Goal: Task Accomplishment & Management: Complete application form

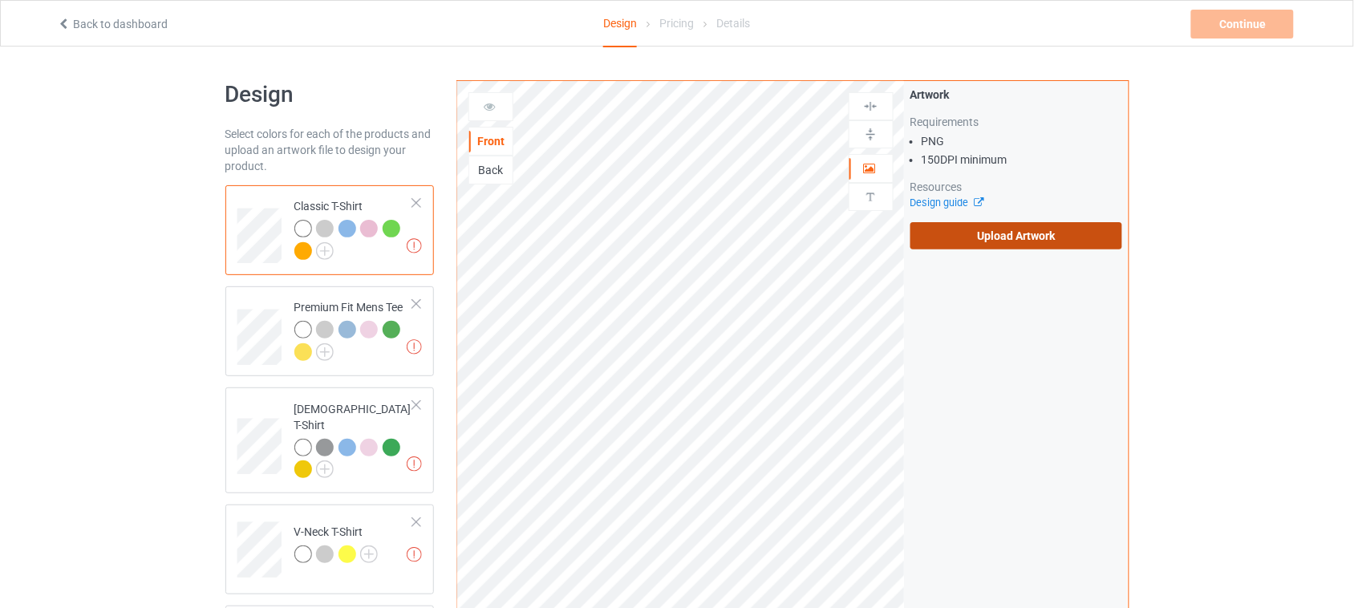
click at [1005, 241] on label "Upload Artwork" at bounding box center [1017, 235] width 213 height 27
click at [0, 0] on input "Upload Artwork" at bounding box center [0, 0] width 0 height 0
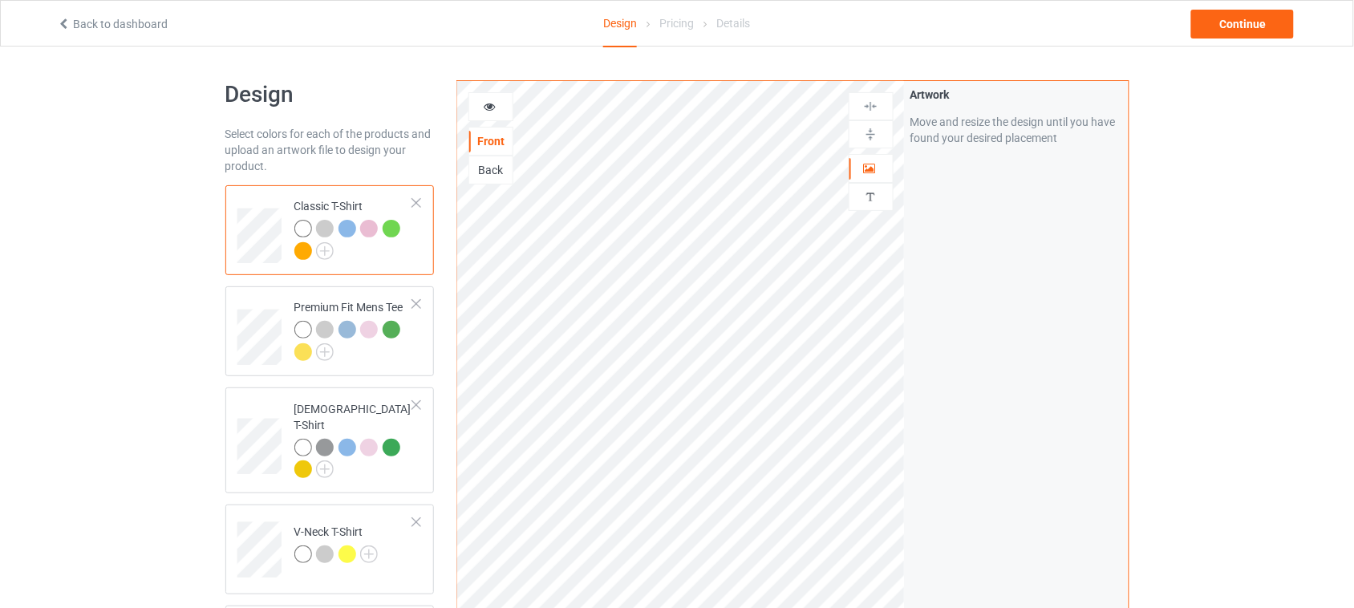
click at [326, 250] on img at bounding box center [325, 251] width 18 height 18
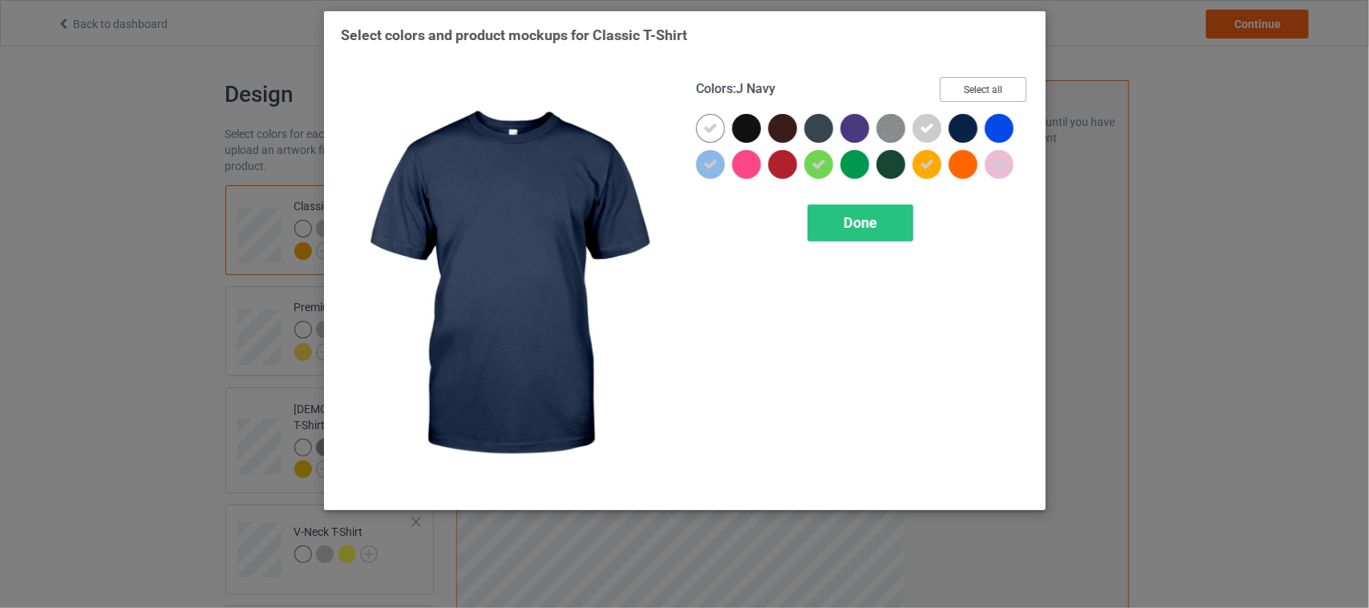
click at [987, 85] on button "Select all" at bounding box center [983, 89] width 87 height 25
click at [987, 85] on button "Reset to Default" at bounding box center [969, 89] width 116 height 25
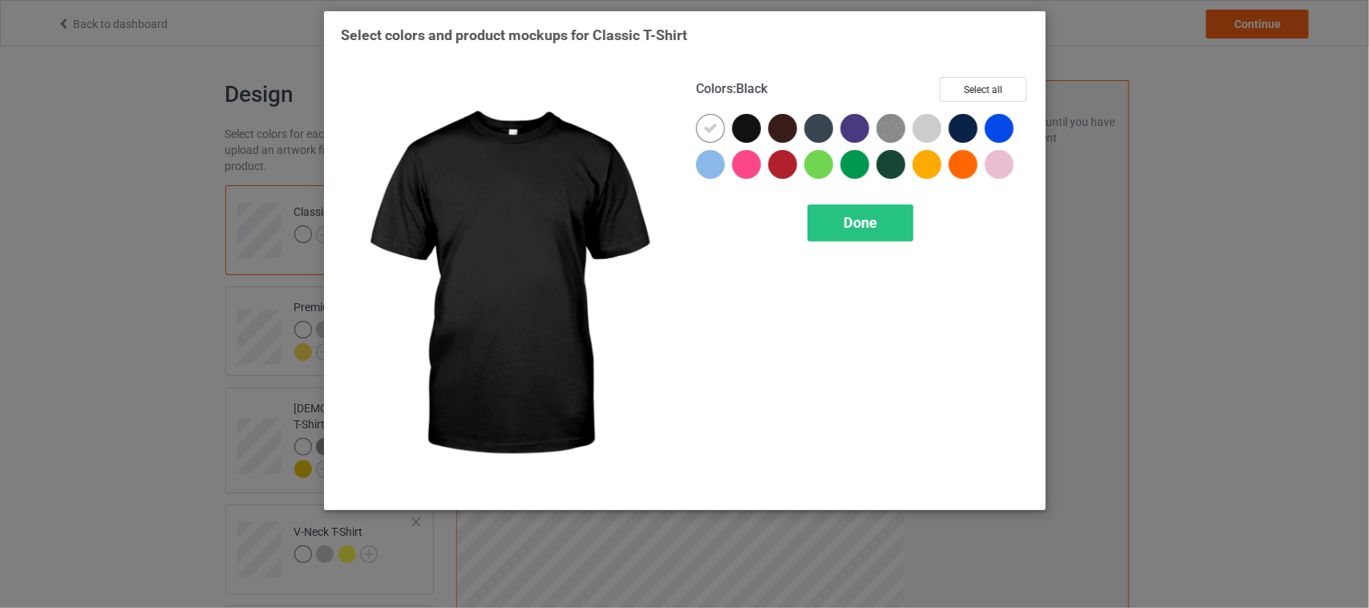
click at [751, 131] on div at bounding box center [746, 128] width 29 height 29
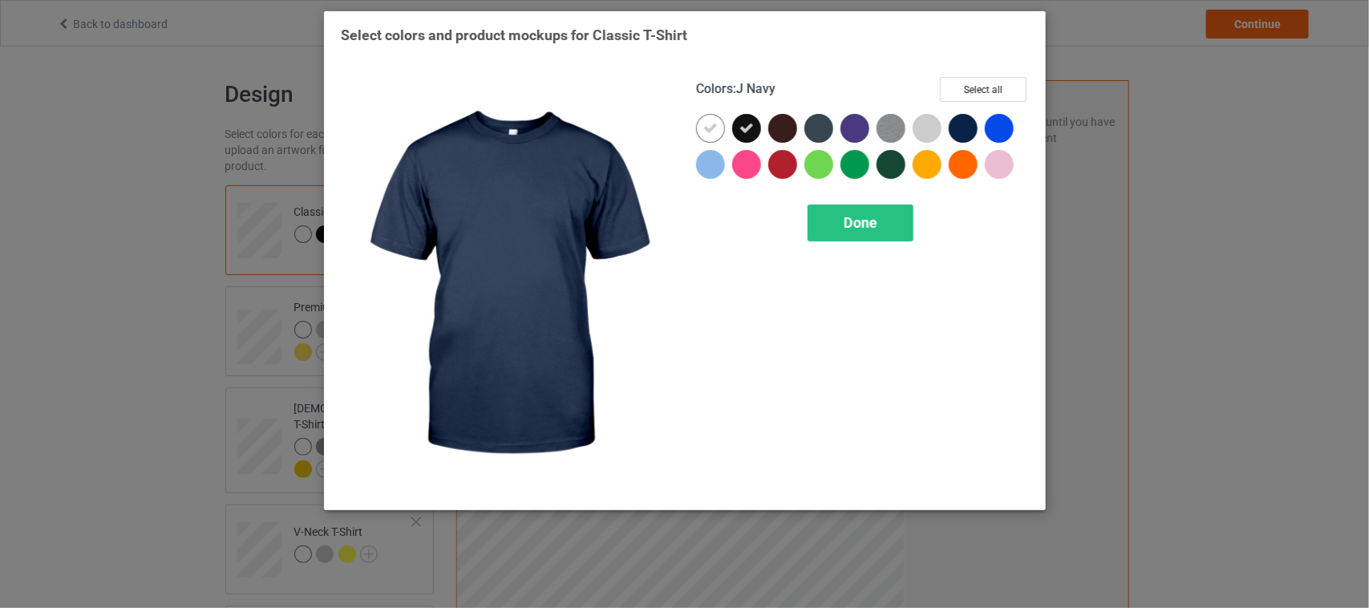
click at [967, 128] on div at bounding box center [963, 128] width 29 height 29
click at [967, 128] on icon at bounding box center [963, 128] width 14 height 14
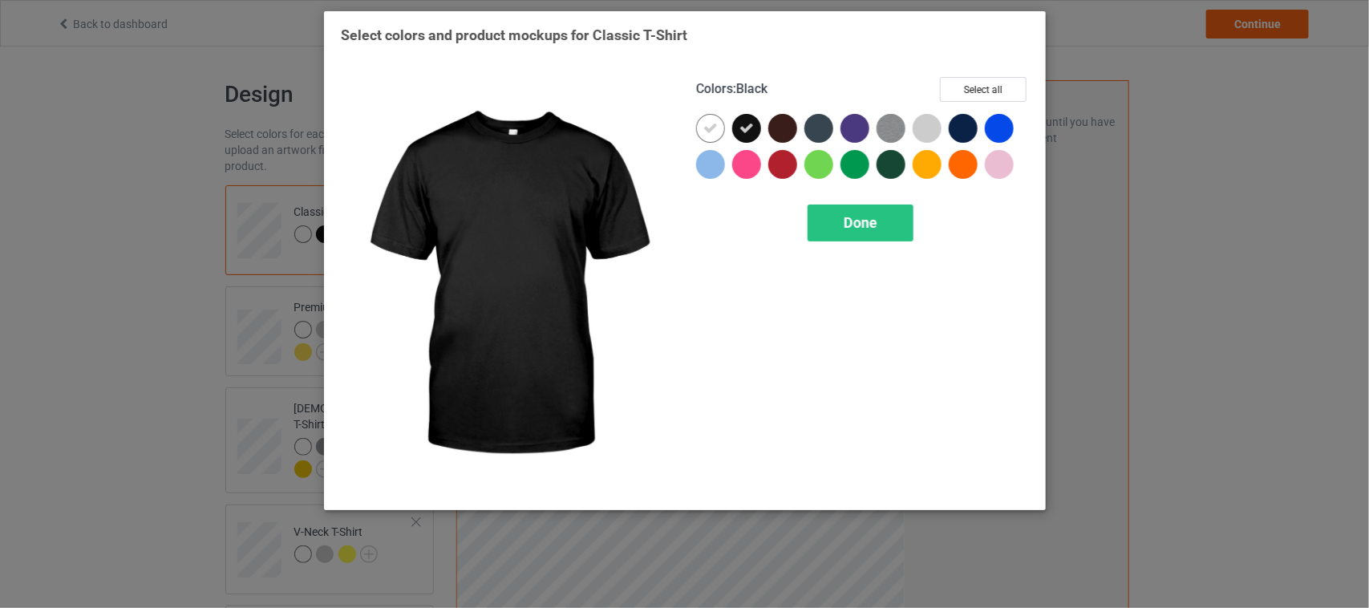
click at [750, 126] on icon at bounding box center [747, 128] width 14 height 14
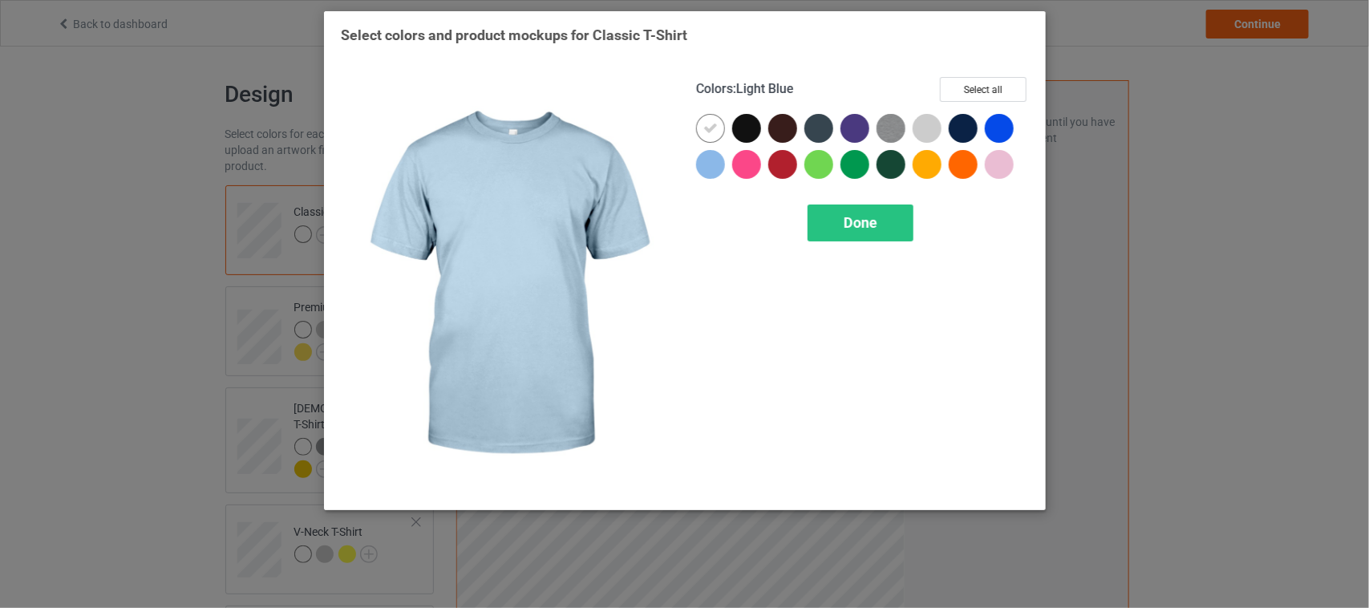
click at [714, 162] on div at bounding box center [710, 164] width 29 height 29
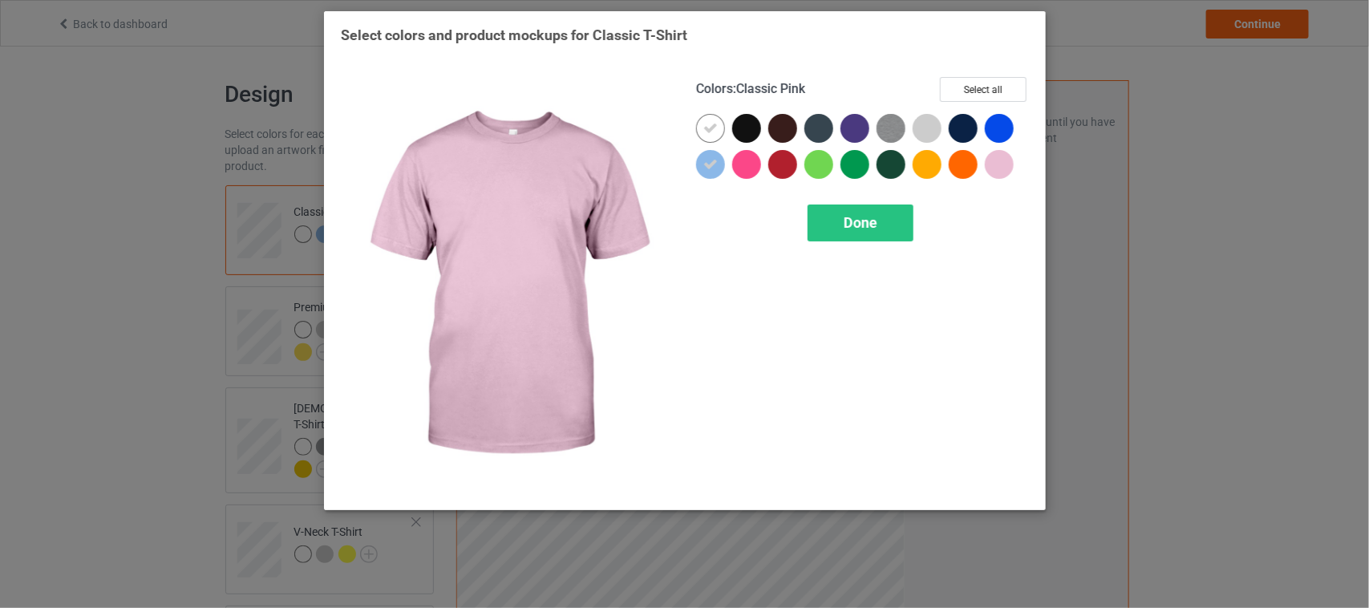
click at [1000, 160] on div at bounding box center [999, 164] width 29 height 29
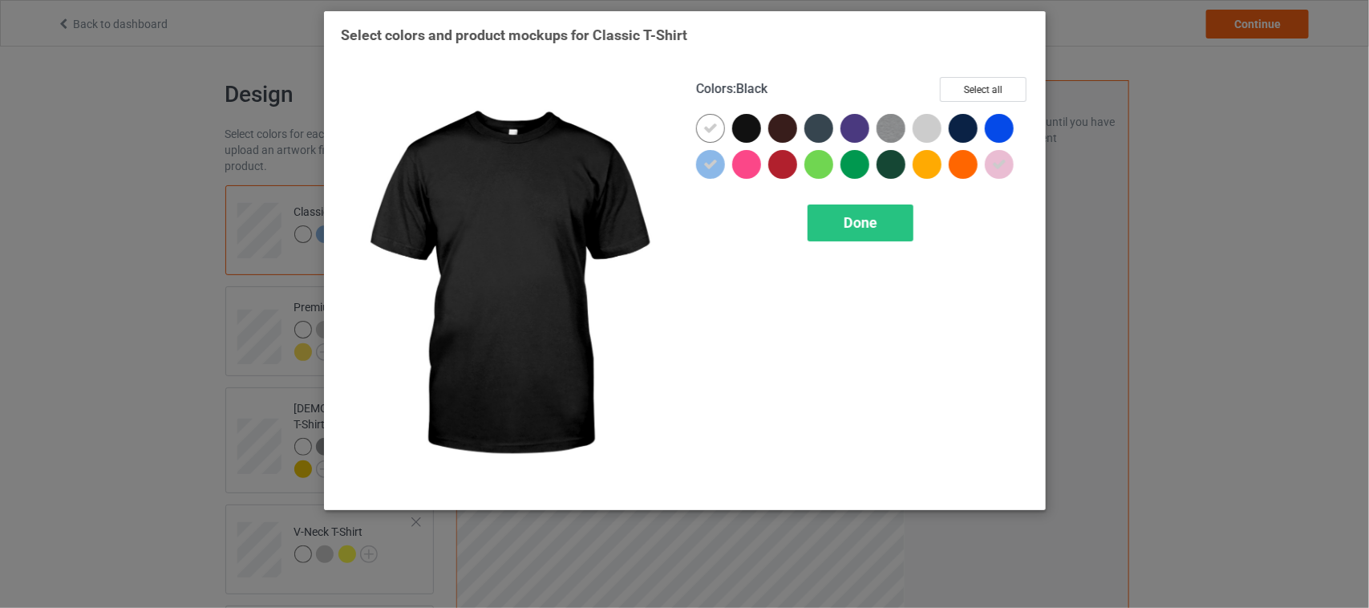
click at [740, 129] on div at bounding box center [746, 128] width 29 height 29
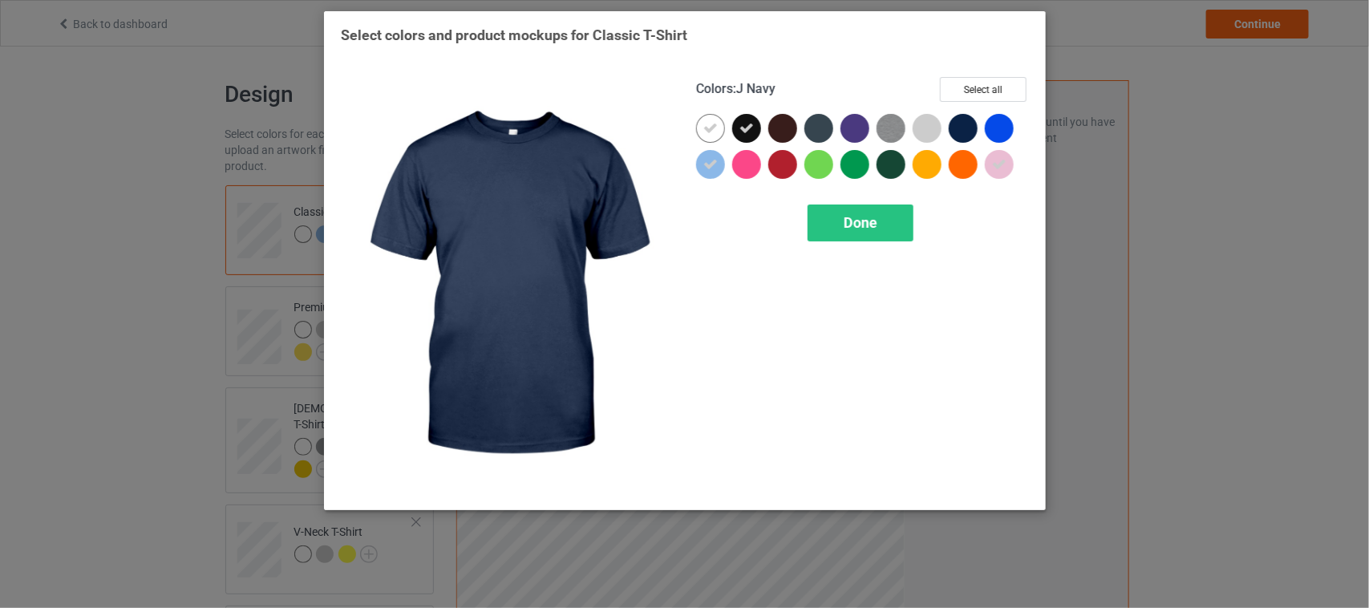
click at [967, 129] on div at bounding box center [963, 128] width 29 height 29
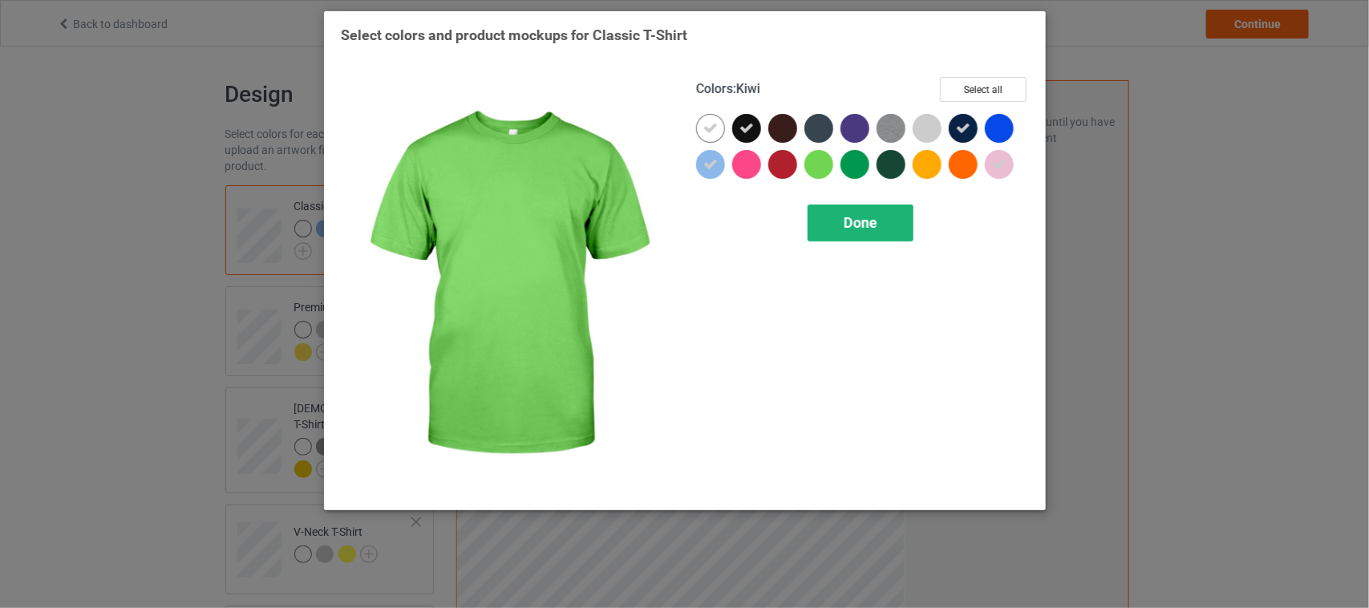
click at [882, 221] on div "Done" at bounding box center [861, 223] width 106 height 37
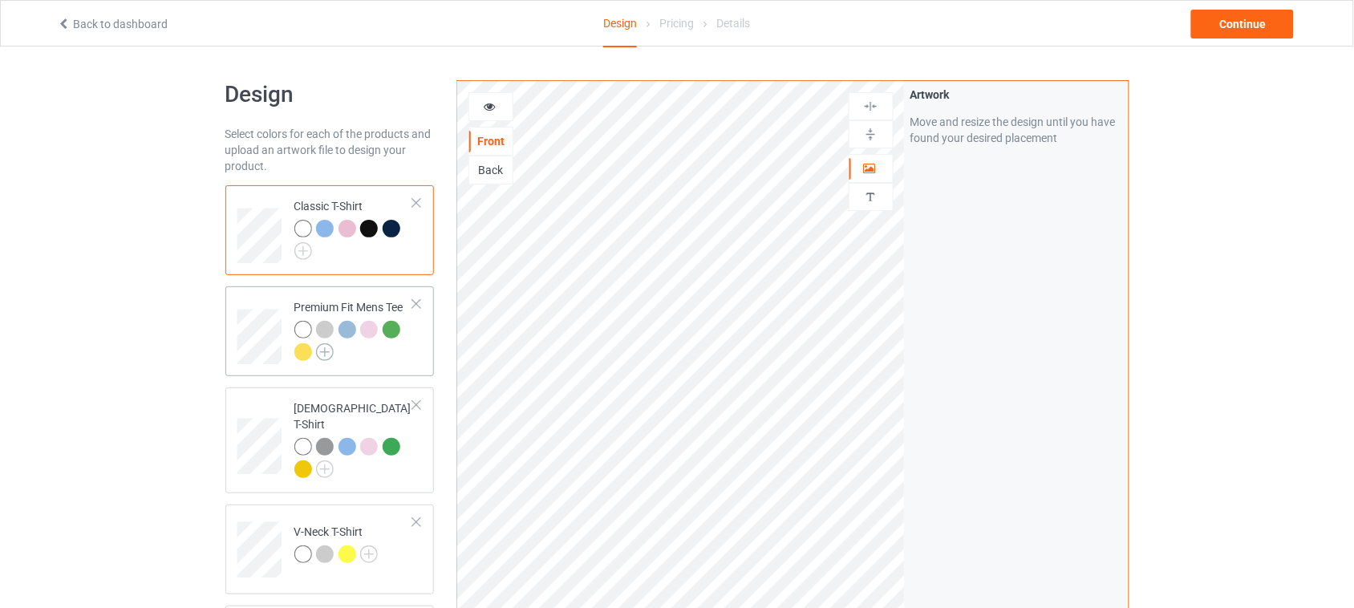
click at [325, 354] on img at bounding box center [325, 352] width 18 height 18
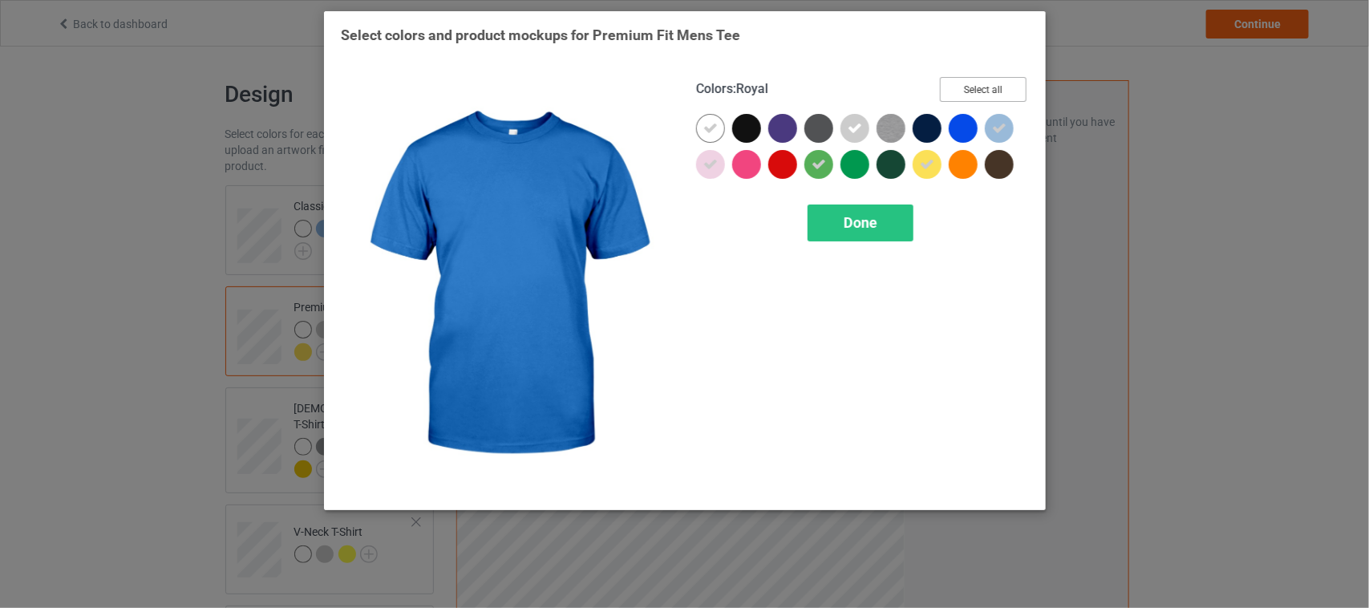
click at [972, 90] on button "Select all" at bounding box center [983, 89] width 87 height 25
drag, startPoint x: 980, startPoint y: 91, endPoint x: 965, endPoint y: 94, distance: 15.6
click at [981, 92] on button "Reset to Default" at bounding box center [969, 89] width 116 height 25
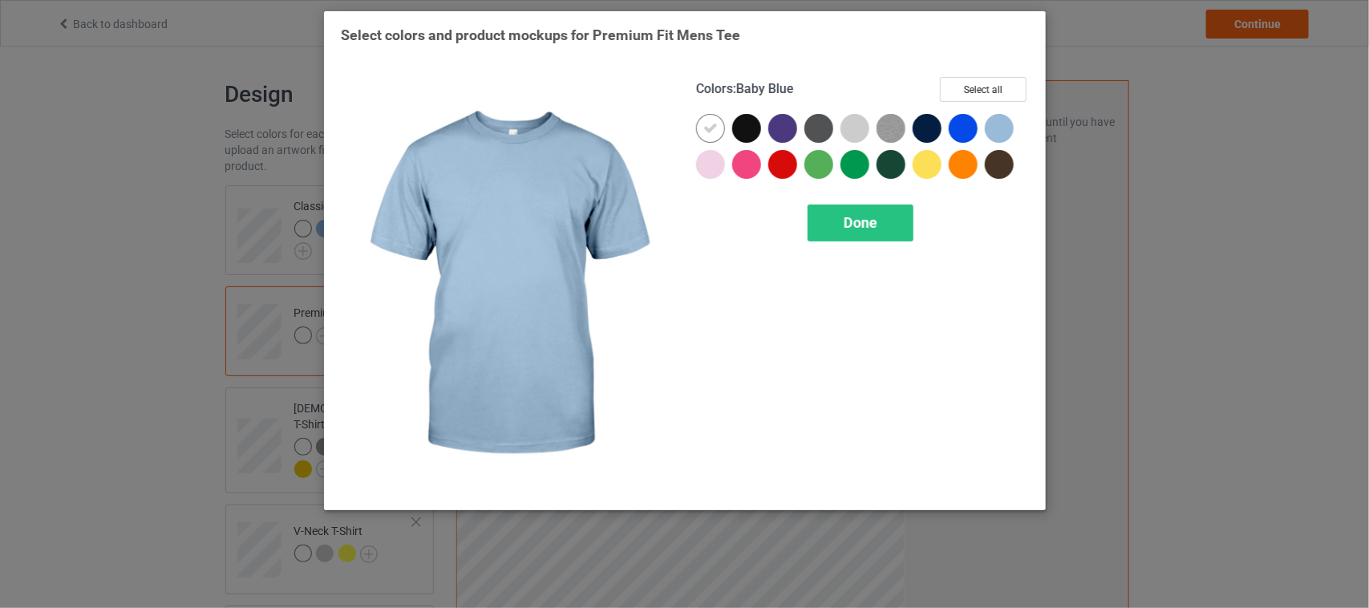
click at [1001, 127] on div at bounding box center [999, 128] width 29 height 29
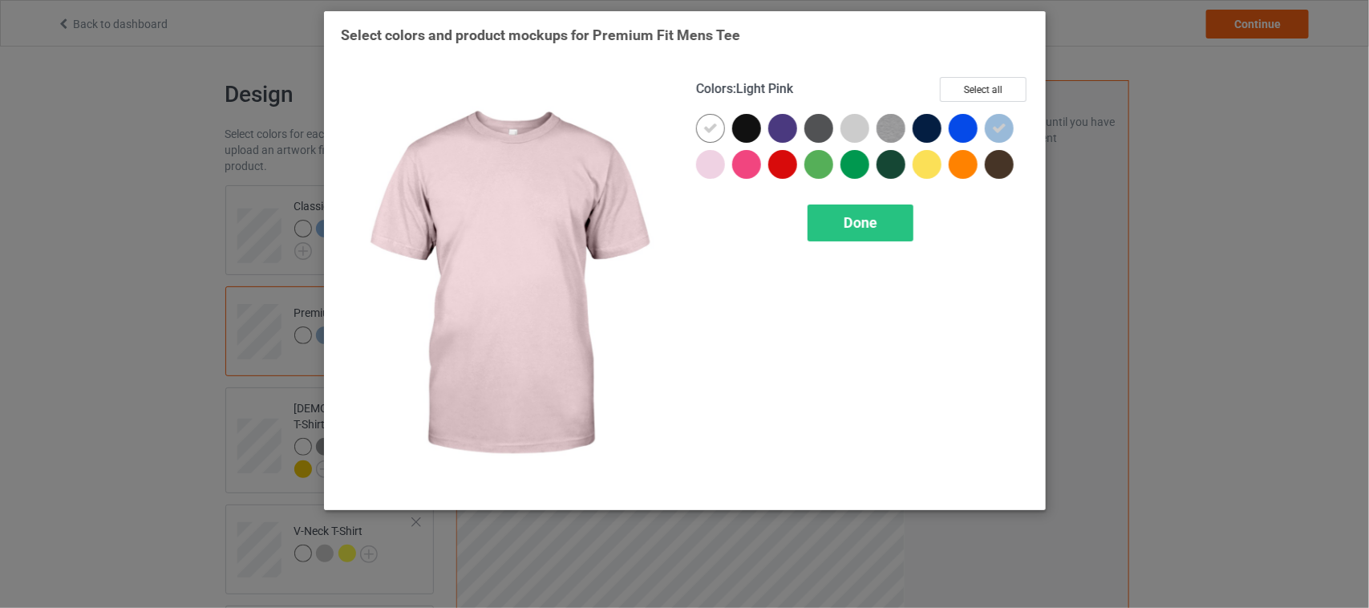
click at [707, 161] on div at bounding box center [710, 164] width 29 height 29
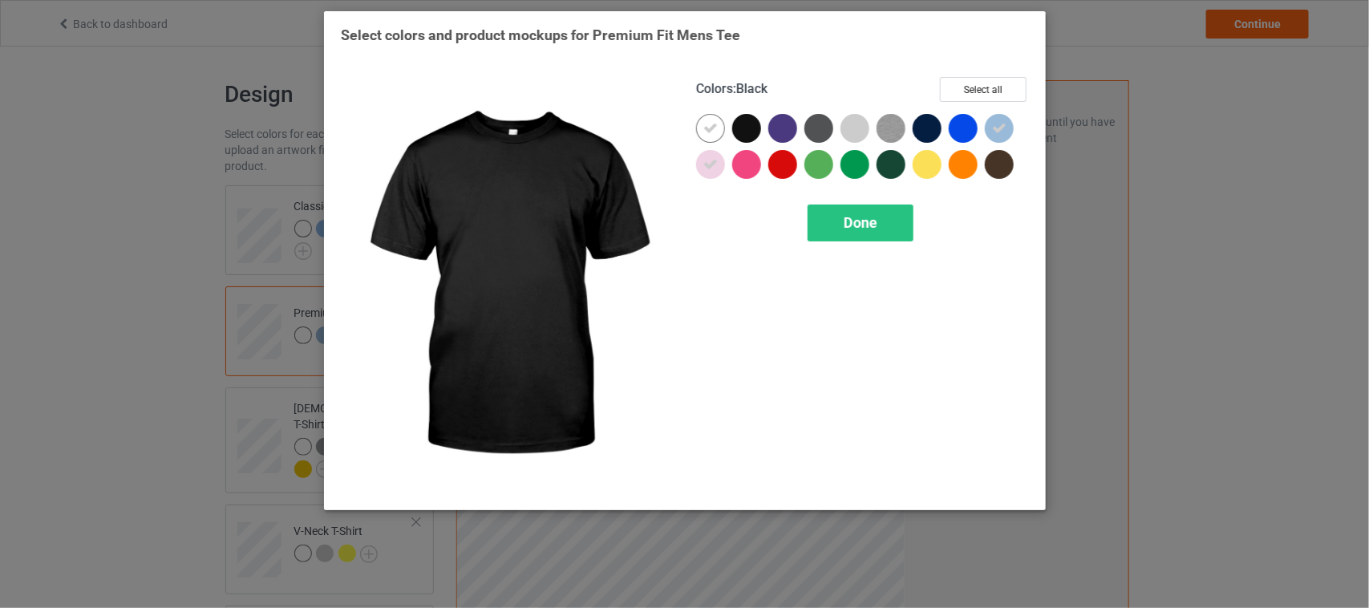
click at [744, 125] on div at bounding box center [746, 128] width 29 height 29
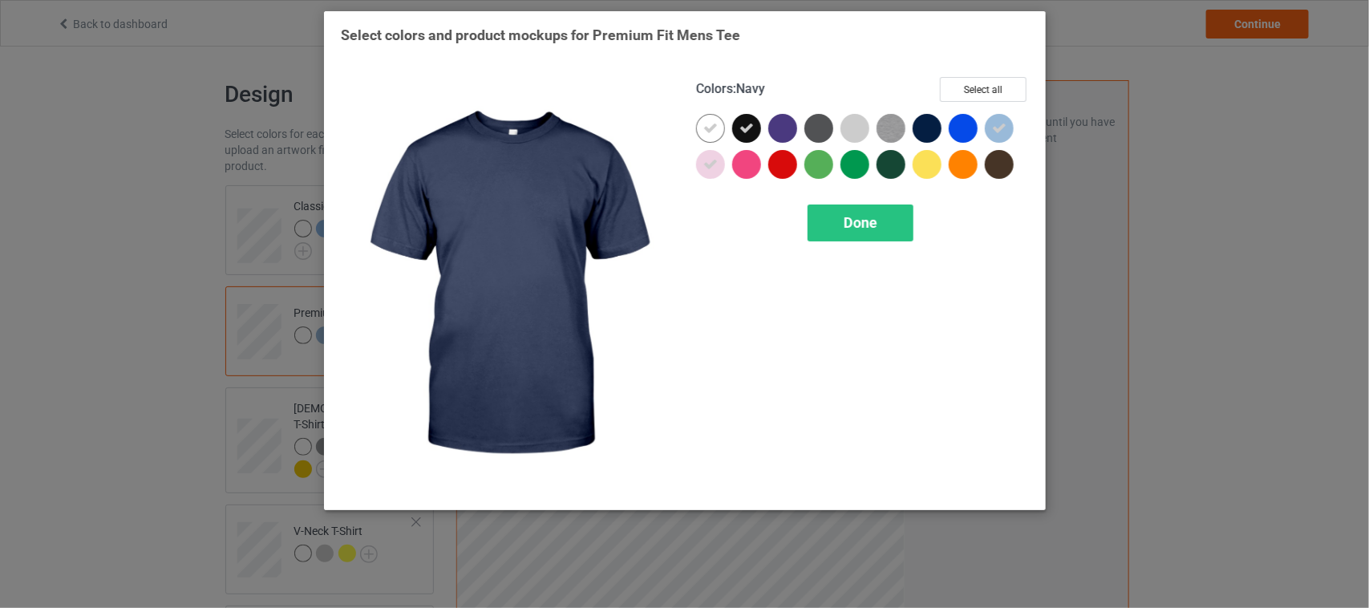
click at [931, 125] on div at bounding box center [927, 128] width 29 height 29
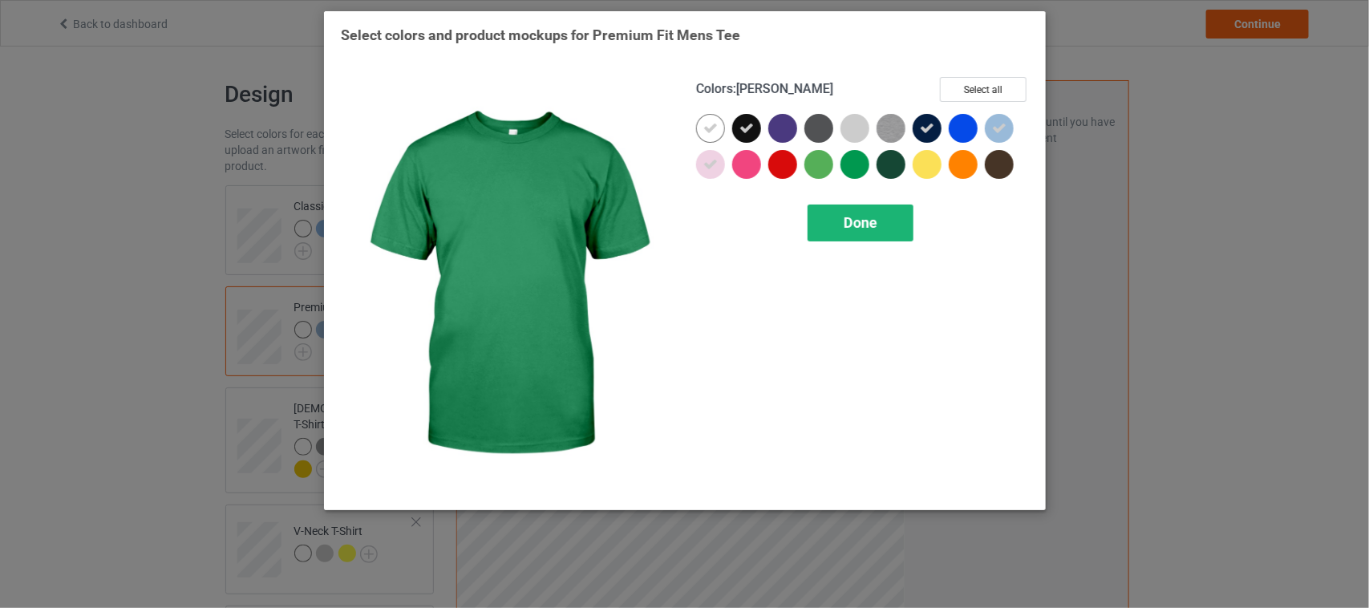
click at [852, 222] on span "Done" at bounding box center [861, 222] width 34 height 17
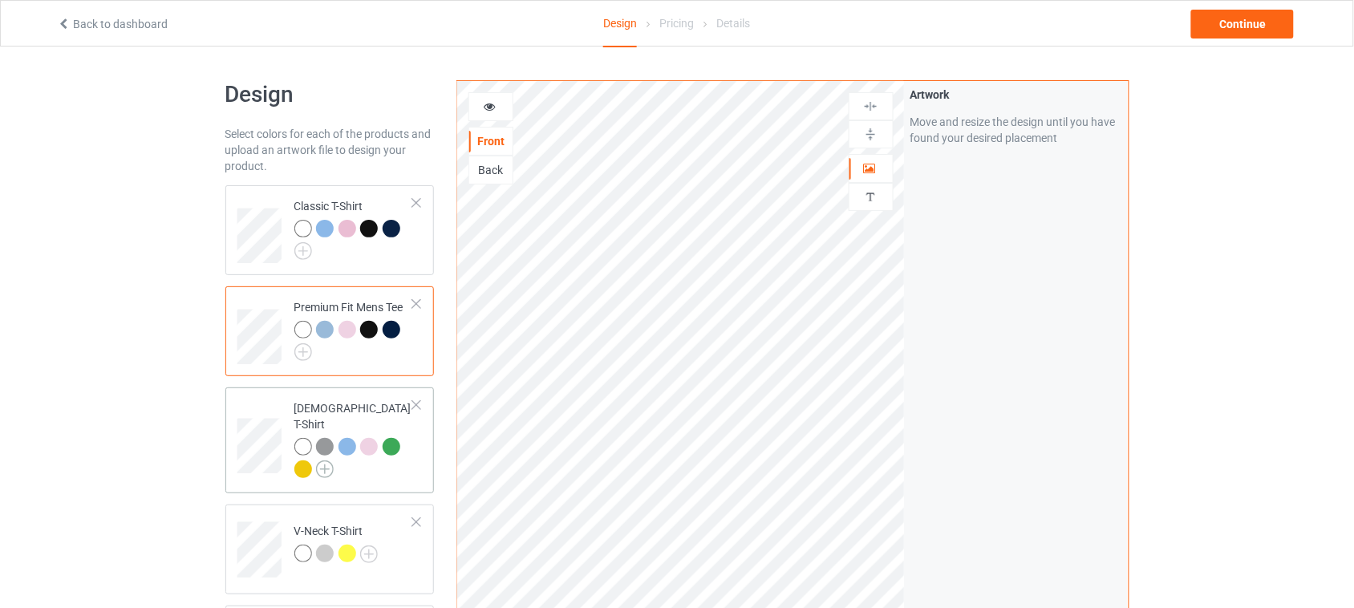
click at [333, 460] on img at bounding box center [325, 469] width 18 height 18
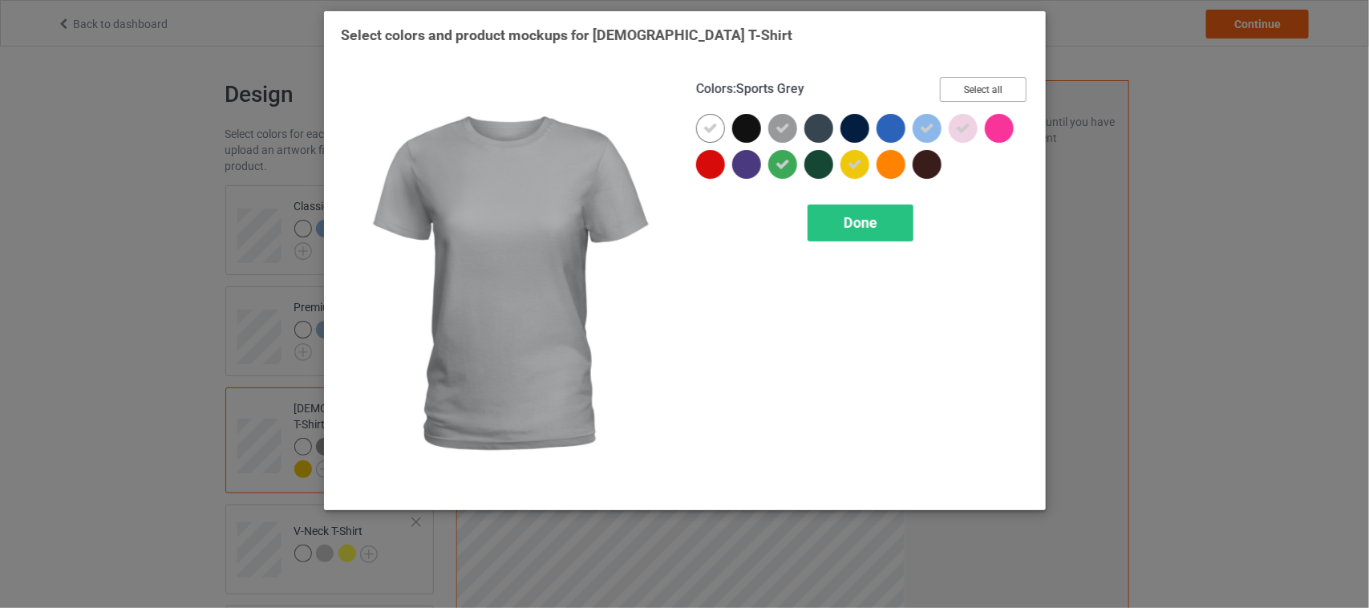
click at [1000, 88] on button "Select all" at bounding box center [983, 89] width 87 height 25
click at [1000, 88] on button "Reset to Default" at bounding box center [969, 89] width 116 height 25
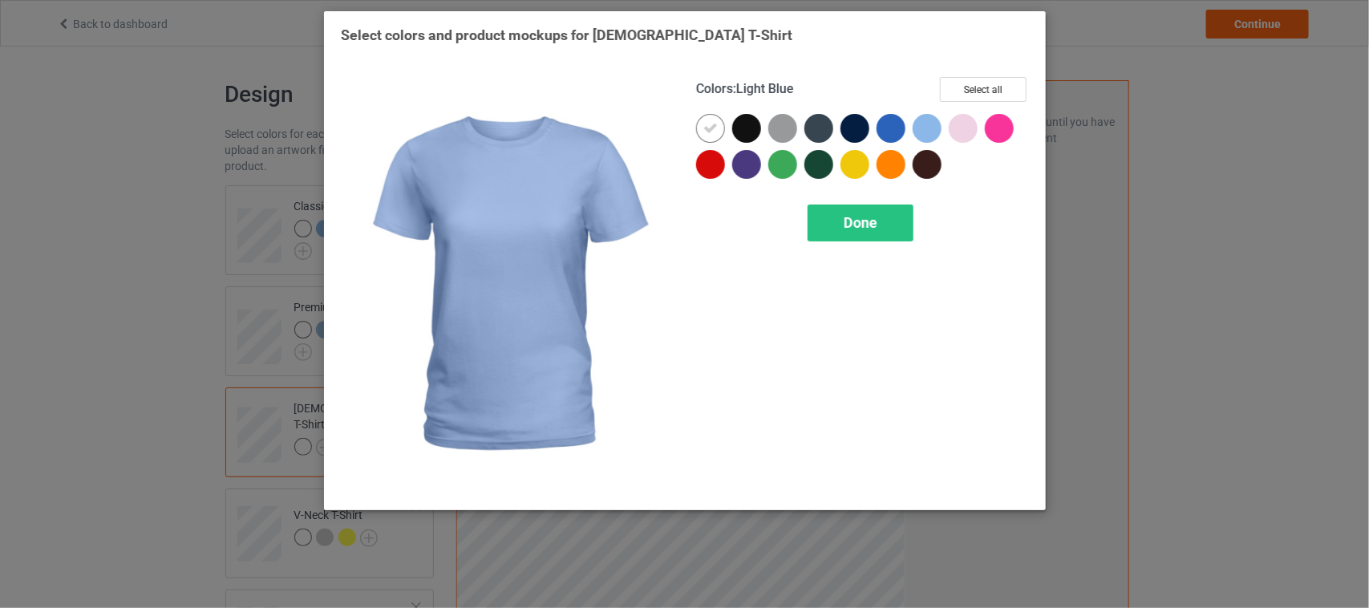
click at [925, 128] on div at bounding box center [927, 128] width 29 height 29
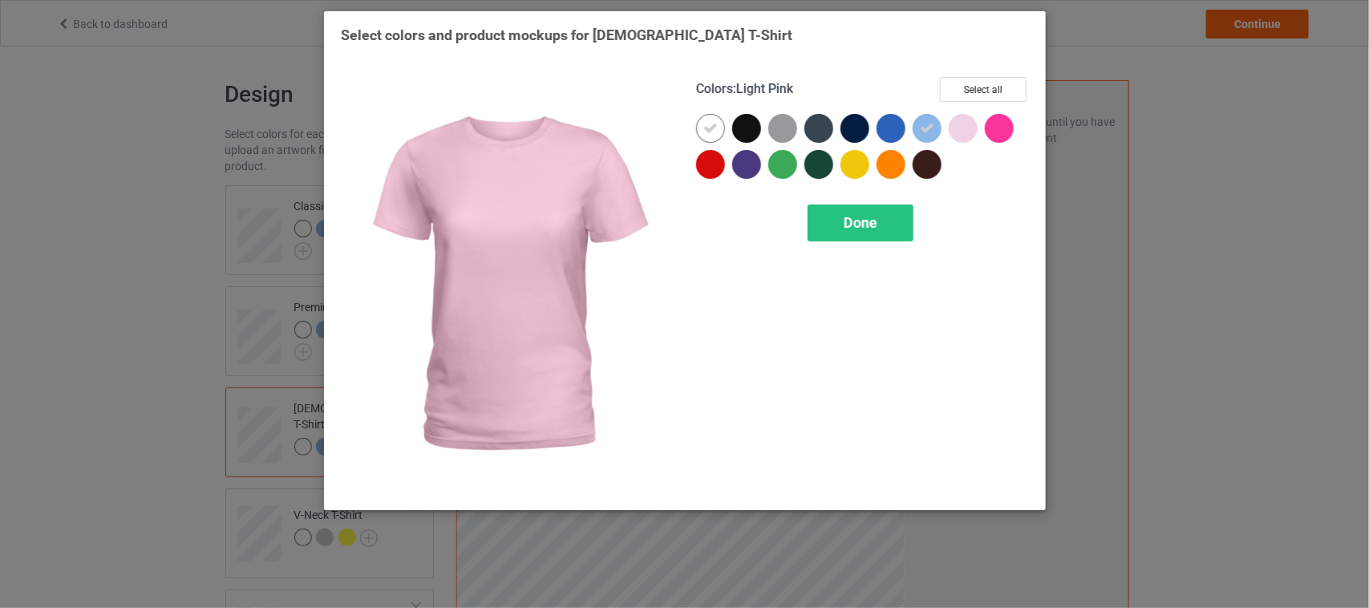
click at [957, 128] on div at bounding box center [963, 128] width 29 height 29
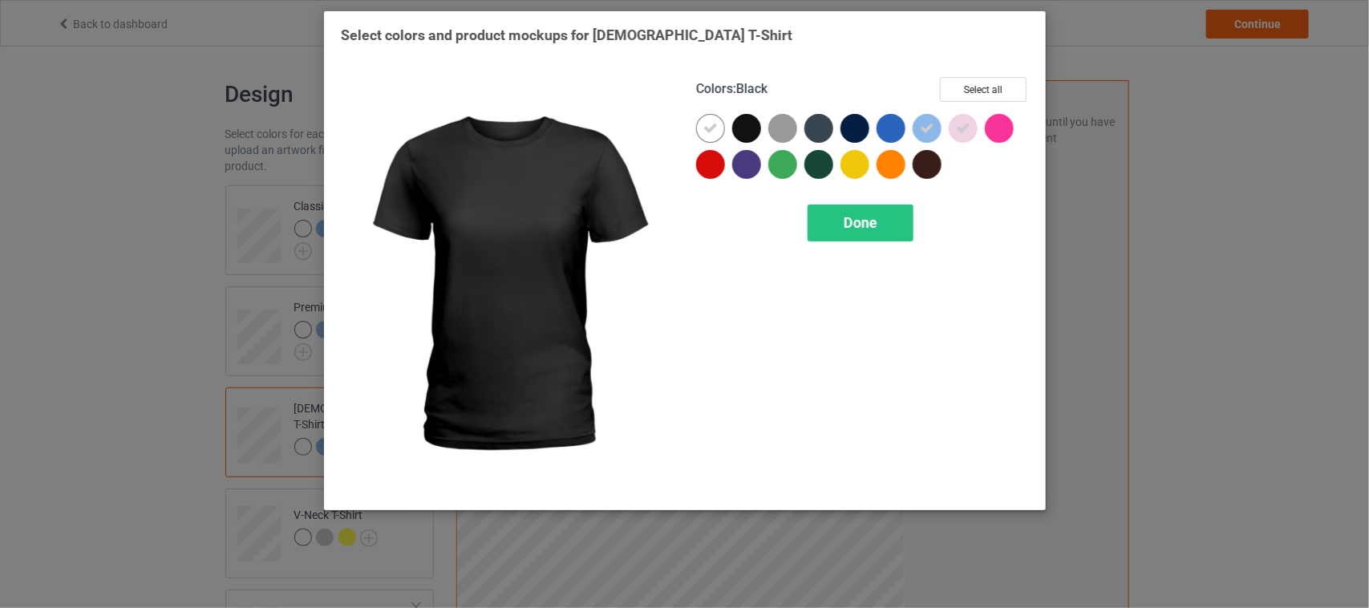
click at [746, 121] on div at bounding box center [746, 128] width 29 height 29
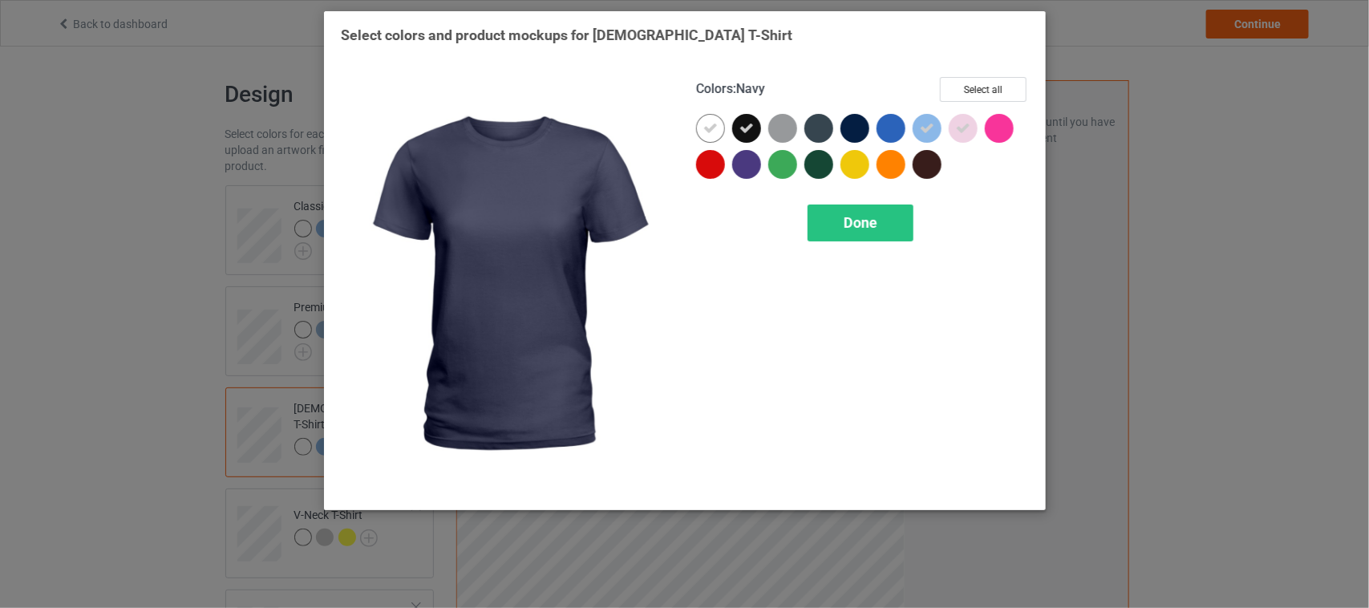
click at [855, 120] on div at bounding box center [855, 128] width 29 height 29
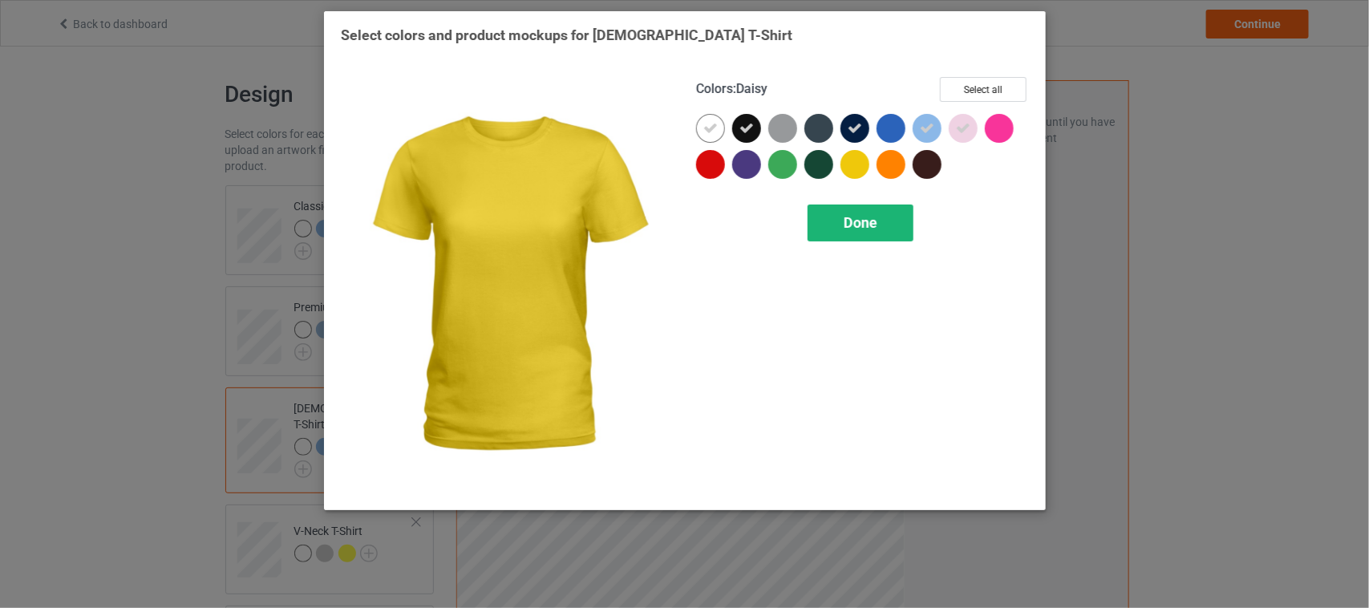
click at [859, 219] on span "Done" at bounding box center [861, 222] width 34 height 17
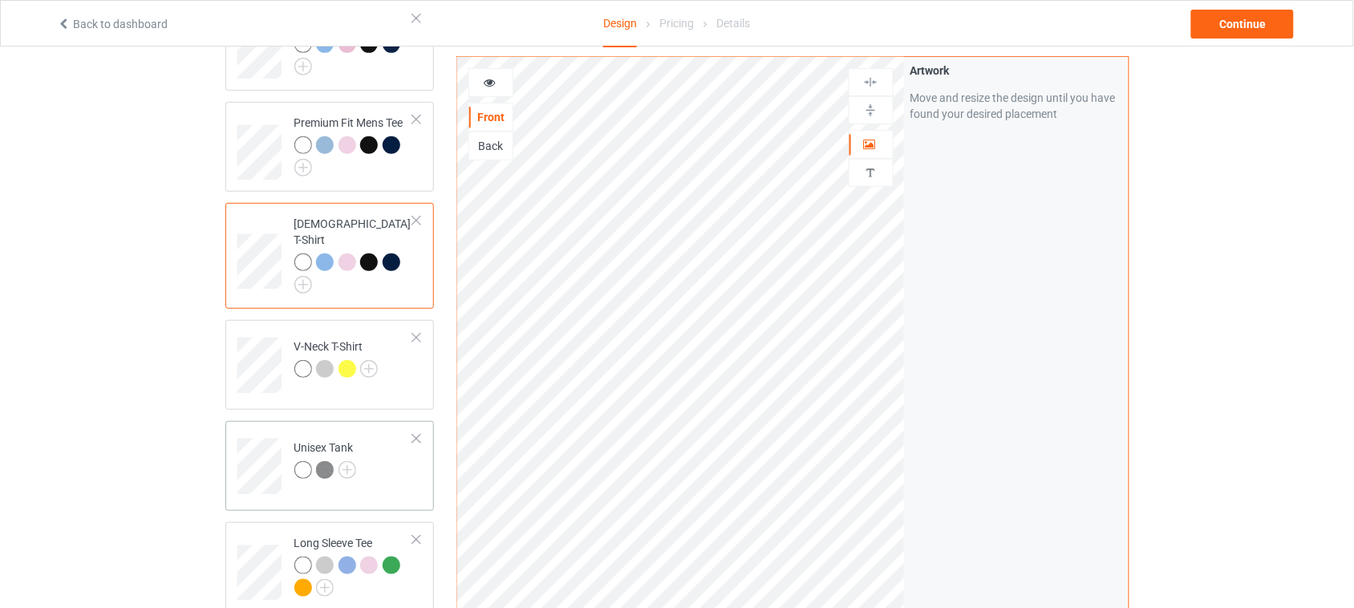
scroll to position [201, 0]
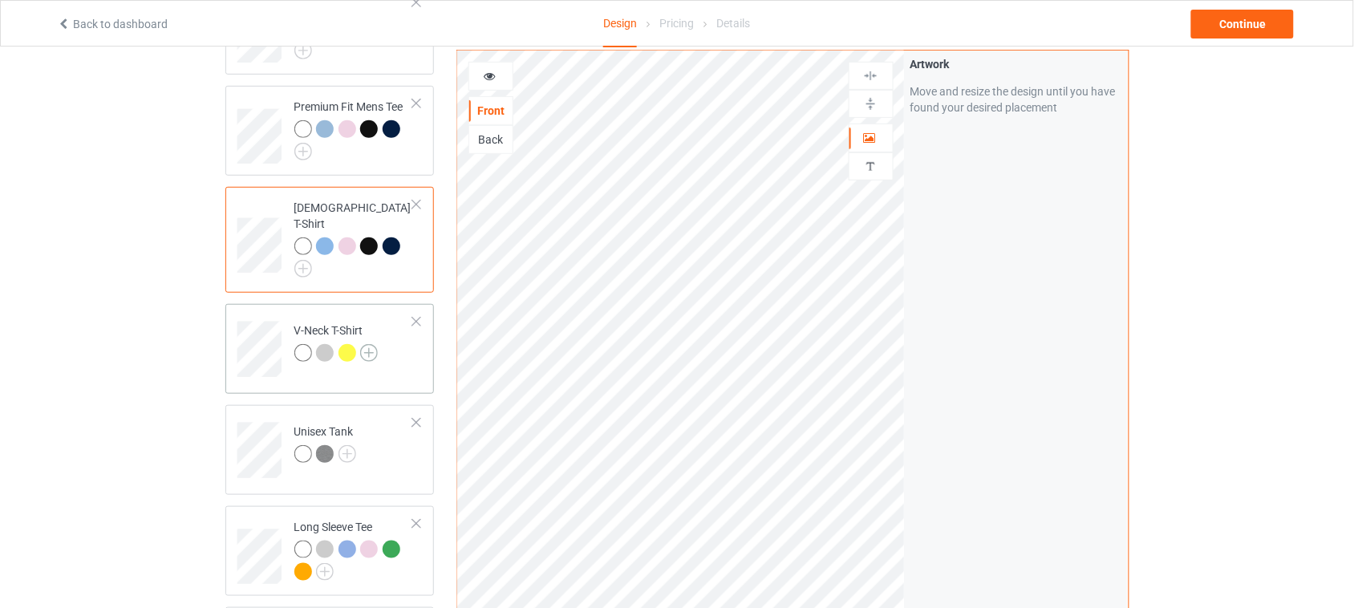
click at [378, 344] on img at bounding box center [369, 353] width 18 height 18
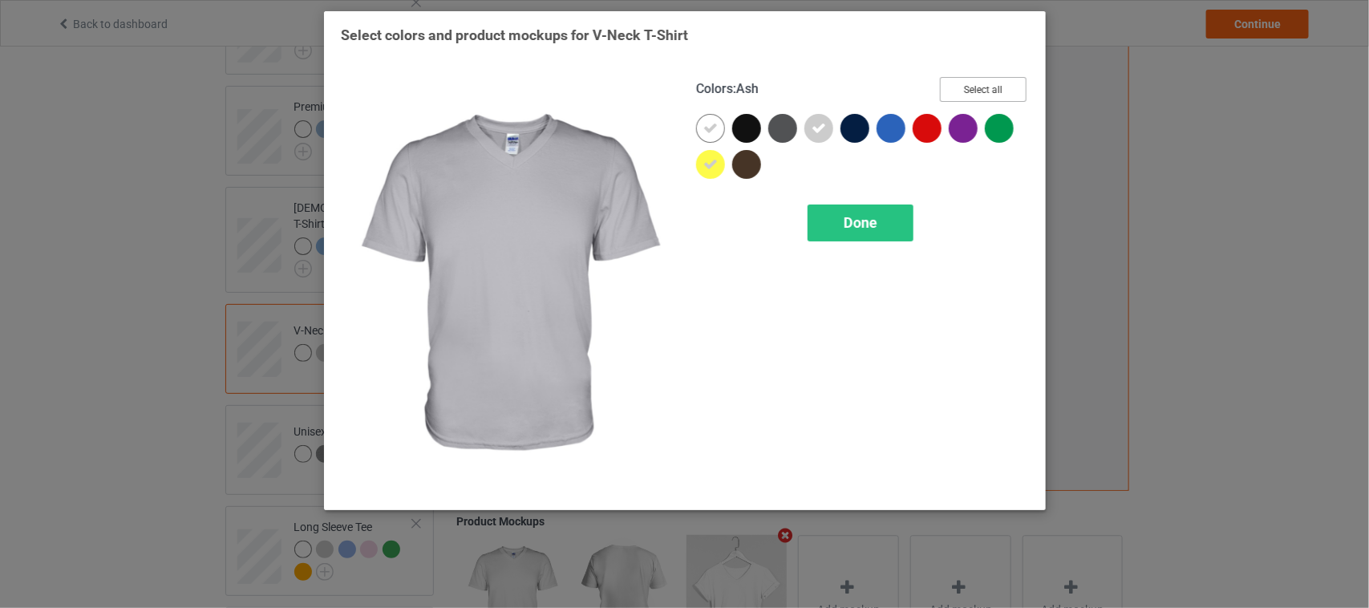
click at [980, 82] on button "Select all" at bounding box center [983, 89] width 87 height 25
click at [984, 89] on button "Reset to Default" at bounding box center [969, 89] width 116 height 25
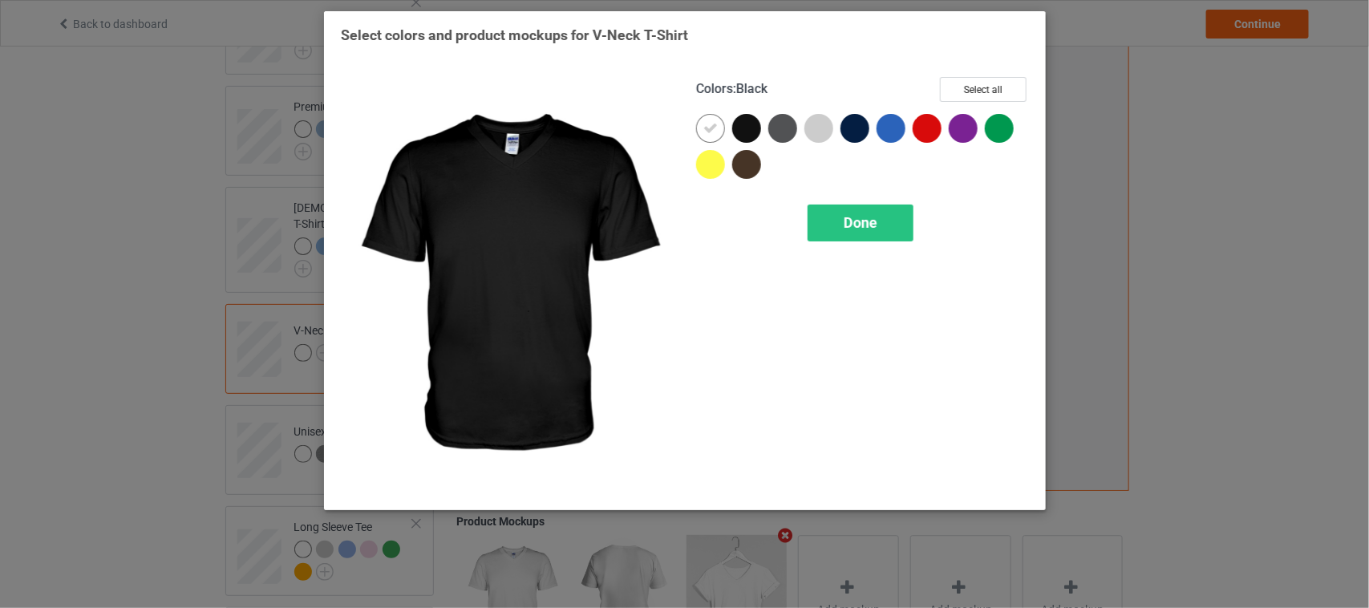
click at [744, 132] on div at bounding box center [746, 128] width 29 height 29
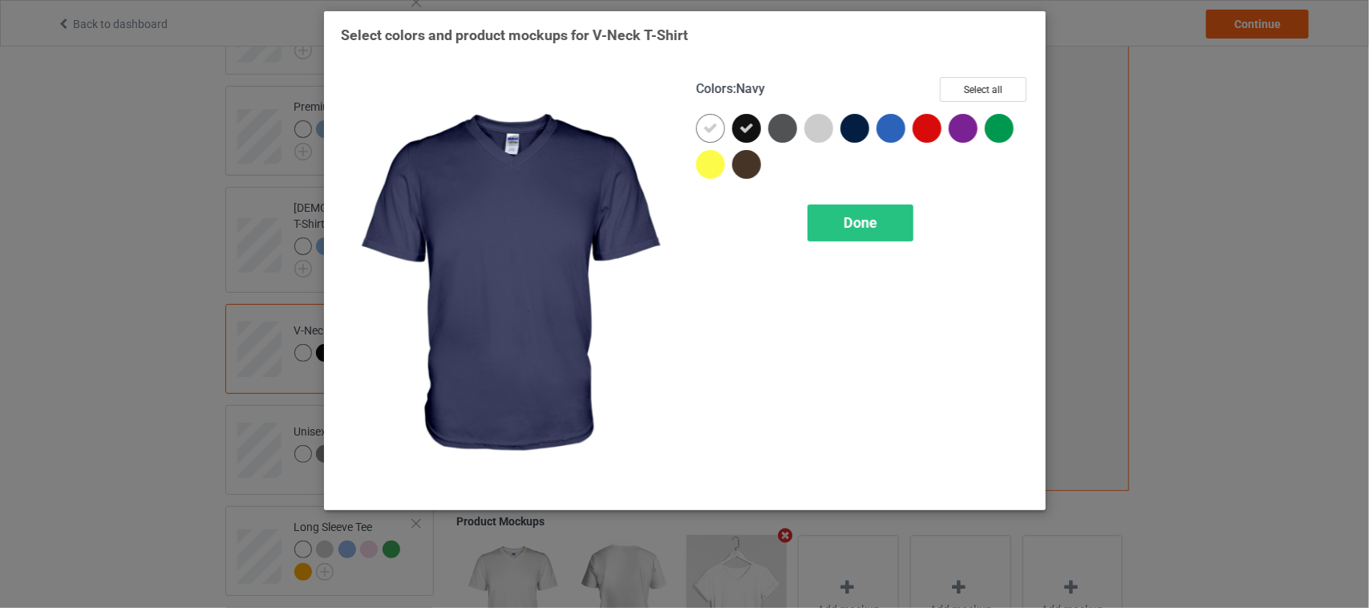
click at [852, 132] on div at bounding box center [855, 128] width 29 height 29
click at [852, 132] on icon at bounding box center [855, 128] width 14 height 14
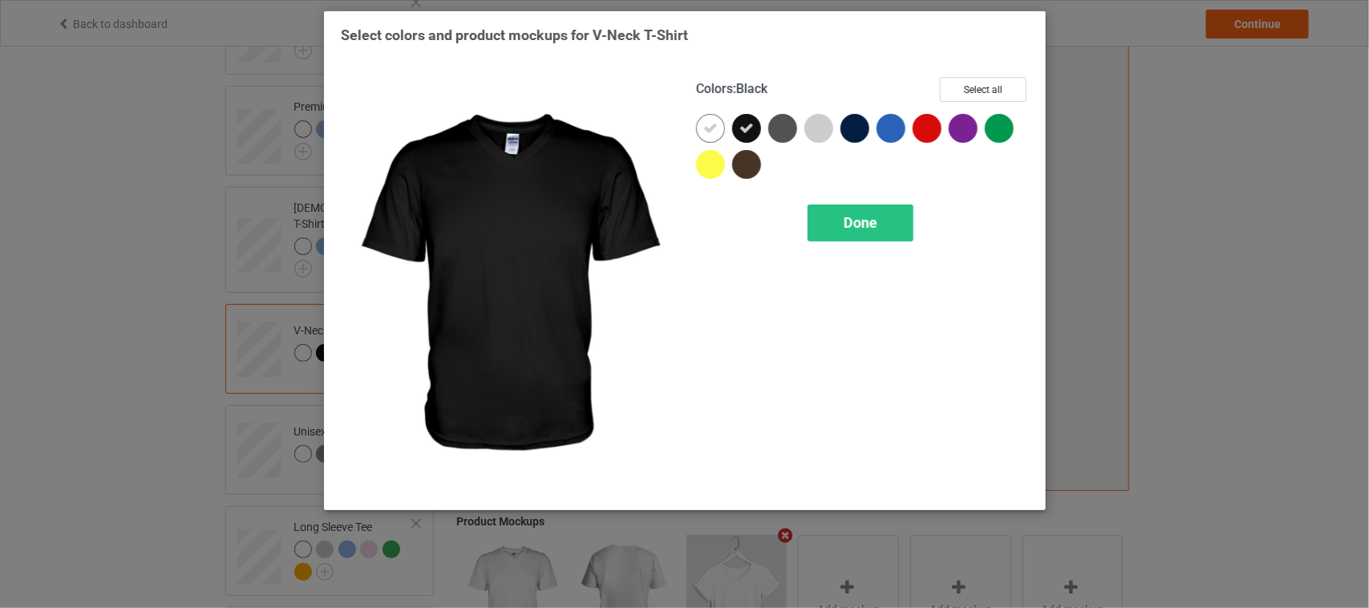
click at [743, 129] on icon at bounding box center [747, 128] width 14 height 14
click at [742, 127] on div at bounding box center [746, 128] width 29 height 29
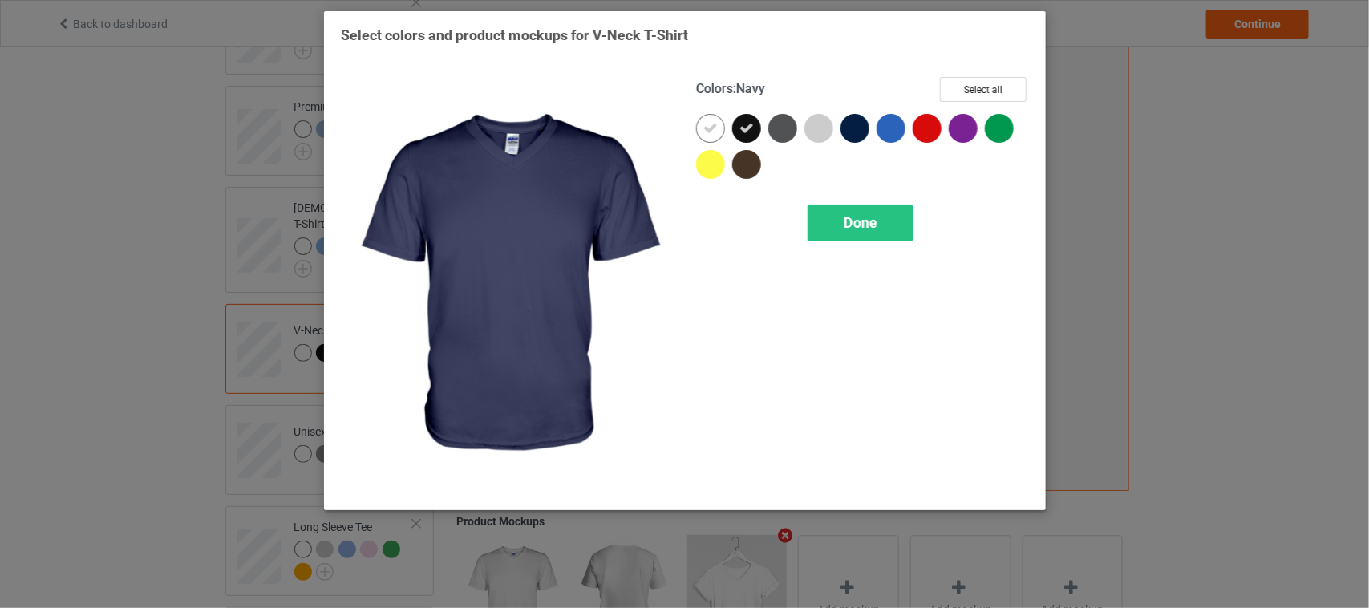
click at [853, 127] on div at bounding box center [855, 128] width 29 height 29
click at [855, 225] on span "Done" at bounding box center [861, 222] width 34 height 17
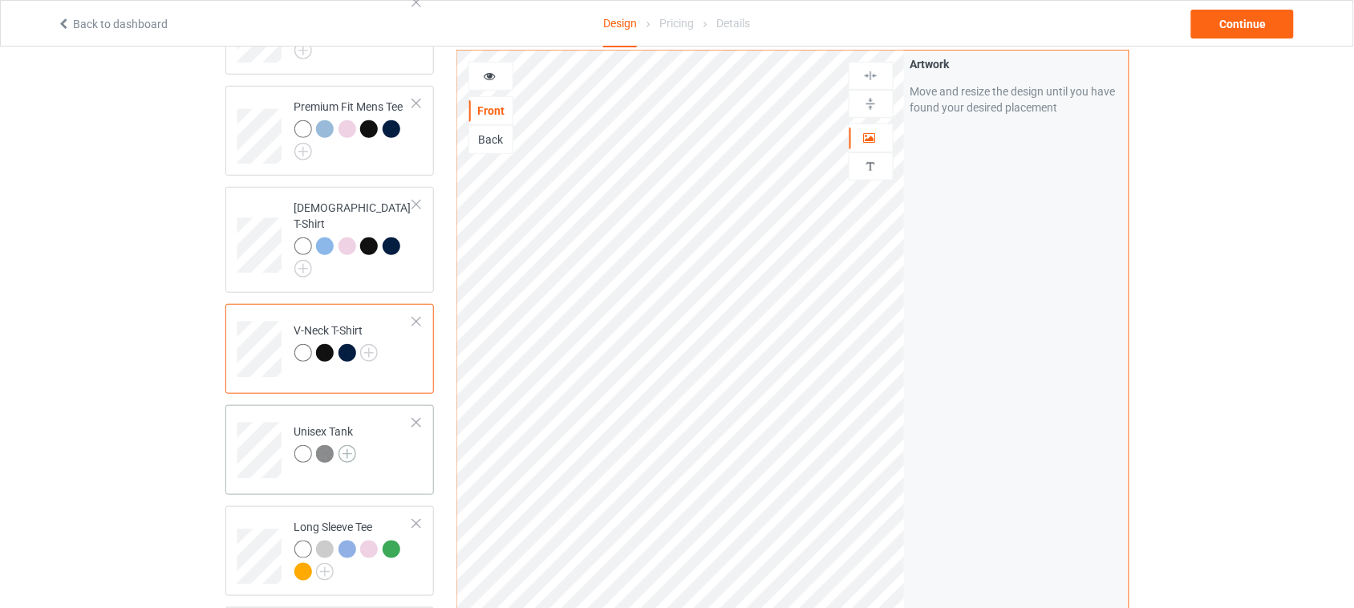
click at [351, 445] on img at bounding box center [348, 454] width 18 height 18
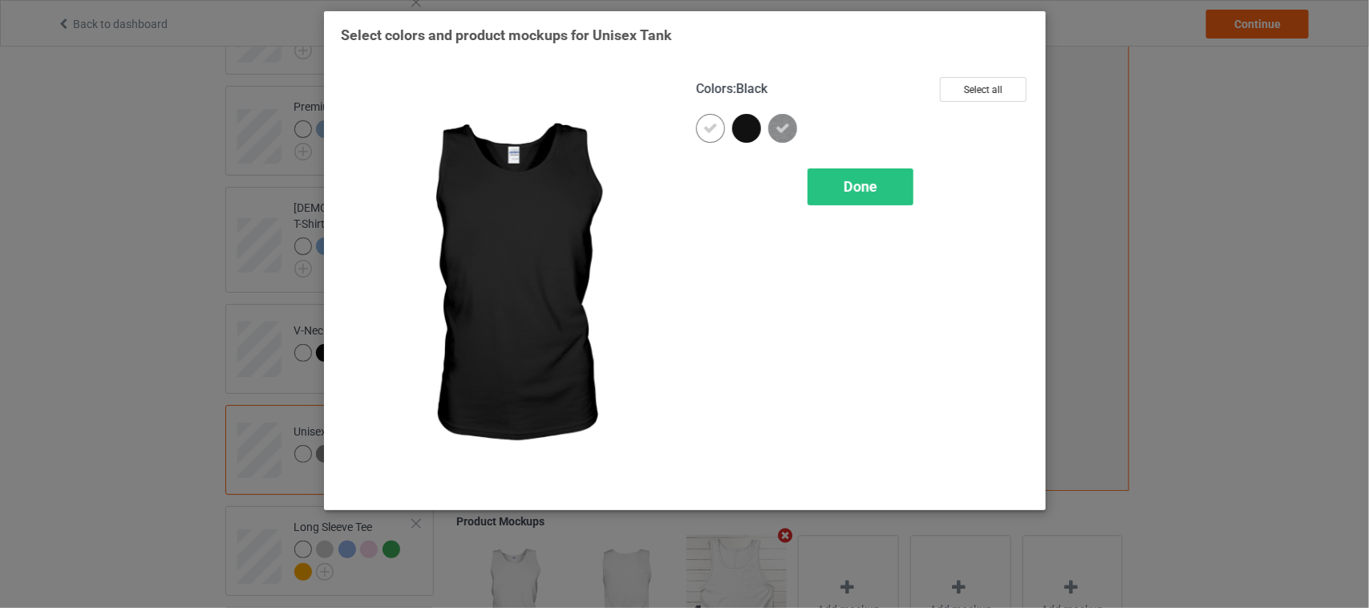
click at [750, 133] on div at bounding box center [746, 128] width 29 height 29
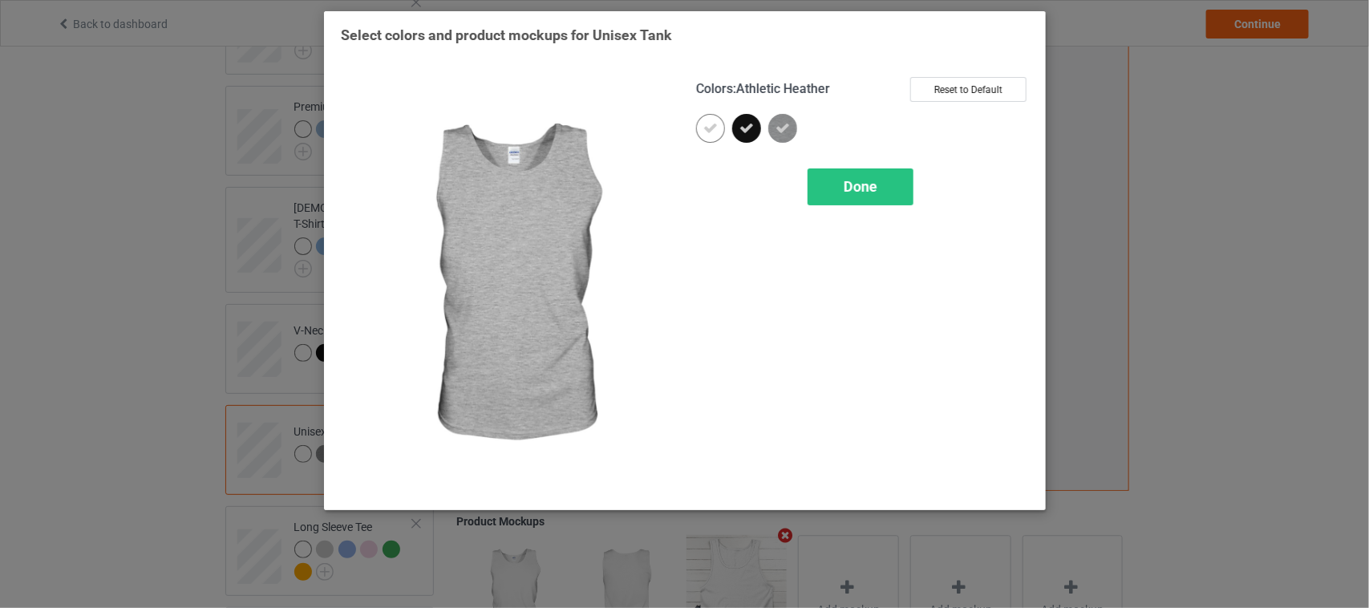
click at [780, 124] on icon at bounding box center [783, 128] width 14 height 14
click at [784, 128] on img at bounding box center [783, 128] width 29 height 29
click at [880, 187] on div "Done" at bounding box center [861, 186] width 106 height 37
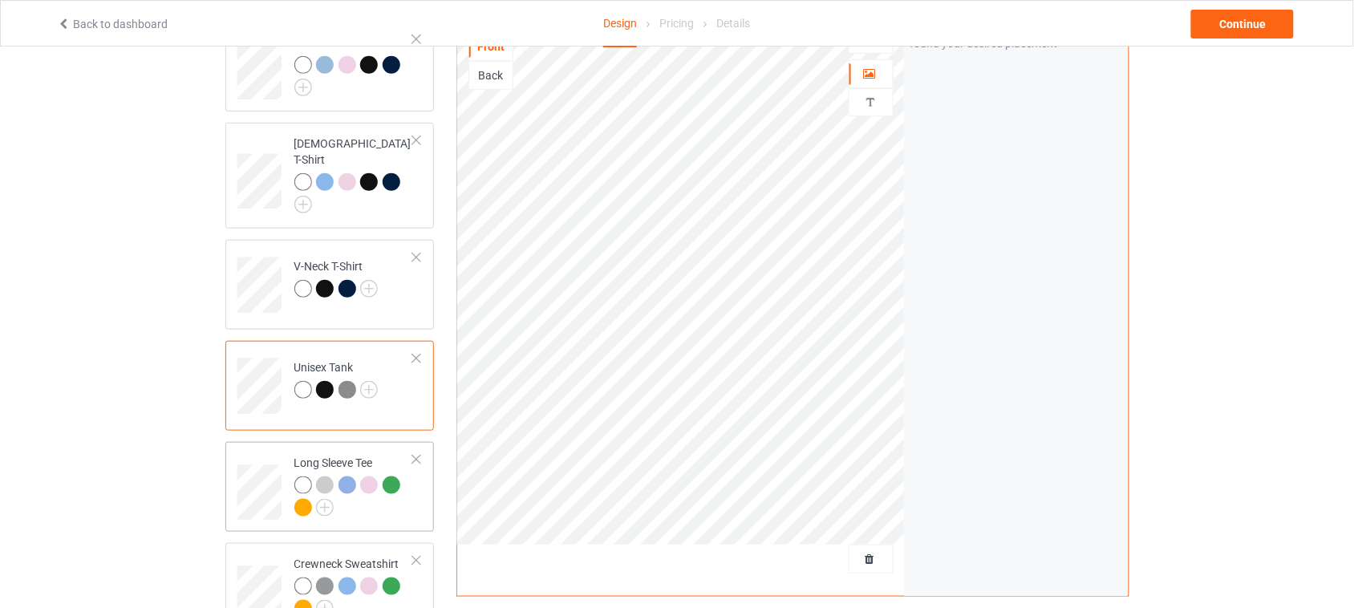
scroll to position [301, 0]
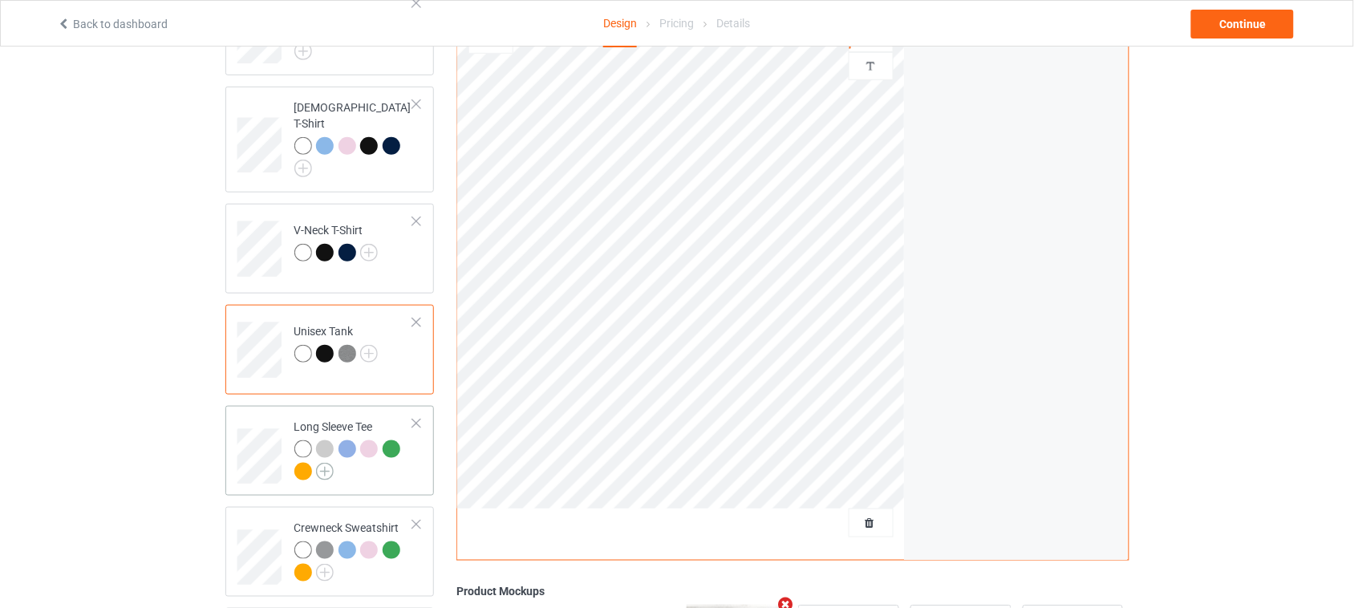
click at [327, 463] on img at bounding box center [325, 472] width 18 height 18
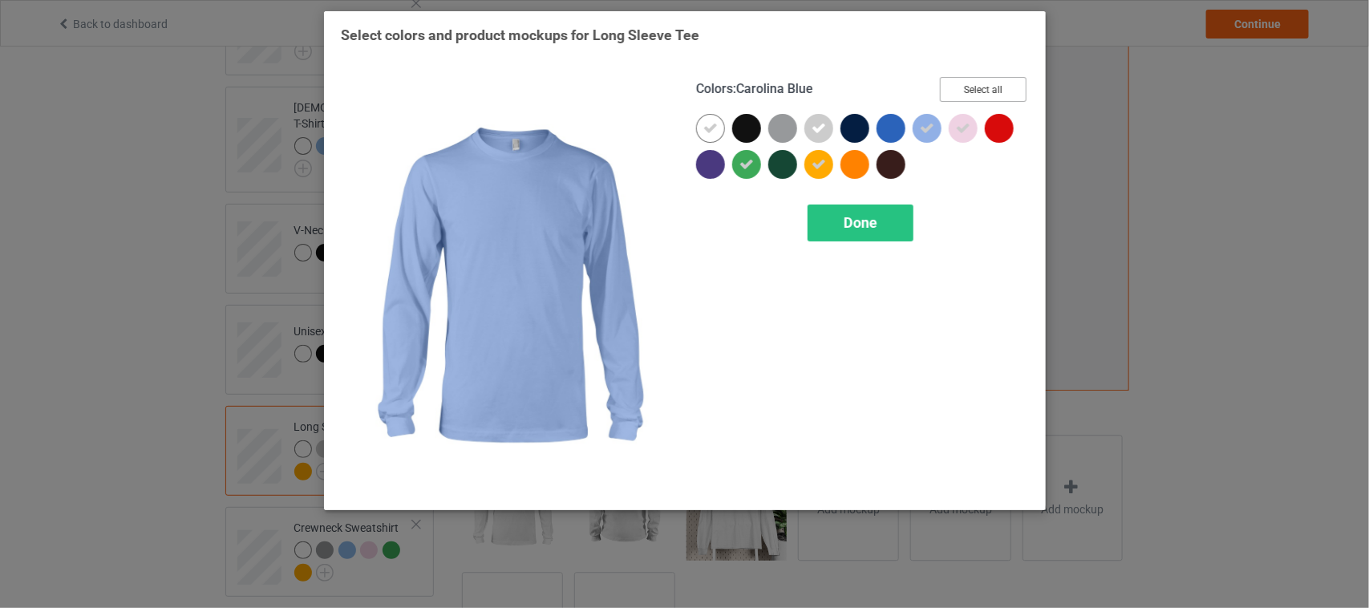
click at [971, 93] on button "Select all" at bounding box center [983, 89] width 87 height 25
click at [988, 88] on button "Reset to Default" at bounding box center [969, 89] width 116 height 25
click at [923, 132] on div at bounding box center [927, 128] width 29 height 29
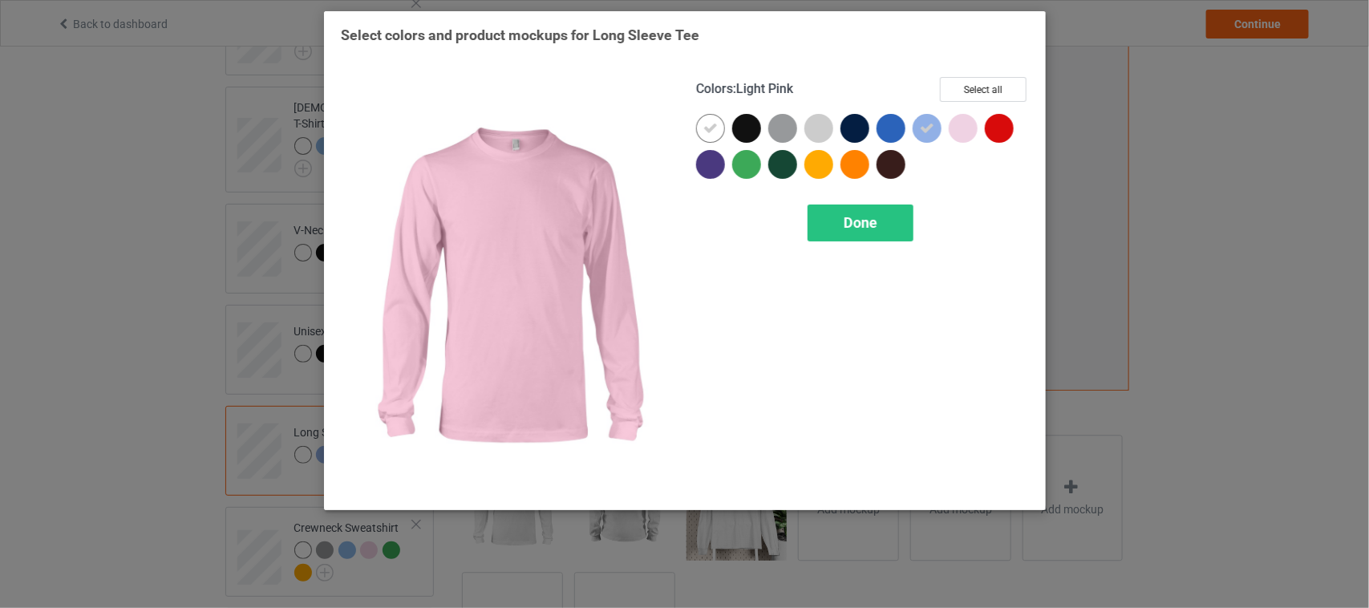
click at [959, 127] on div at bounding box center [963, 128] width 29 height 29
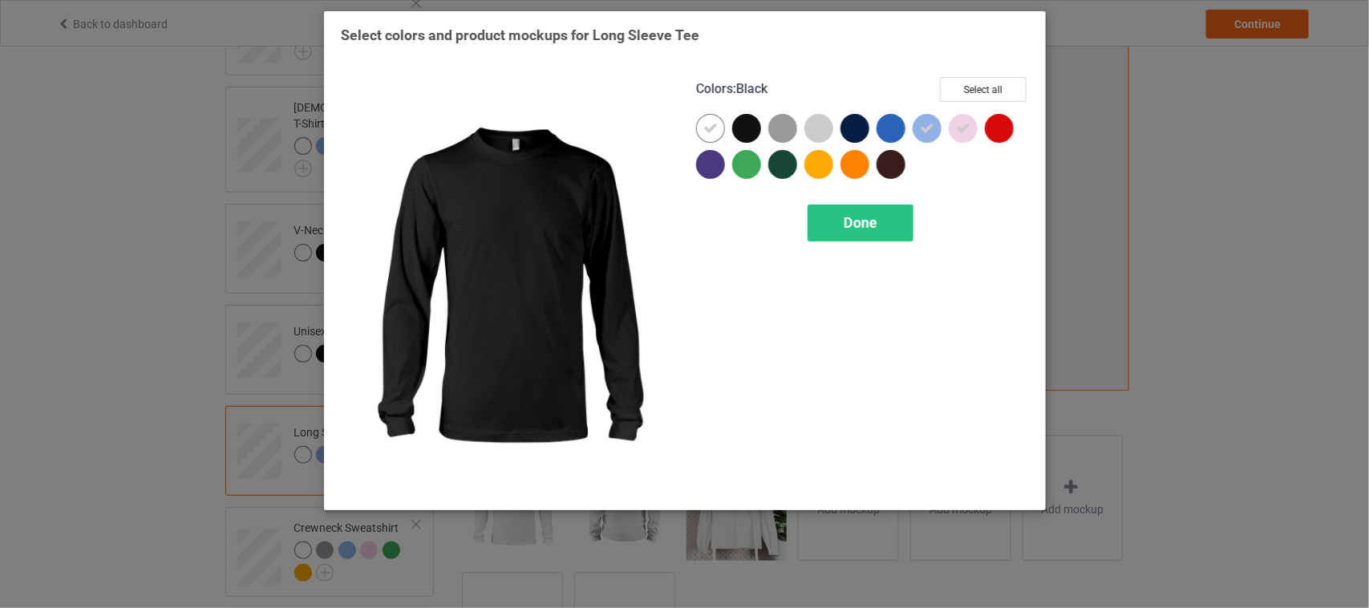
click at [752, 128] on div at bounding box center [746, 128] width 29 height 29
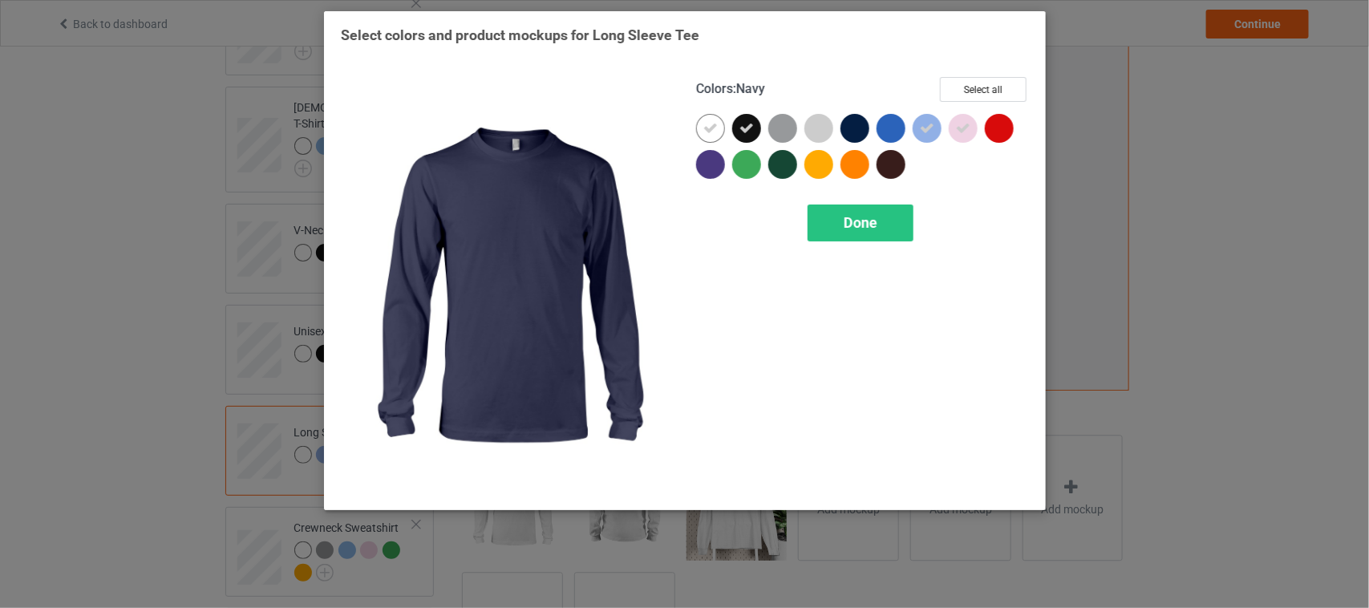
click at [856, 125] on div at bounding box center [855, 128] width 29 height 29
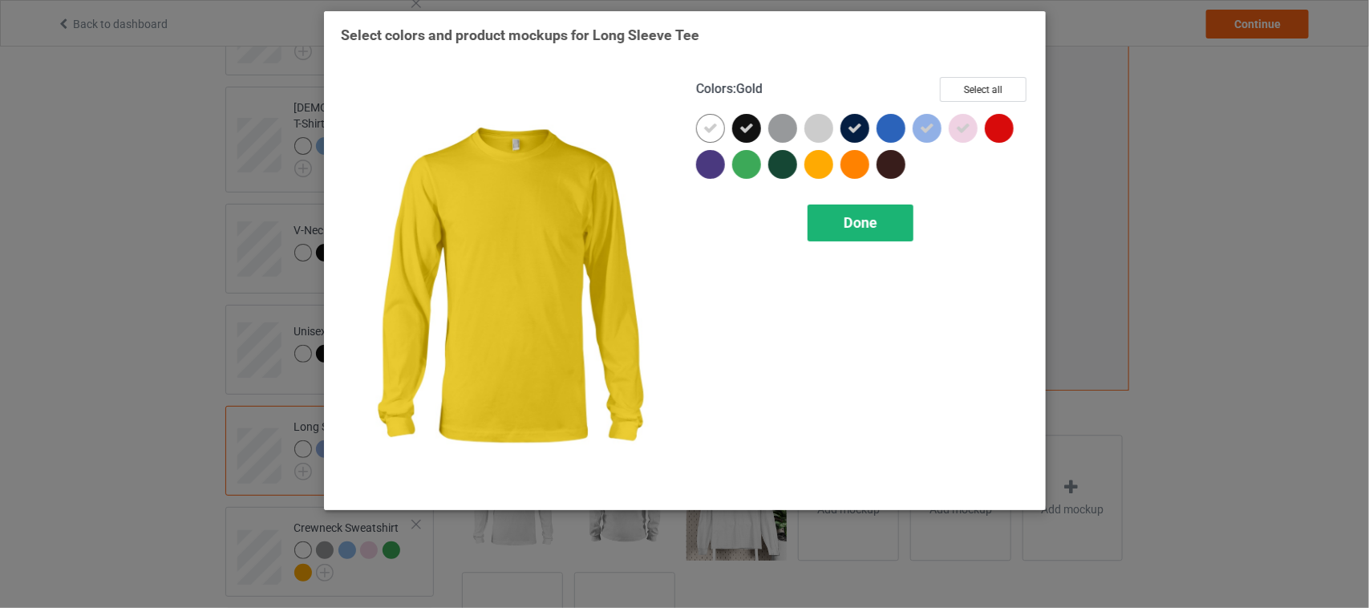
click at [872, 233] on div "Done" at bounding box center [861, 223] width 106 height 37
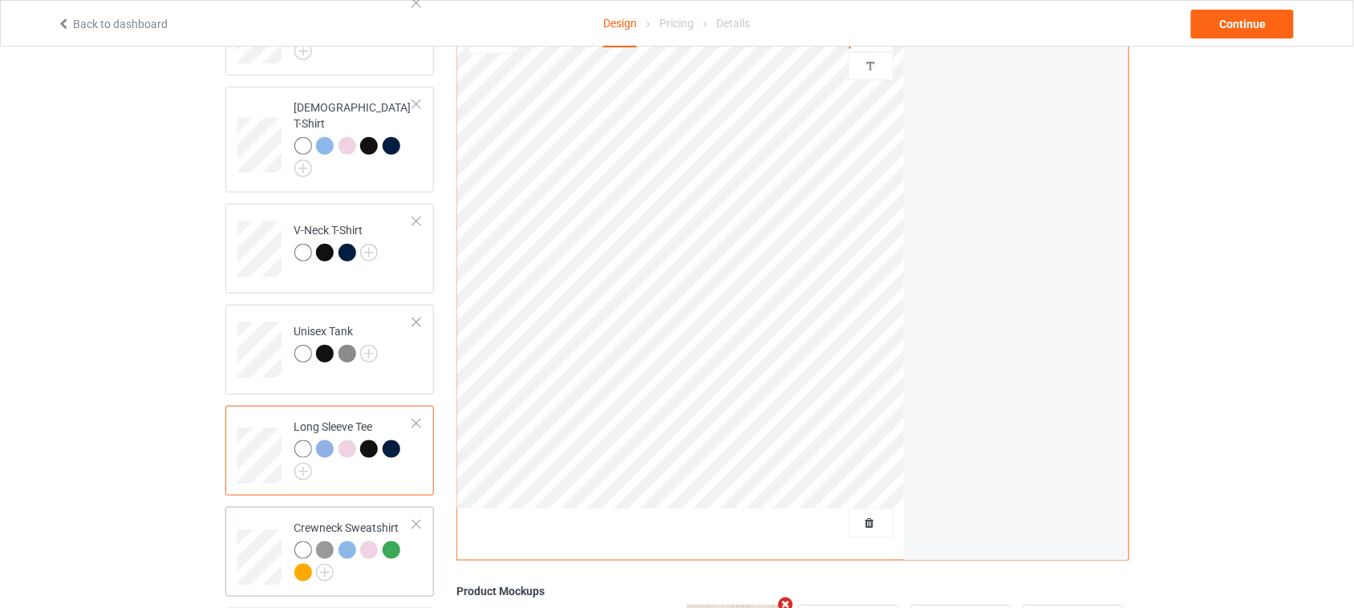
scroll to position [401, 0]
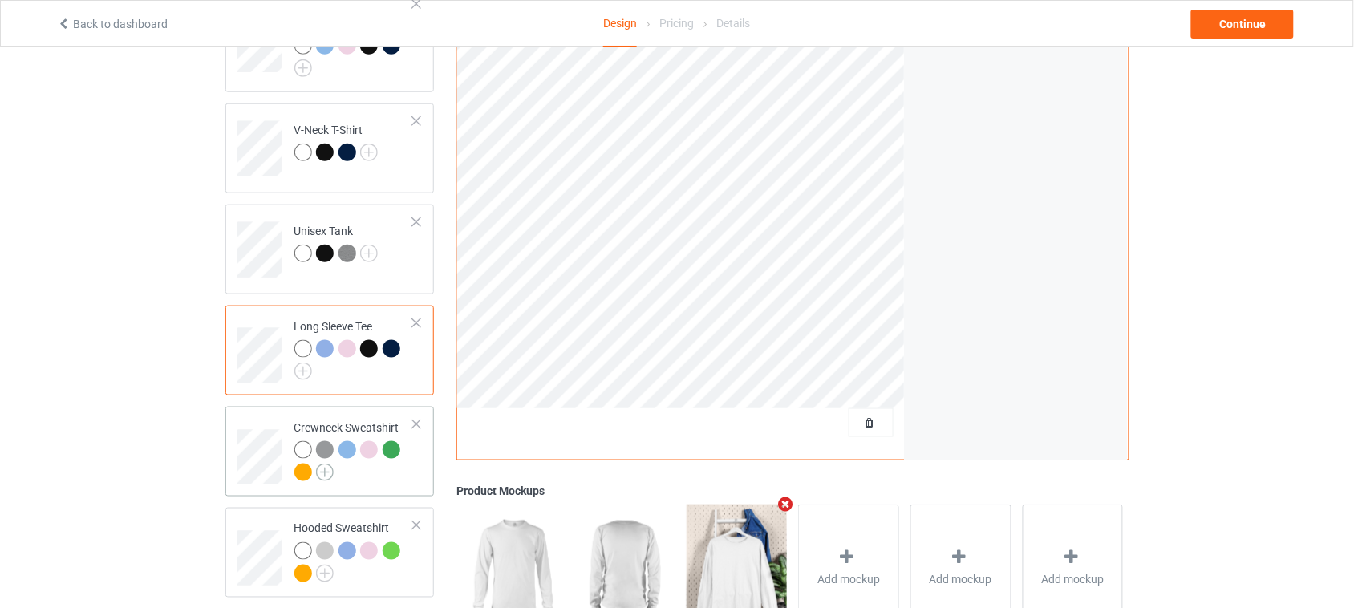
click at [329, 464] on img at bounding box center [325, 473] width 18 height 18
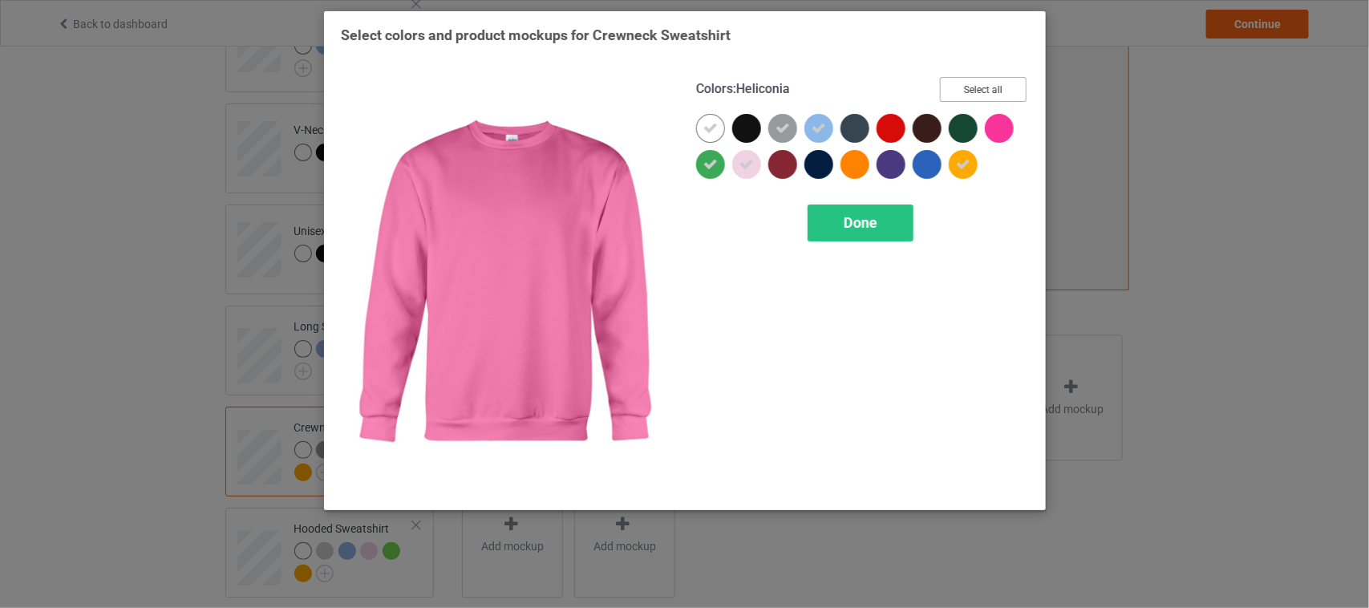
click at [991, 93] on button "Select all" at bounding box center [983, 89] width 87 height 25
click at [991, 86] on button "Reset to Default" at bounding box center [969, 89] width 116 height 25
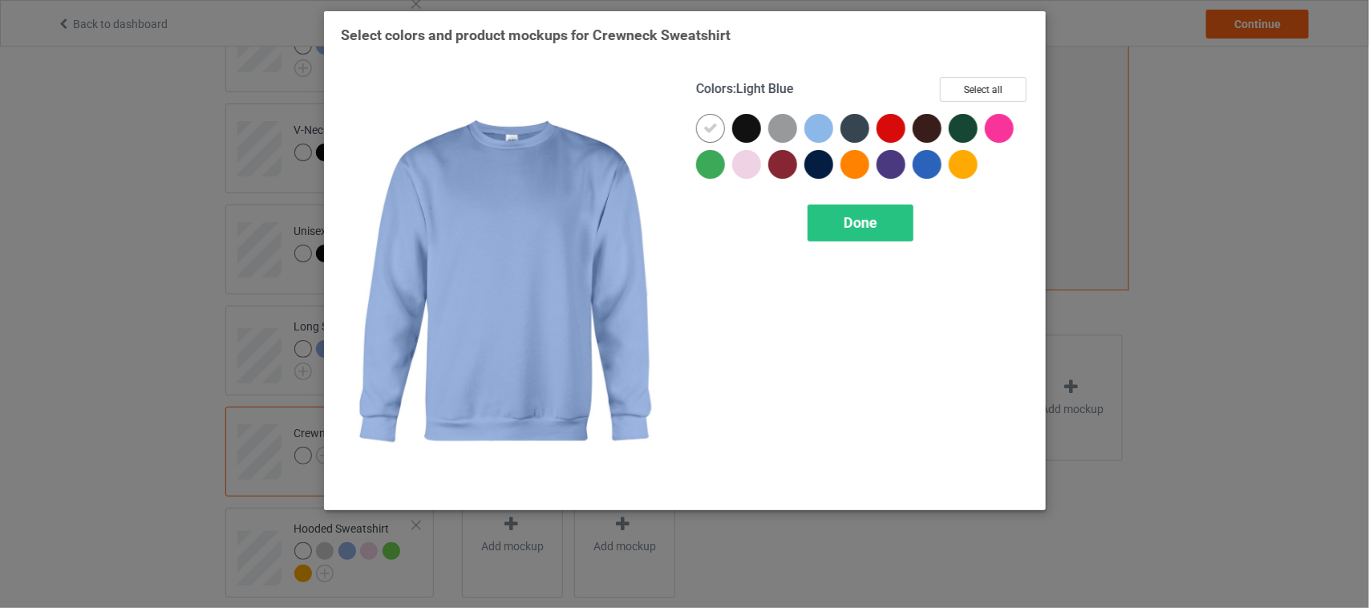
click at [812, 127] on div at bounding box center [819, 128] width 29 height 29
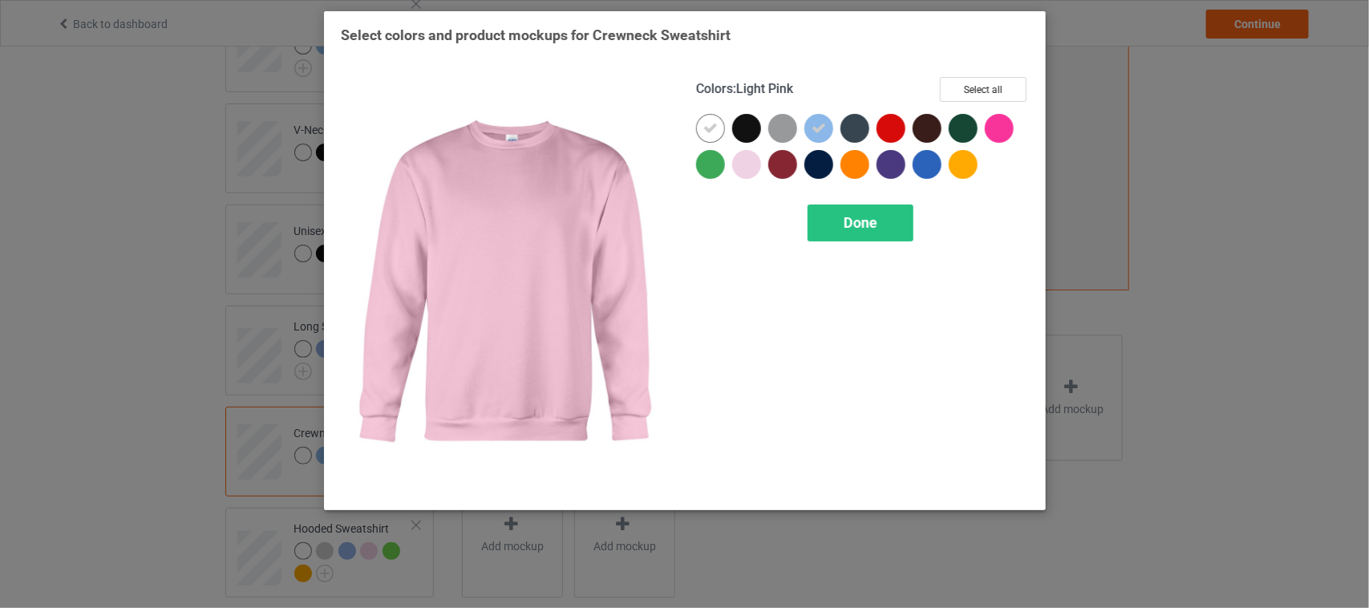
click at [755, 165] on div at bounding box center [746, 164] width 29 height 29
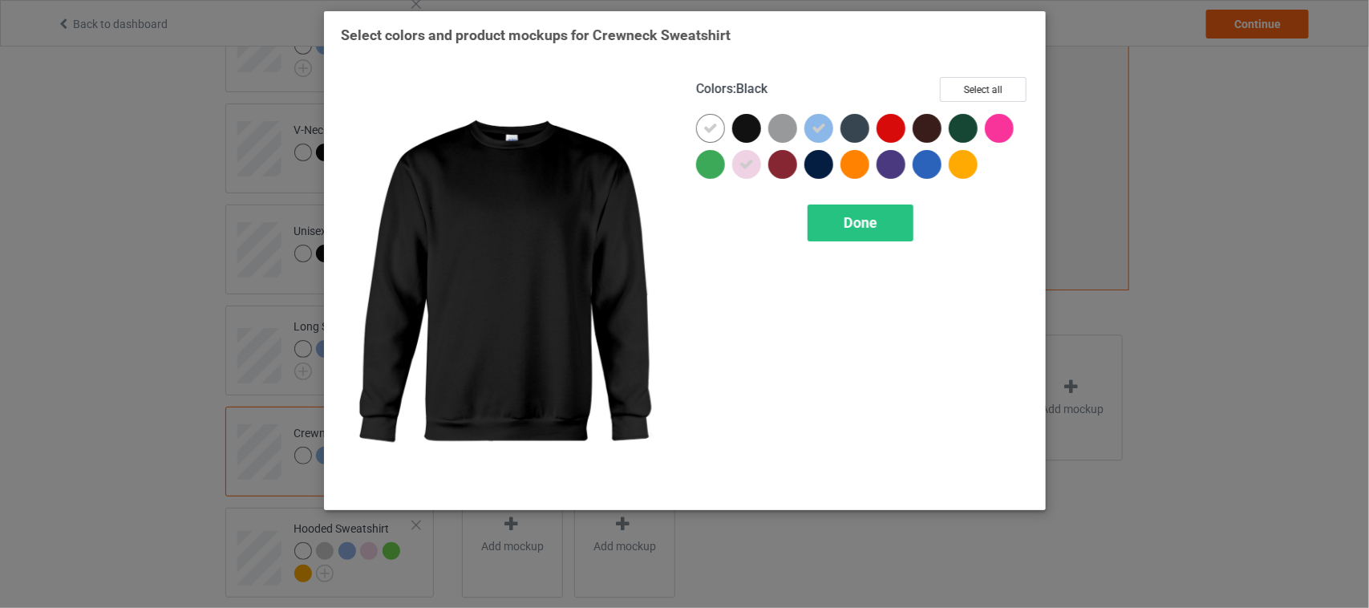
click at [752, 126] on div at bounding box center [746, 128] width 29 height 29
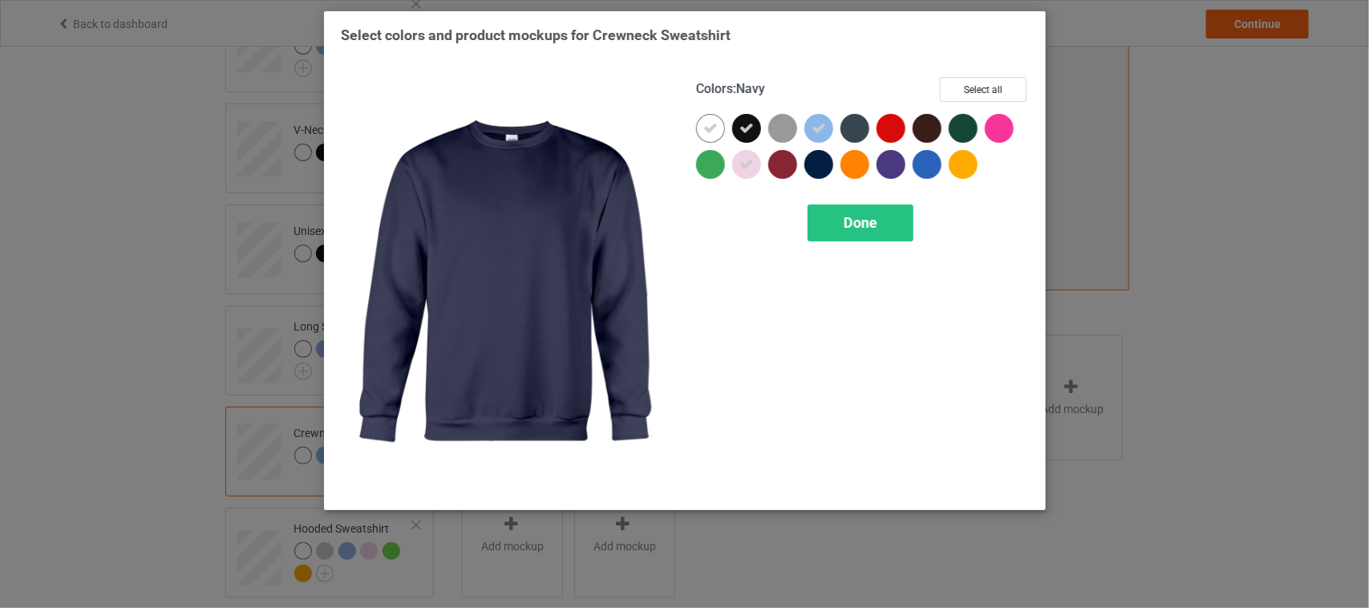
click at [818, 157] on div at bounding box center [819, 164] width 29 height 29
click at [861, 223] on span "Done" at bounding box center [861, 222] width 34 height 17
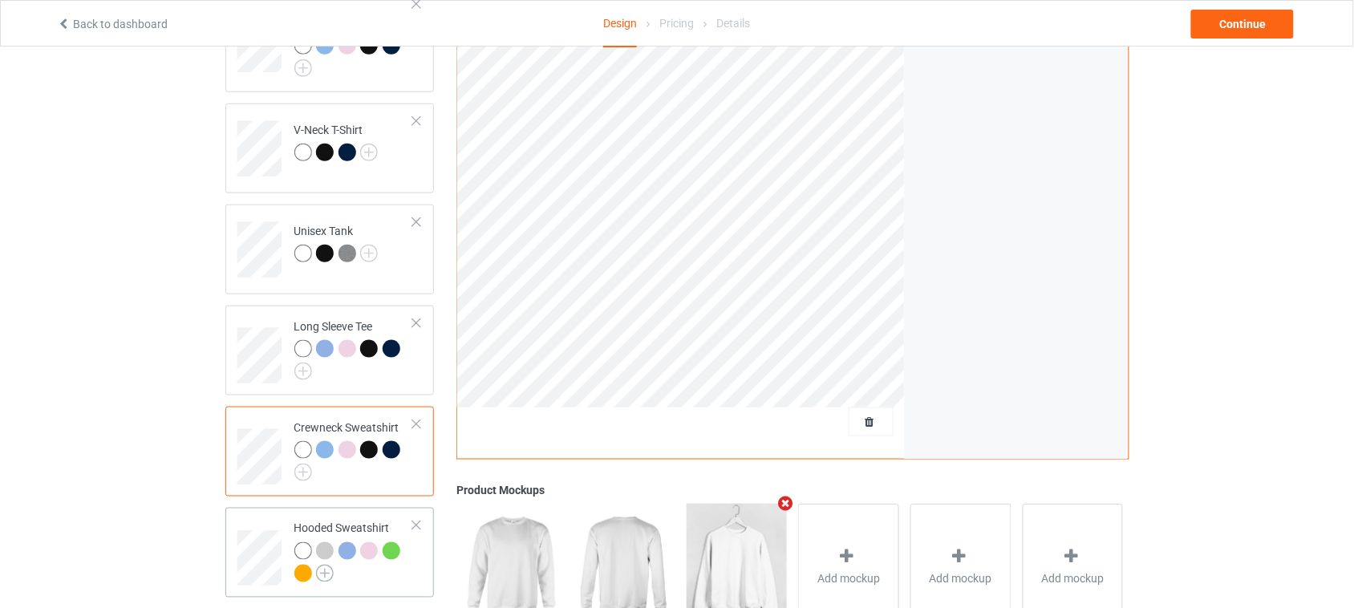
click at [327, 565] on img at bounding box center [325, 574] width 18 height 18
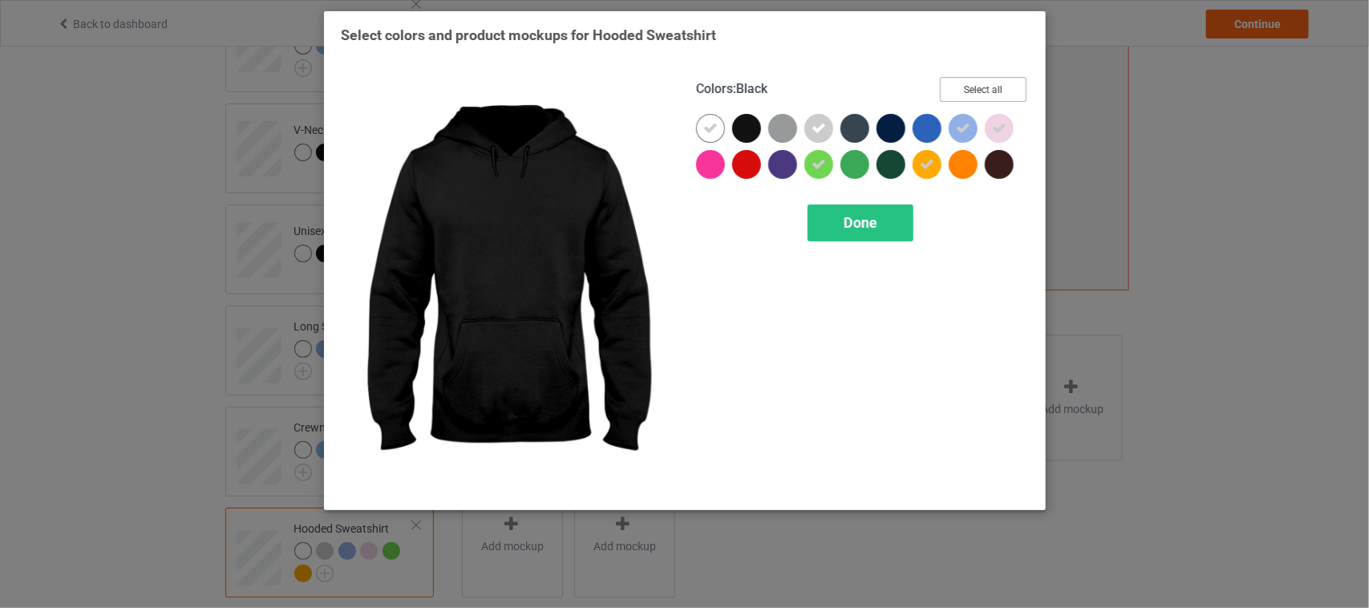
click at [973, 90] on button "Select all" at bounding box center [983, 89] width 87 height 25
click at [995, 87] on button "Reset to Default" at bounding box center [969, 89] width 116 height 25
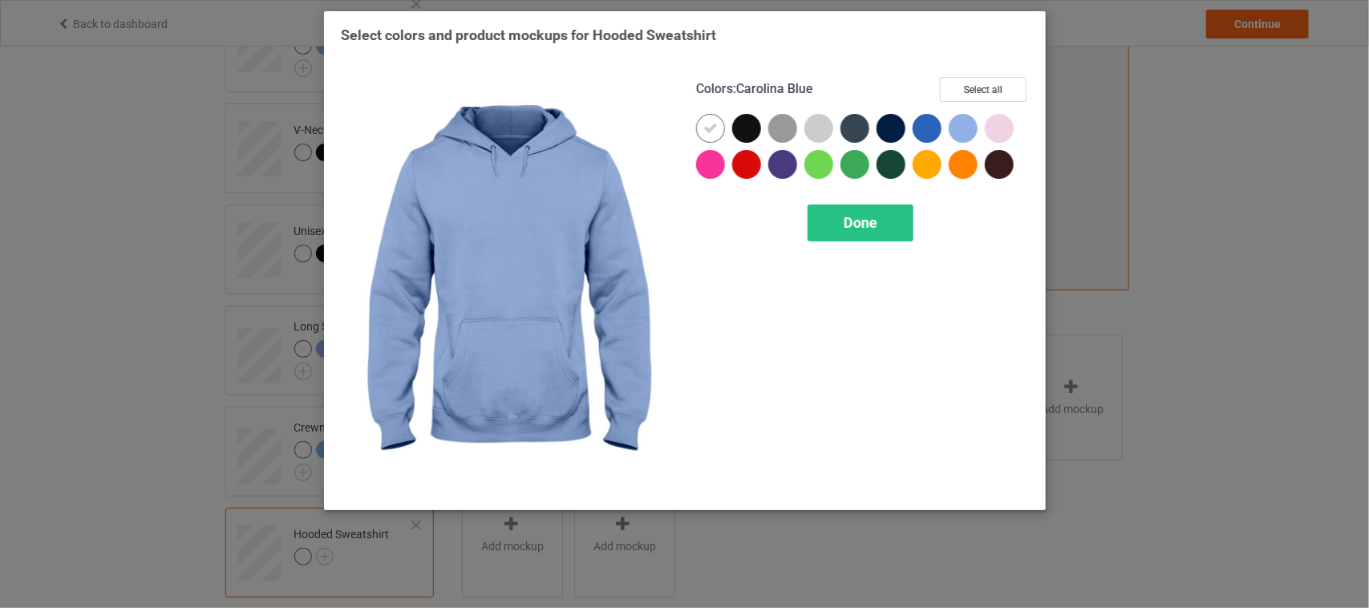
click at [959, 127] on div at bounding box center [963, 128] width 29 height 29
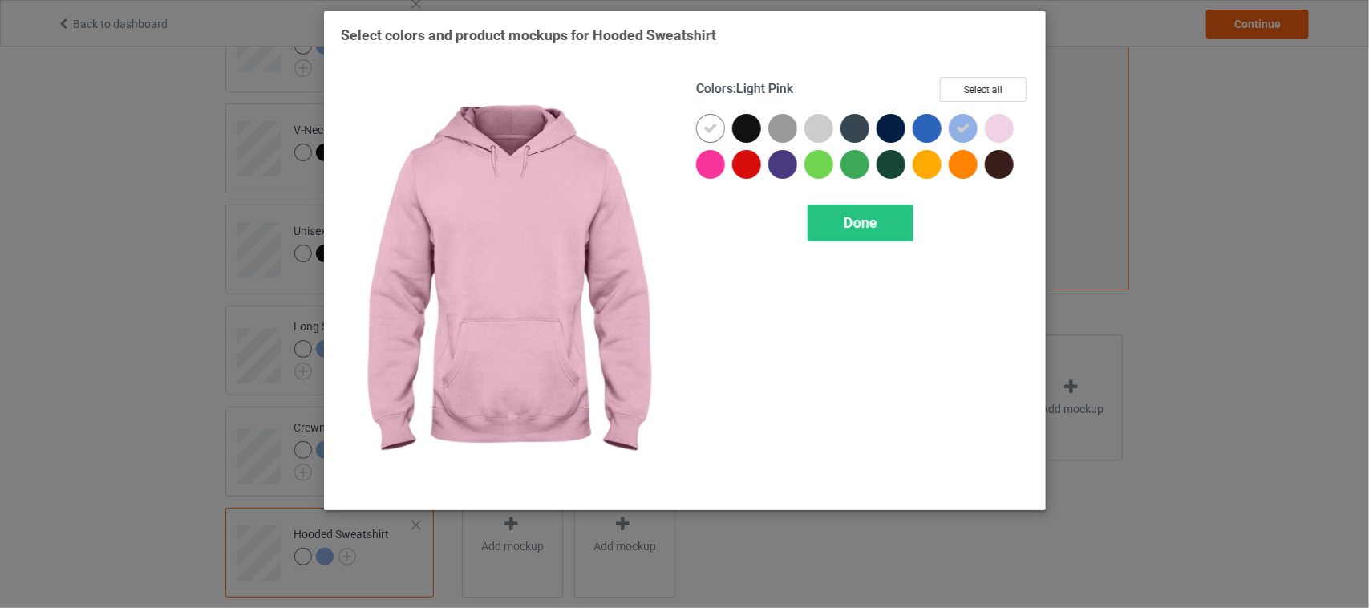
click at [992, 127] on div at bounding box center [999, 128] width 29 height 29
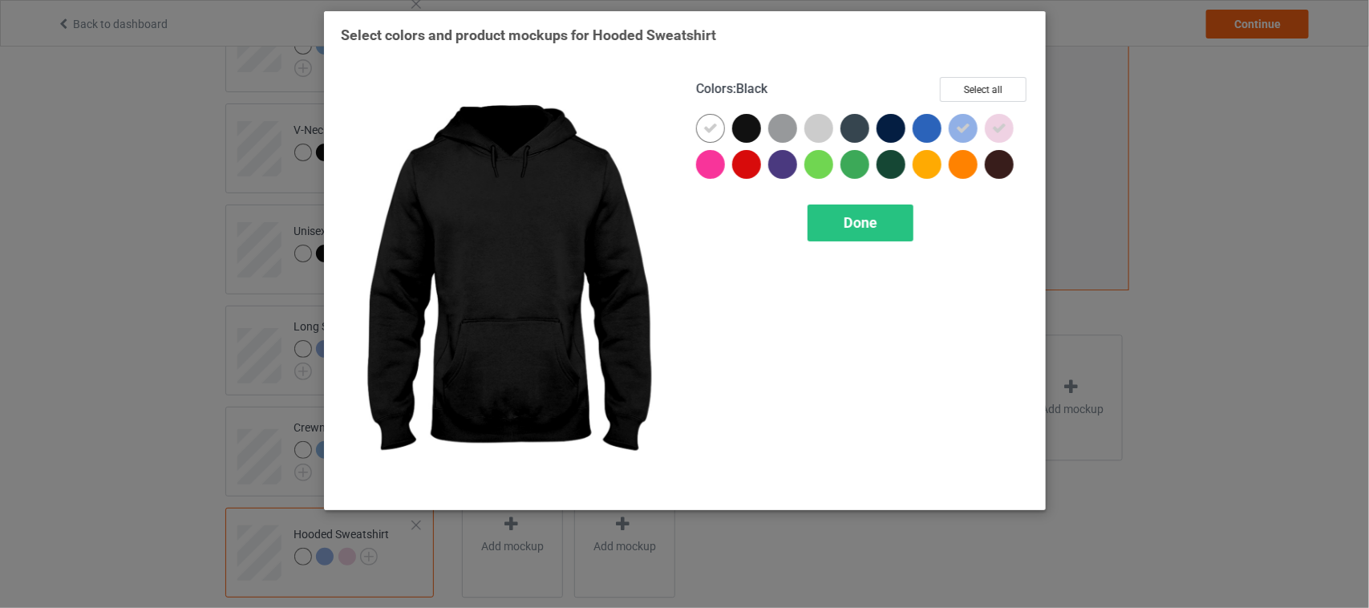
click at [739, 125] on div at bounding box center [746, 128] width 29 height 29
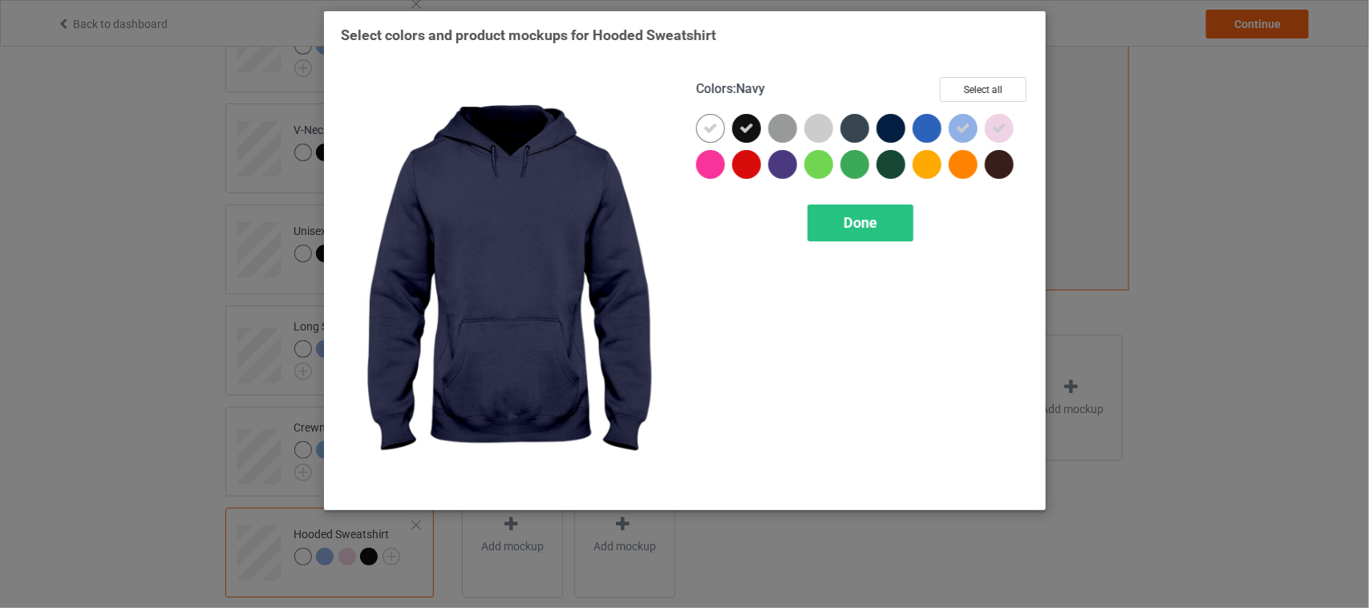
click at [899, 125] on div at bounding box center [891, 128] width 29 height 29
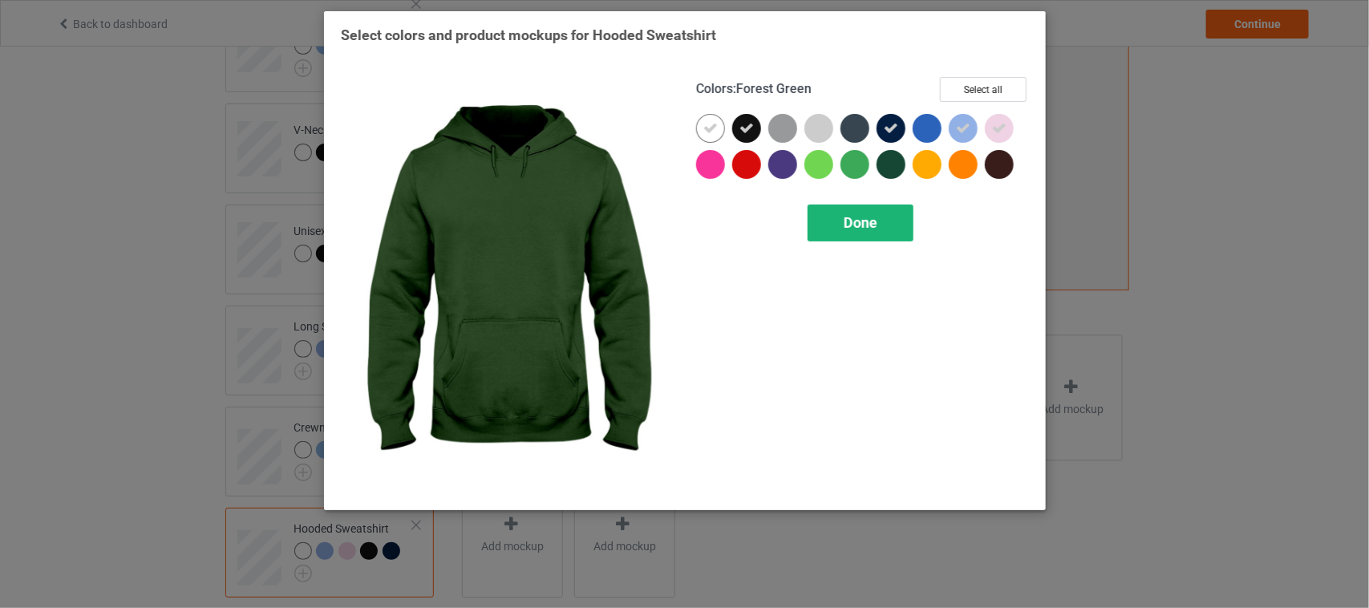
click at [863, 230] on span "Done" at bounding box center [861, 222] width 34 height 17
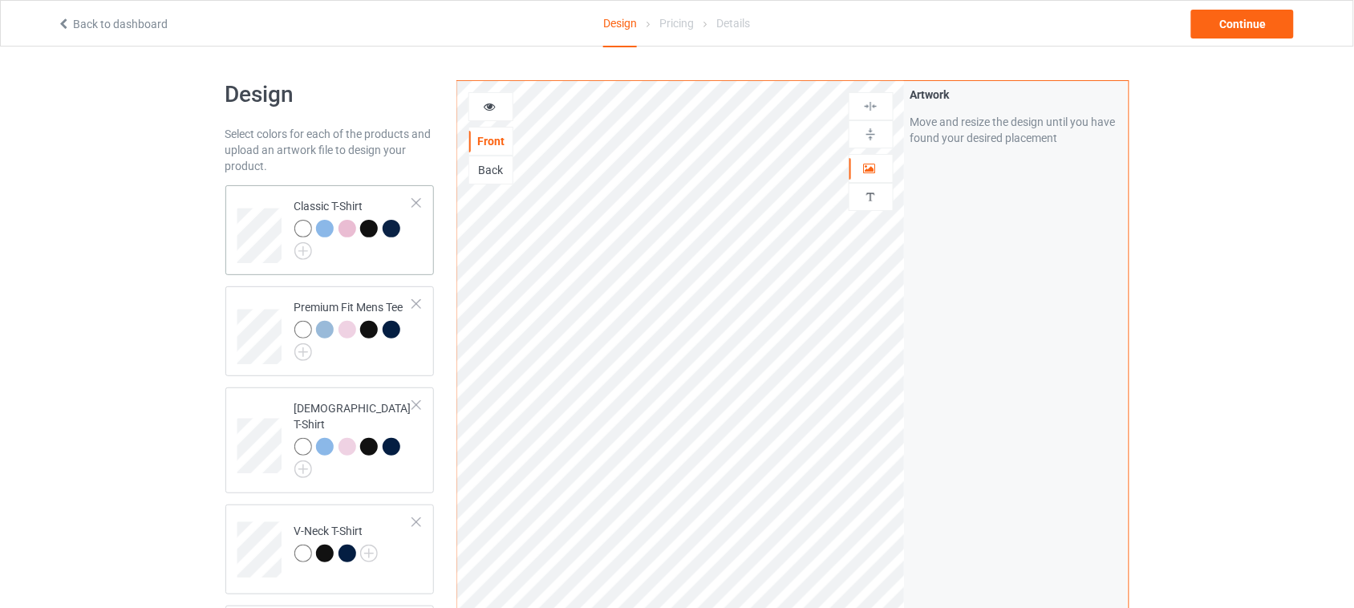
click at [416, 247] on td "Classic T-Shirt" at bounding box center [354, 230] width 137 height 77
click at [1260, 30] on div "Continue" at bounding box center [1242, 24] width 103 height 29
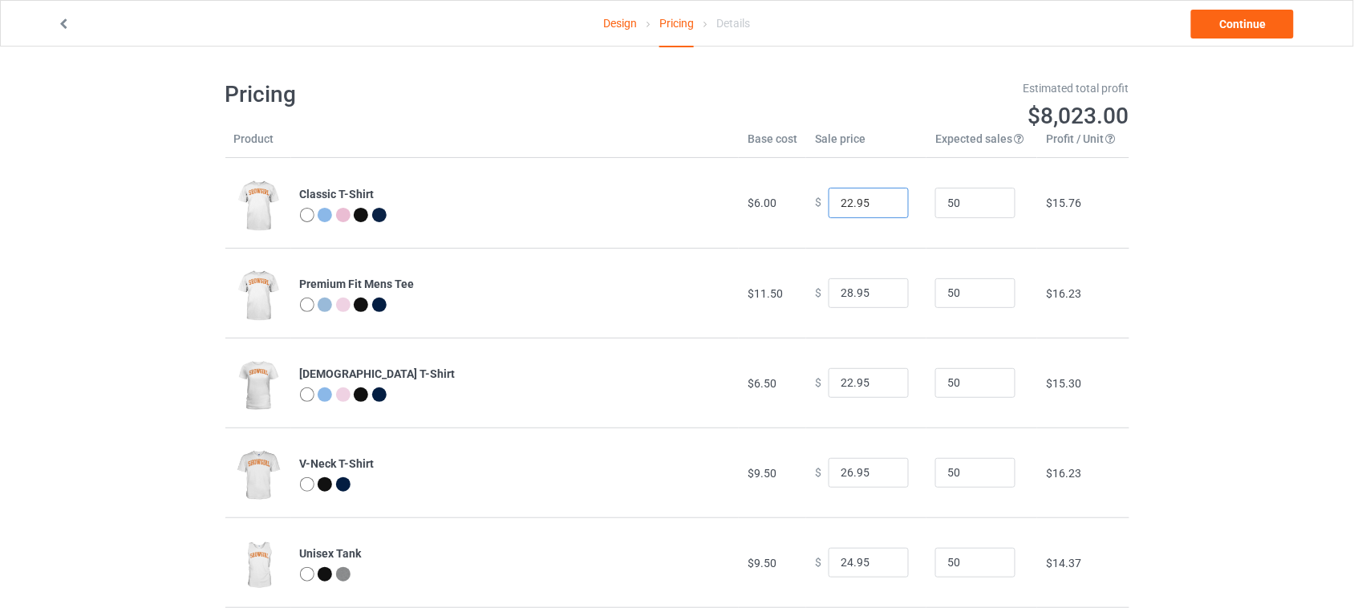
click at [845, 202] on input "22.95" at bounding box center [869, 203] width 80 height 30
type input "26.95"
drag, startPoint x: 835, startPoint y: 294, endPoint x: 844, endPoint y: 295, distance: 8.9
click at [844, 295] on input "28.95" at bounding box center [869, 293] width 80 height 30
click at [845, 291] on input "28.95" at bounding box center [869, 293] width 80 height 30
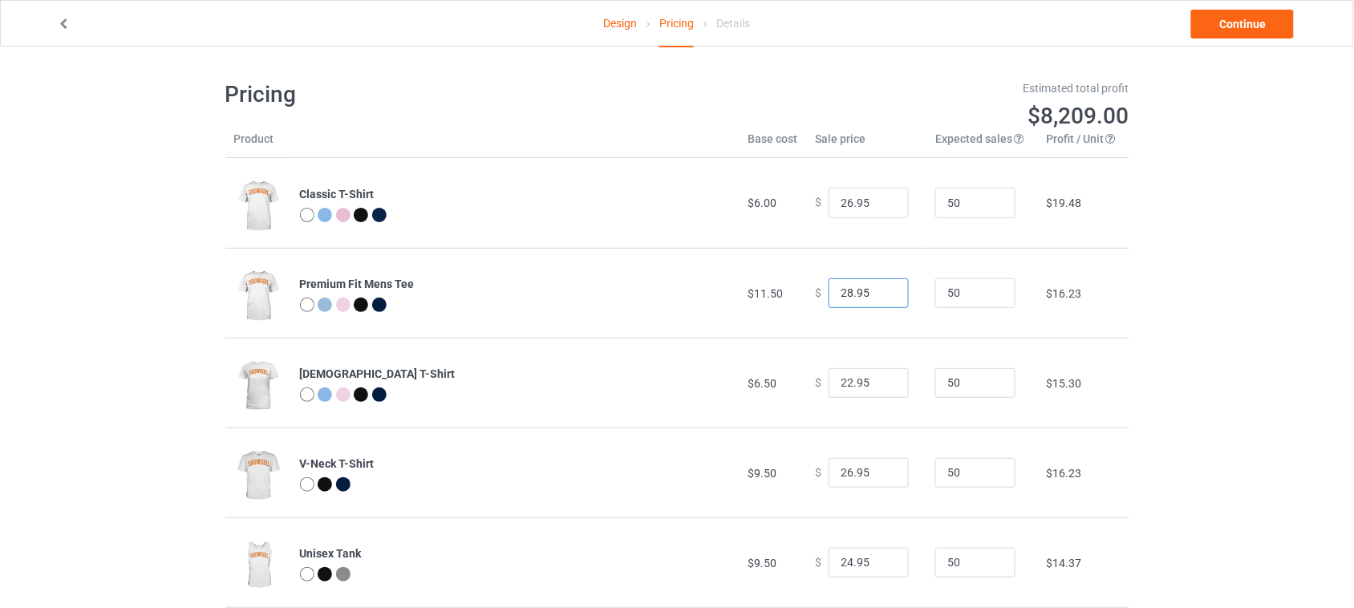
click at [842, 290] on input "28.95" at bounding box center [869, 293] width 80 height 30
click at [846, 294] on input "28.95" at bounding box center [869, 293] width 80 height 30
drag, startPoint x: 843, startPoint y: 291, endPoint x: 805, endPoint y: 291, distance: 38.5
click at [815, 291] on div "$ 28.95" at bounding box center [866, 293] width 103 height 30
type input "32.95"
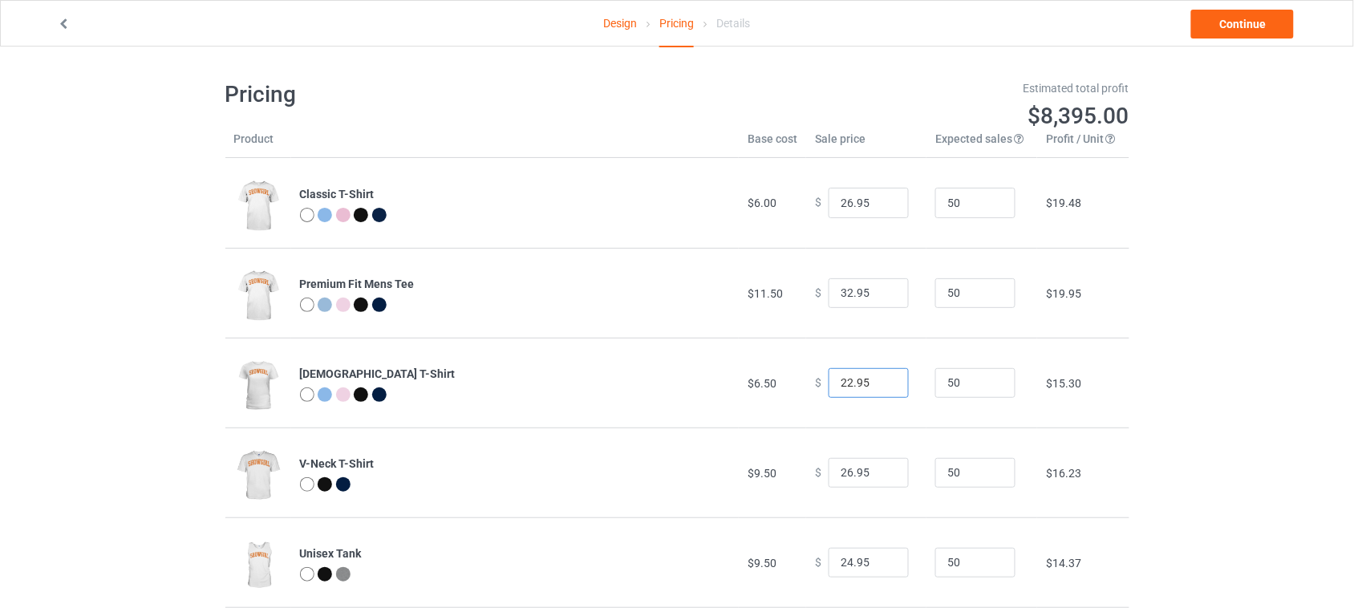
click at [841, 385] on input "22.95" at bounding box center [869, 383] width 80 height 30
type input "27.95"
click at [842, 469] on input "26.95" at bounding box center [869, 473] width 80 height 30
click at [847, 470] on input "26.95" at bounding box center [869, 473] width 80 height 30
drag, startPoint x: 844, startPoint y: 472, endPoint x: 784, endPoint y: 472, distance: 60.2
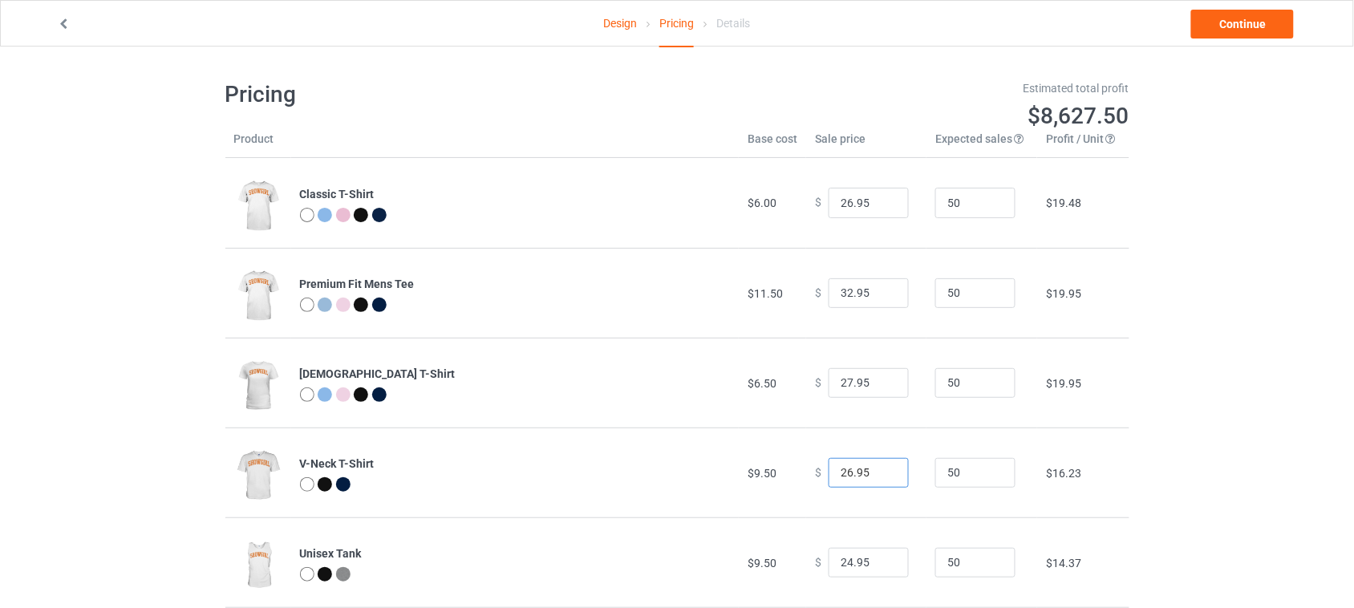
click at [785, 472] on tr "V-Neck T-Shirt $9.50 $ 26.95 50 $16.23" at bounding box center [677, 473] width 904 height 90
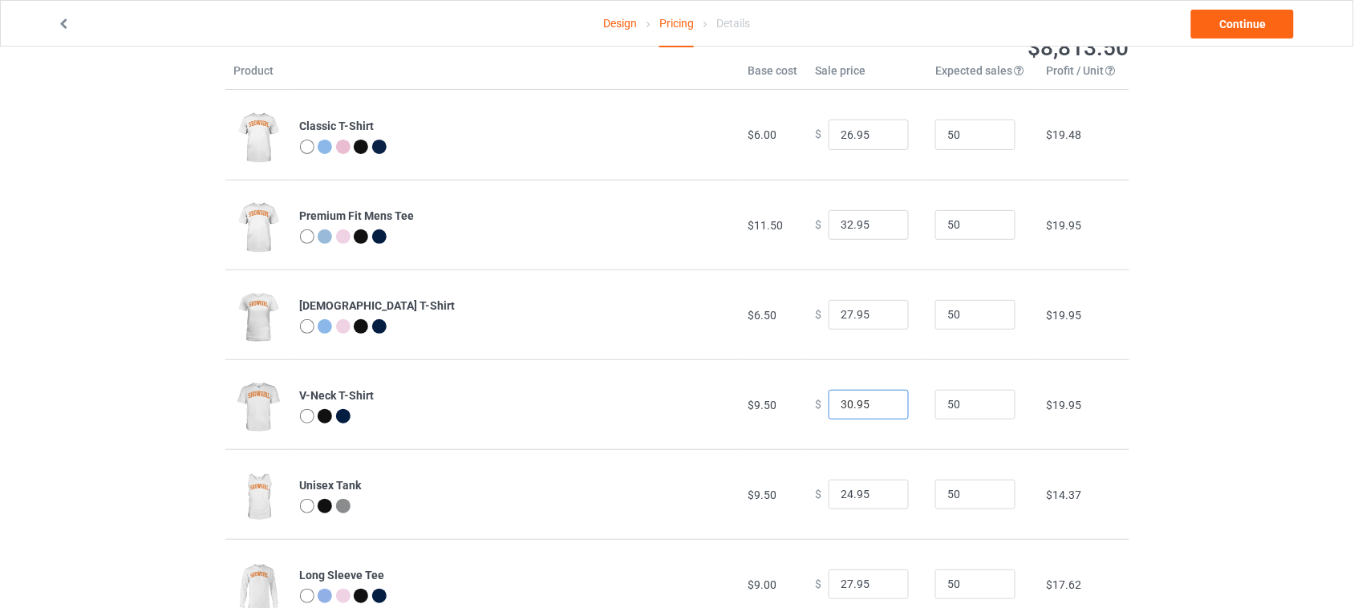
scroll to position [100, 0]
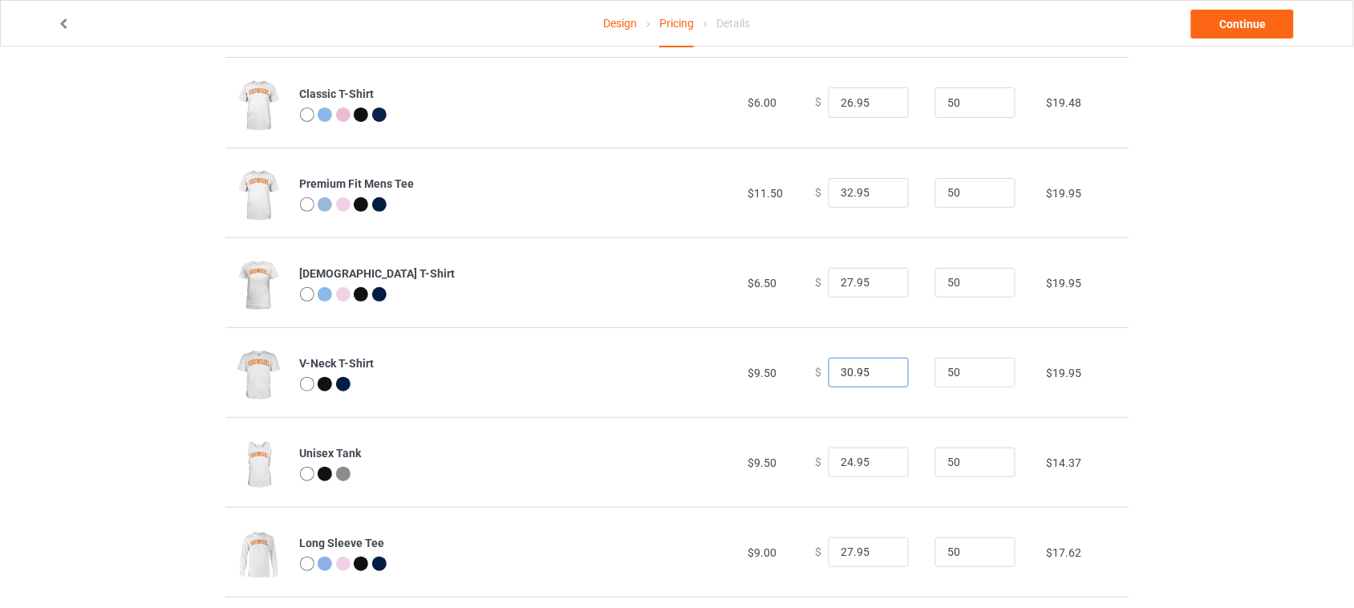
type input "30.95"
drag, startPoint x: 845, startPoint y: 466, endPoint x: 804, endPoint y: 466, distance: 40.9
click at [815, 466] on div "$ 24.95" at bounding box center [866, 463] width 103 height 30
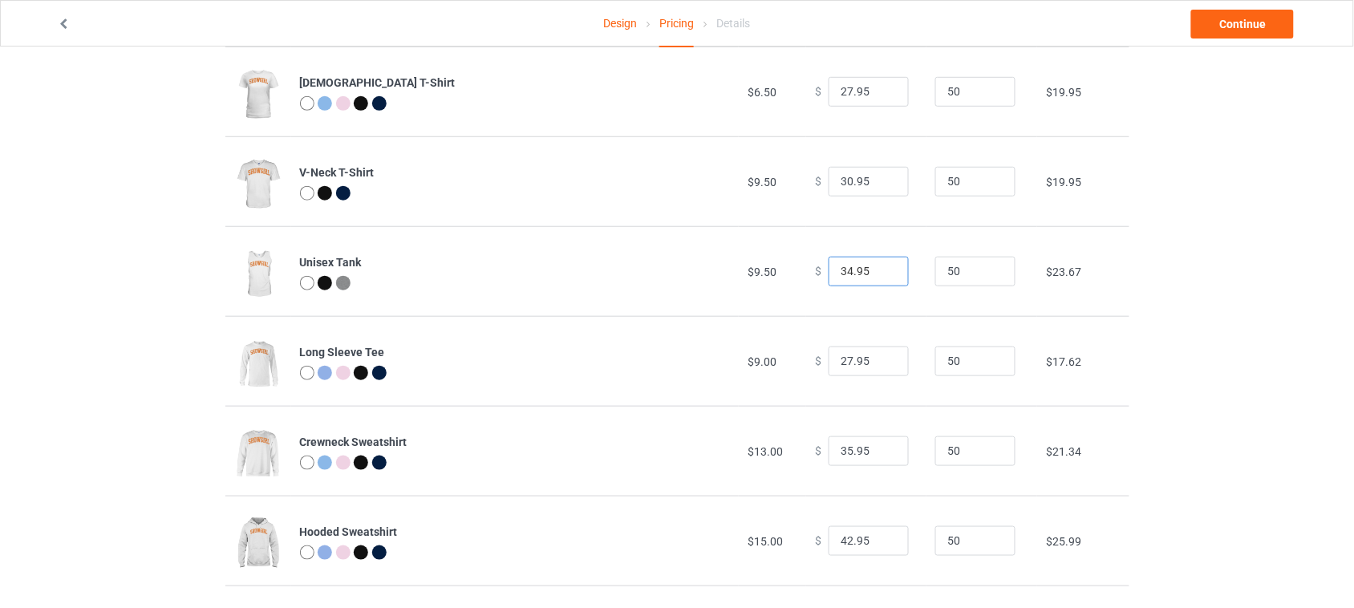
scroll to position [301, 0]
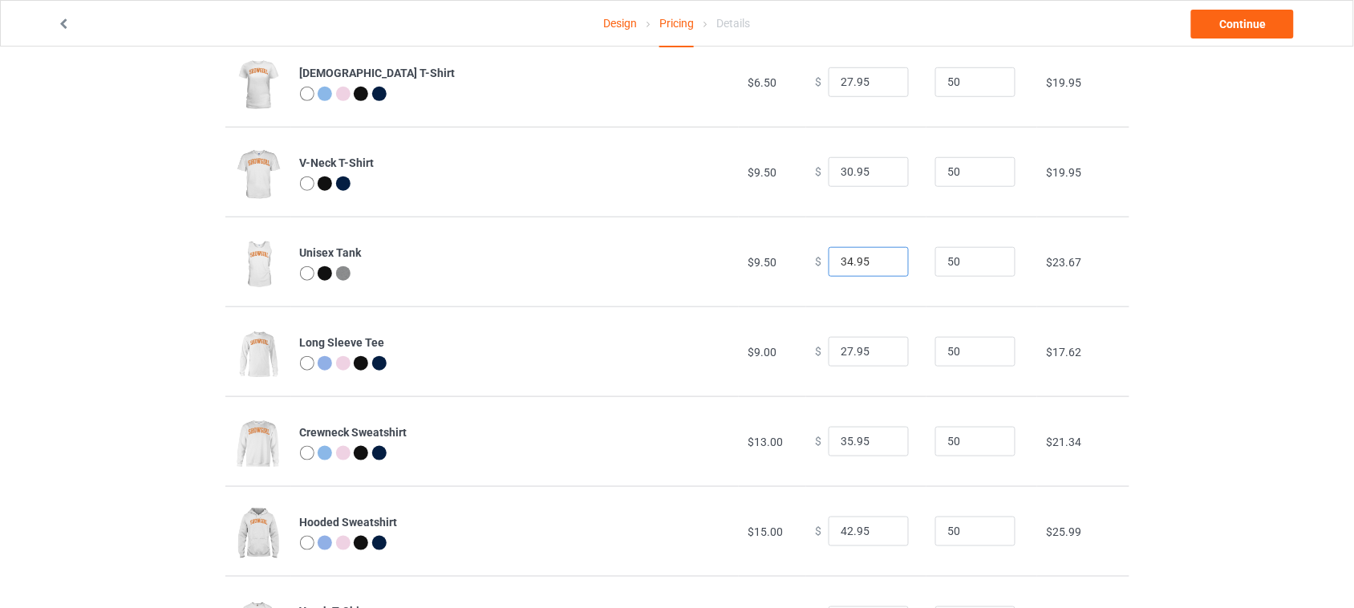
type input "34.95"
drag, startPoint x: 845, startPoint y: 350, endPoint x: 789, endPoint y: 351, distance: 56.2
click at [790, 351] on tr "Long Sleeve Tee $9.00 $ 27.95 50 $17.62" at bounding box center [677, 351] width 904 height 90
type input "39.95"
drag, startPoint x: 843, startPoint y: 442, endPoint x: 791, endPoint y: 442, distance: 52.1
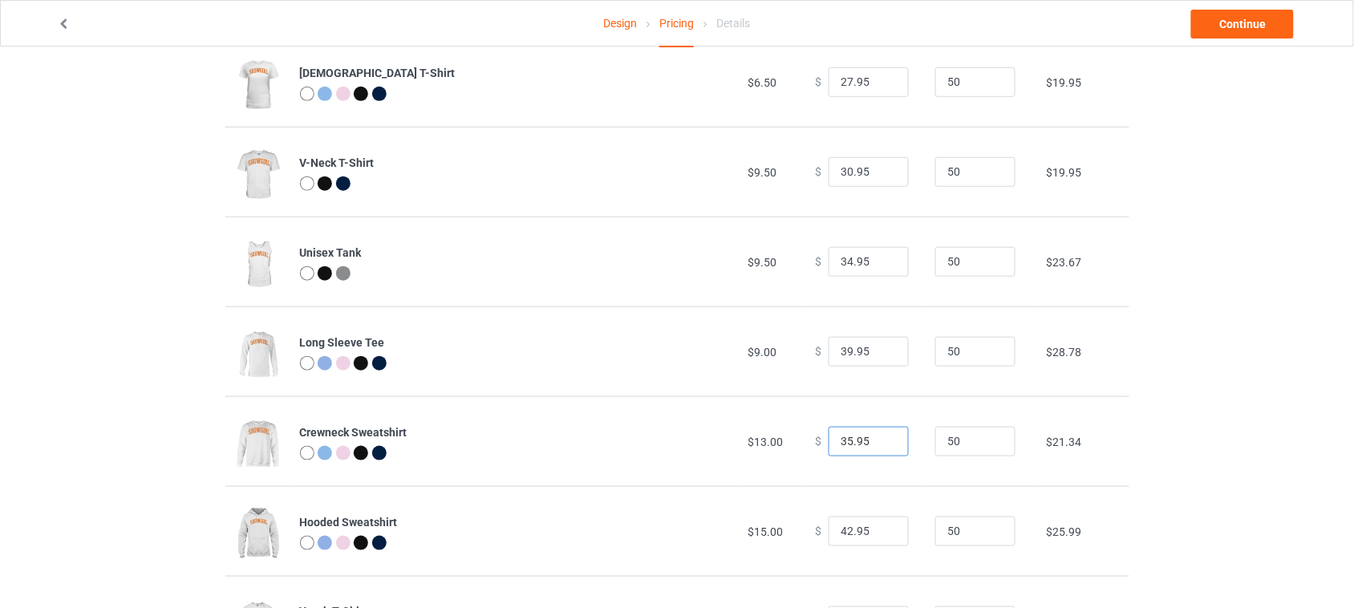
click at [793, 442] on tr "Crewneck Sweatshirt $13.00 $ 35.95 50 $21.34" at bounding box center [677, 441] width 904 height 90
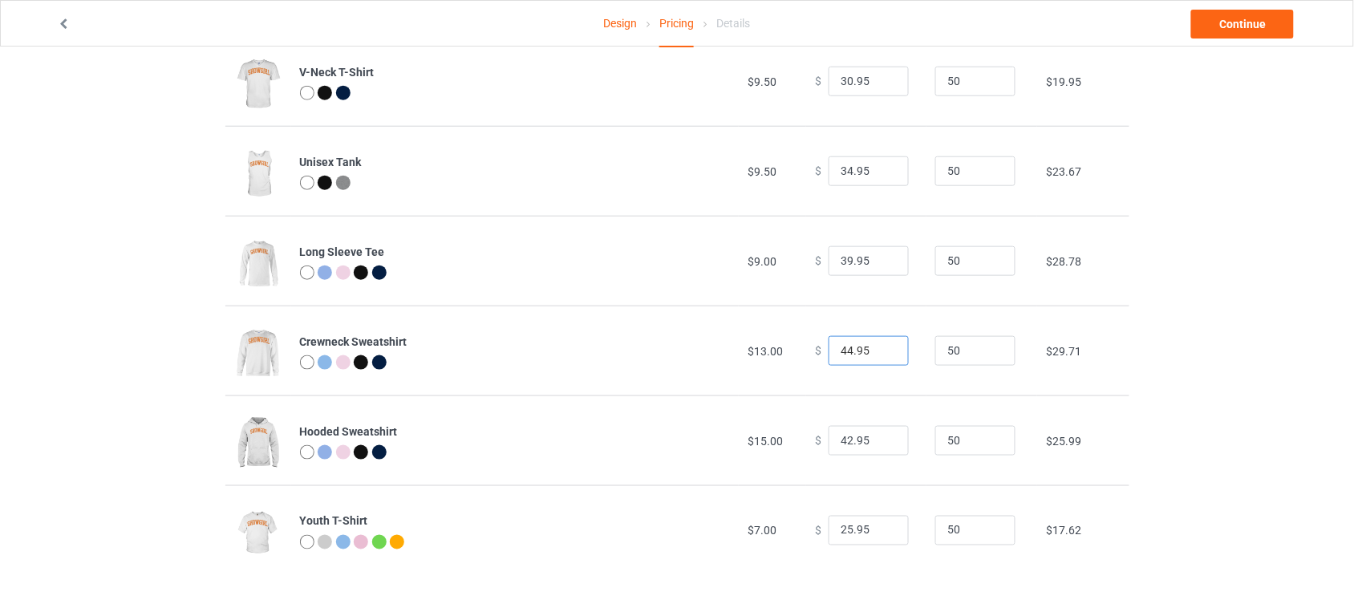
type input "44.95"
click at [841, 254] on input "39.95" at bounding box center [869, 261] width 80 height 30
click at [841, 261] on input "39.95" at bounding box center [869, 261] width 80 height 30
type input "34.95"
click at [839, 174] on input "34.95" at bounding box center [869, 171] width 80 height 30
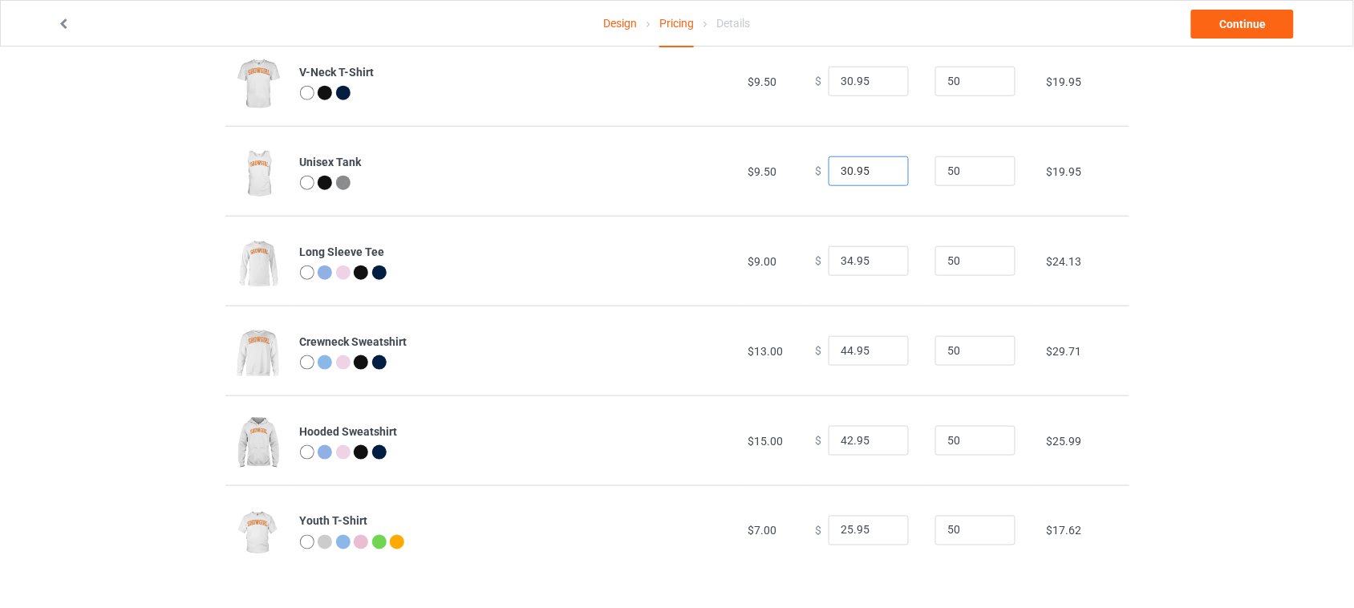
type input "30.95"
drag, startPoint x: 845, startPoint y: 349, endPoint x: 815, endPoint y: 349, distance: 29.7
click at [815, 349] on div "$ 44.95" at bounding box center [866, 351] width 103 height 30
type input "39.95"
drag, startPoint x: 846, startPoint y: 439, endPoint x: 838, endPoint y: 438, distance: 8.1
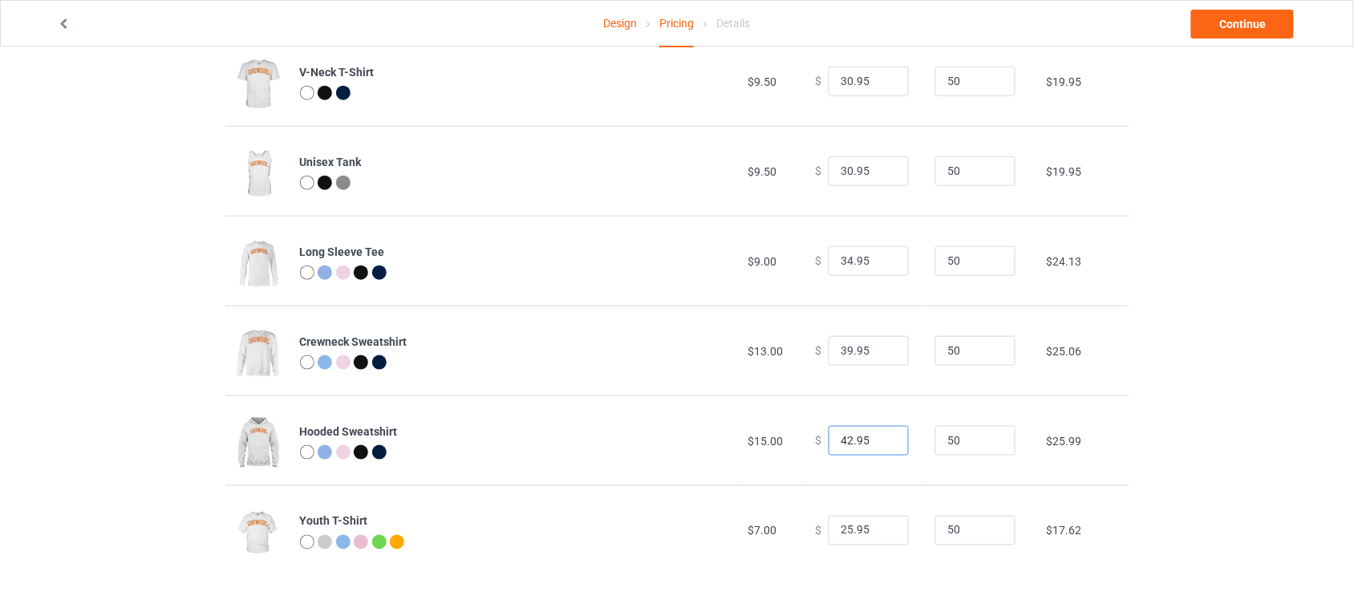
click at [838, 438] on input "42.95" at bounding box center [869, 441] width 80 height 30
type input "44.95"
click at [1180, 401] on div "Design Pricing Details Continue Pricing Estimated total profit $9,697.00 Produc…" at bounding box center [677, 132] width 1354 height 954
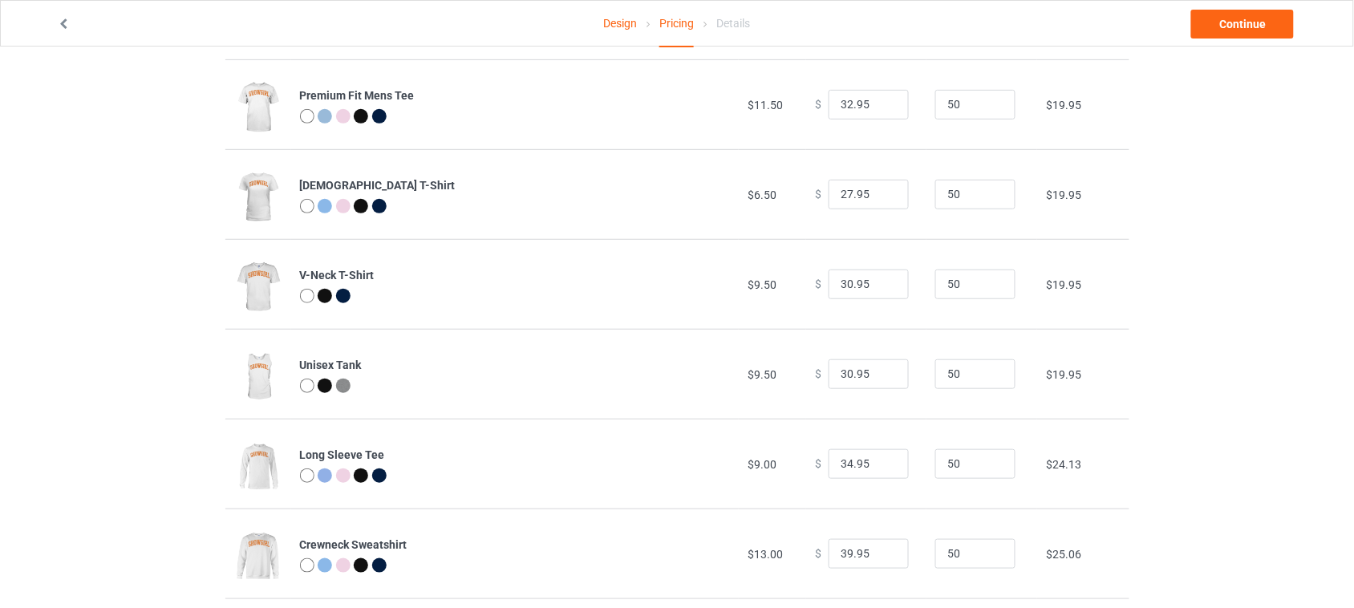
scroll to position [0, 0]
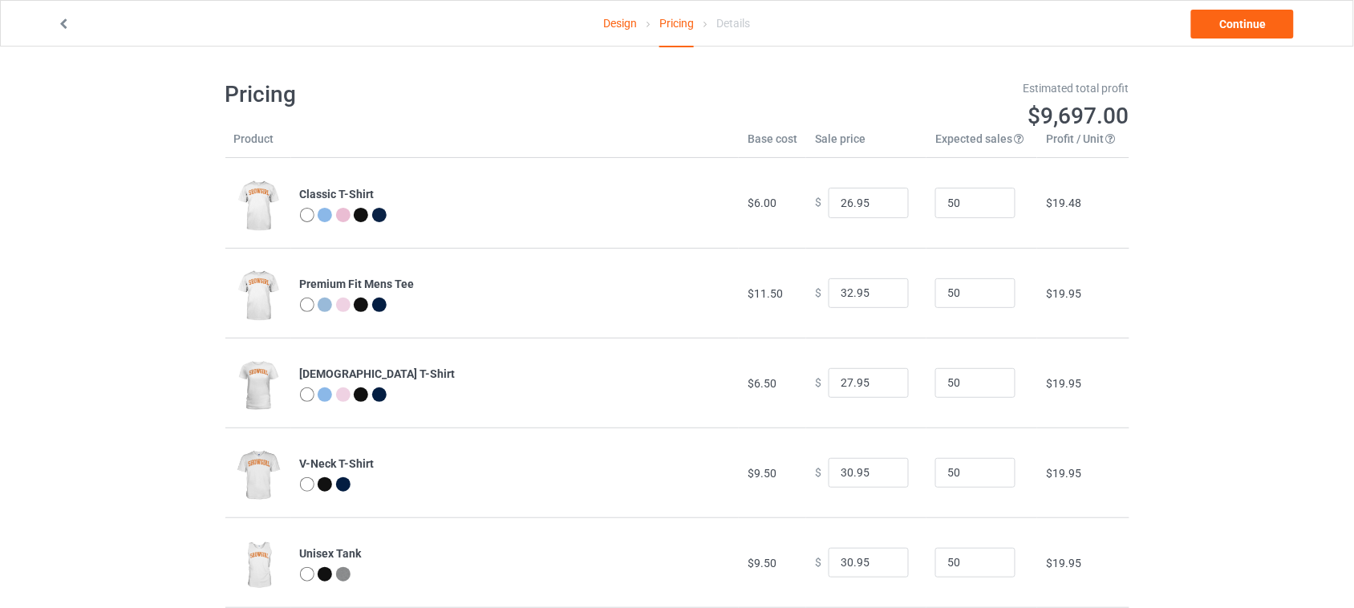
click at [61, 21] on icon at bounding box center [64, 21] width 14 height 11
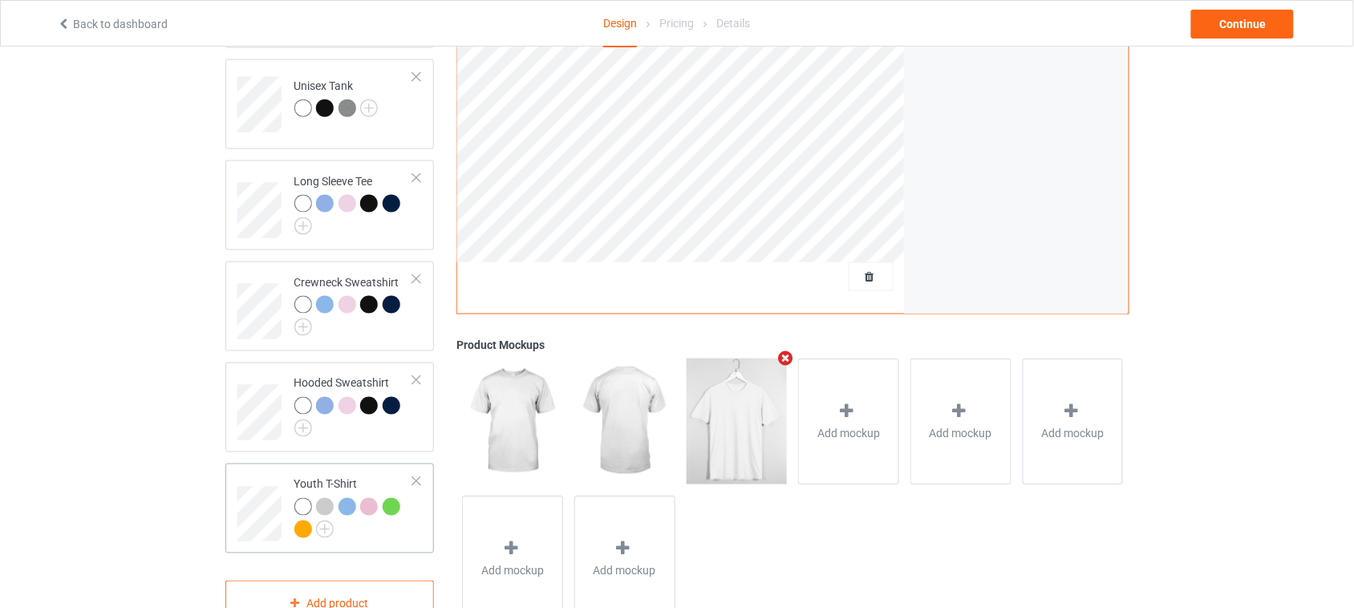
scroll to position [584, 0]
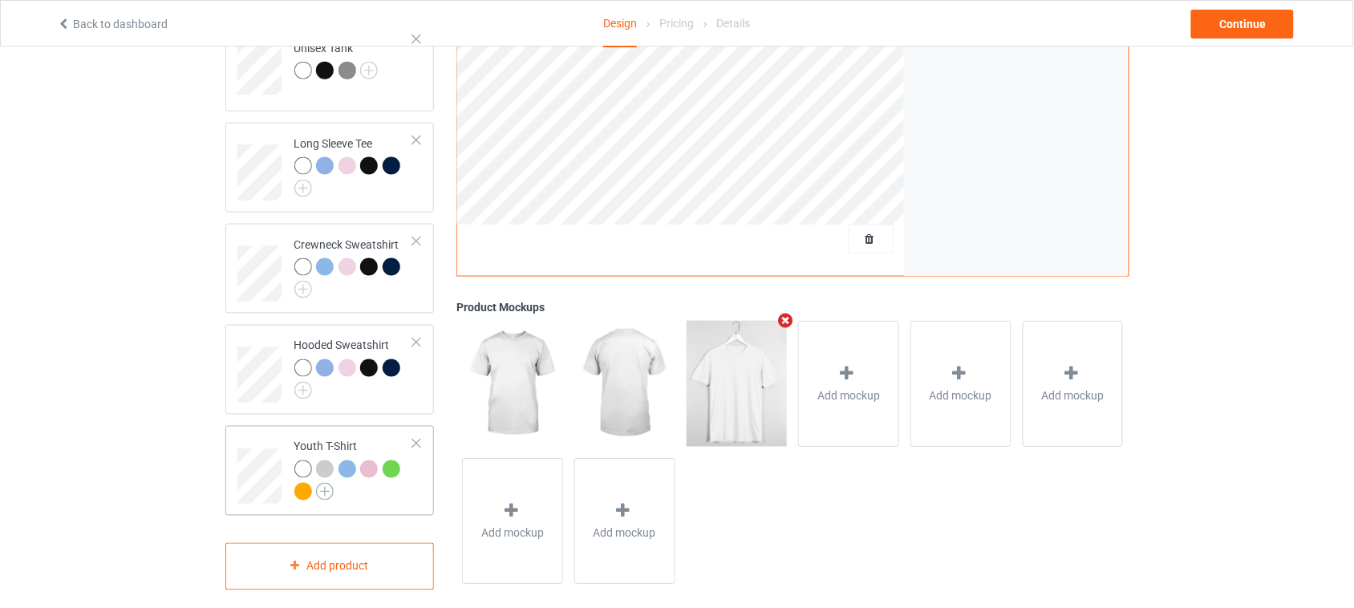
click at [329, 483] on img at bounding box center [325, 492] width 18 height 18
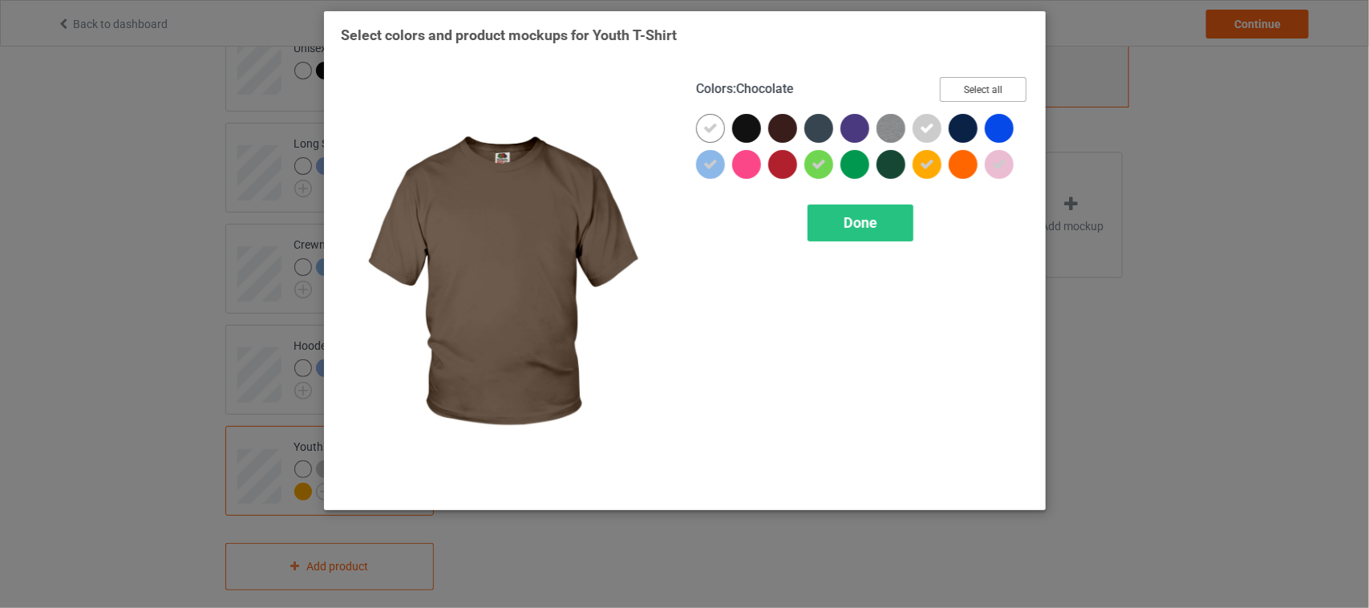
click at [989, 88] on button "Select all" at bounding box center [983, 89] width 87 height 25
click at [989, 88] on button "Reset to Default" at bounding box center [969, 89] width 116 height 25
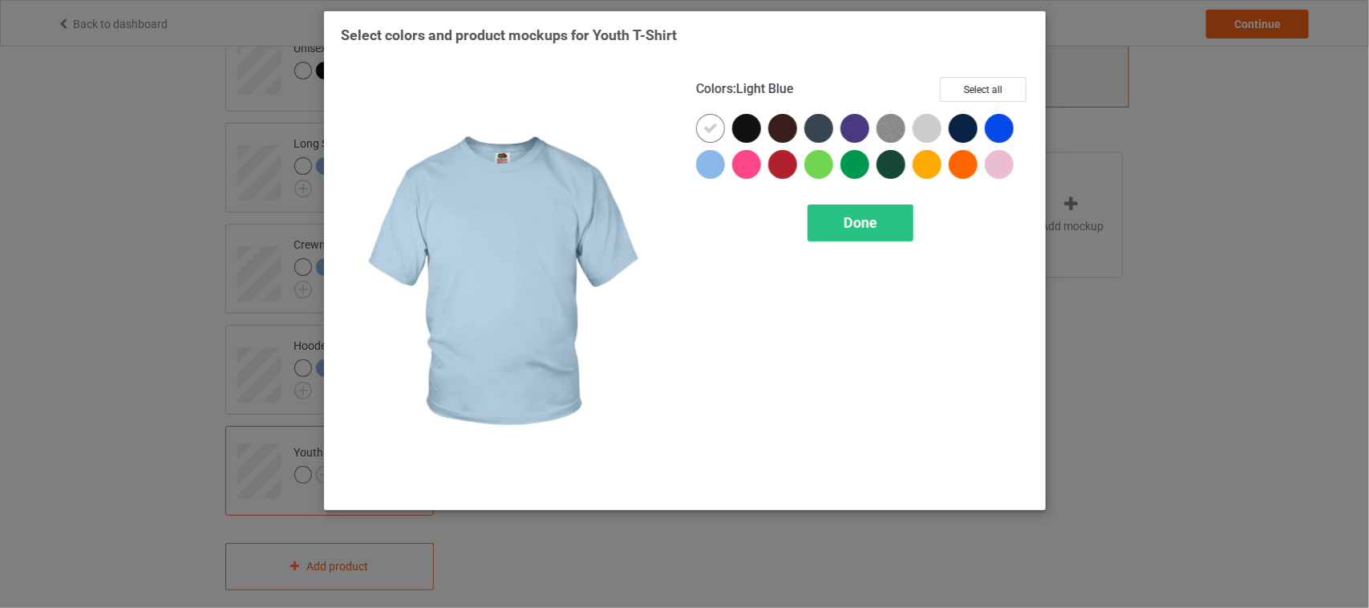
click at [708, 163] on div at bounding box center [710, 164] width 29 height 29
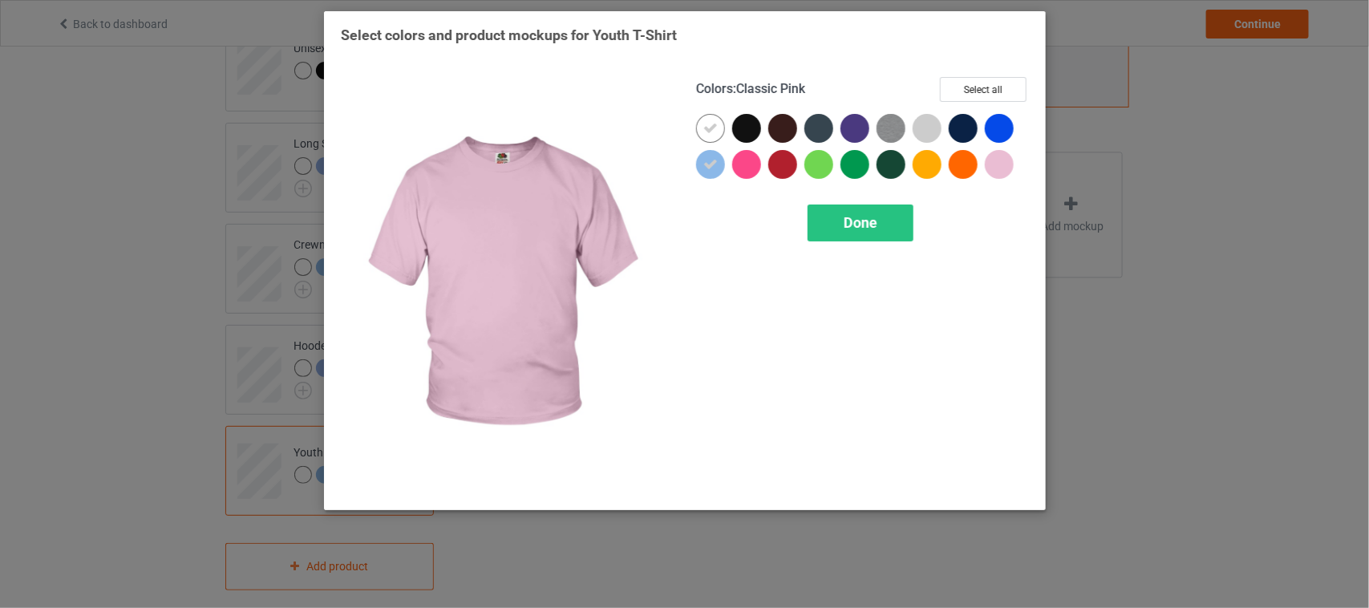
click at [999, 159] on div at bounding box center [999, 164] width 29 height 29
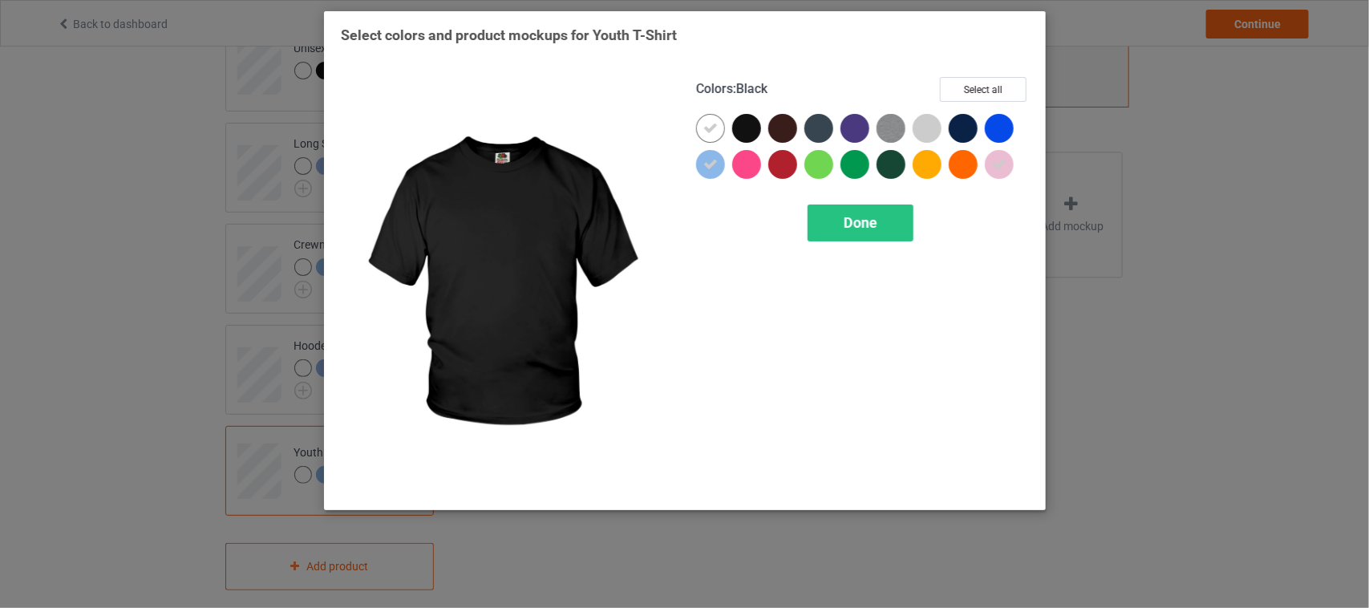
click at [747, 125] on div at bounding box center [746, 128] width 29 height 29
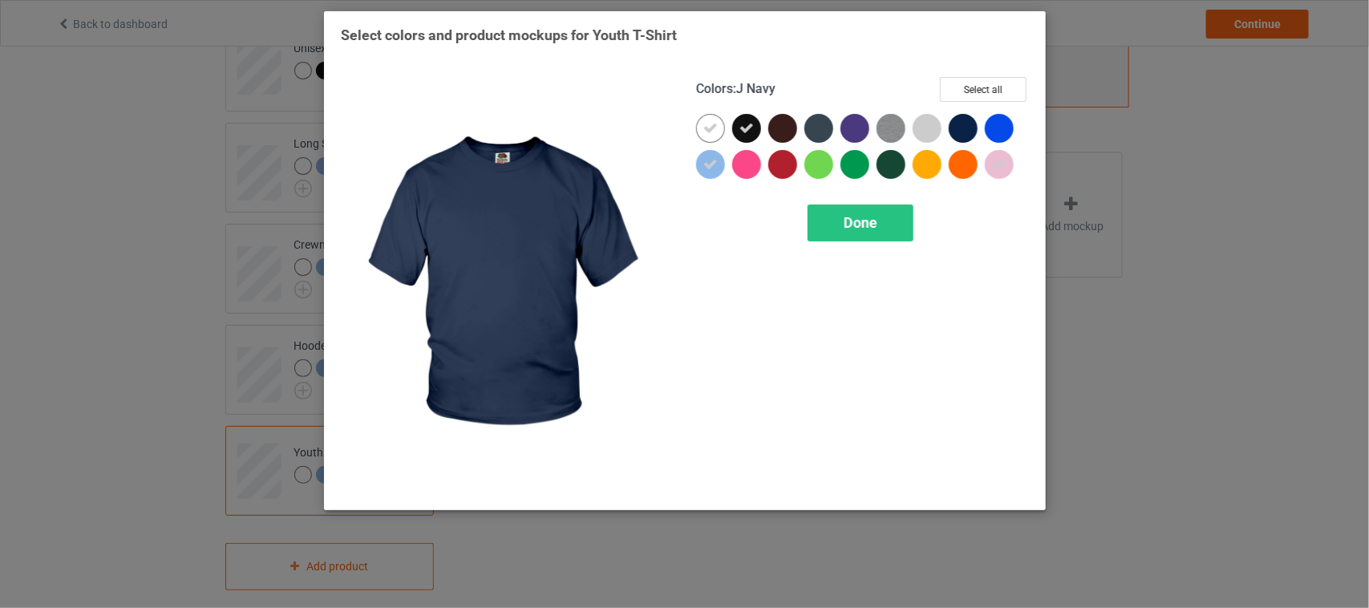
click at [976, 125] on div at bounding box center [963, 128] width 29 height 29
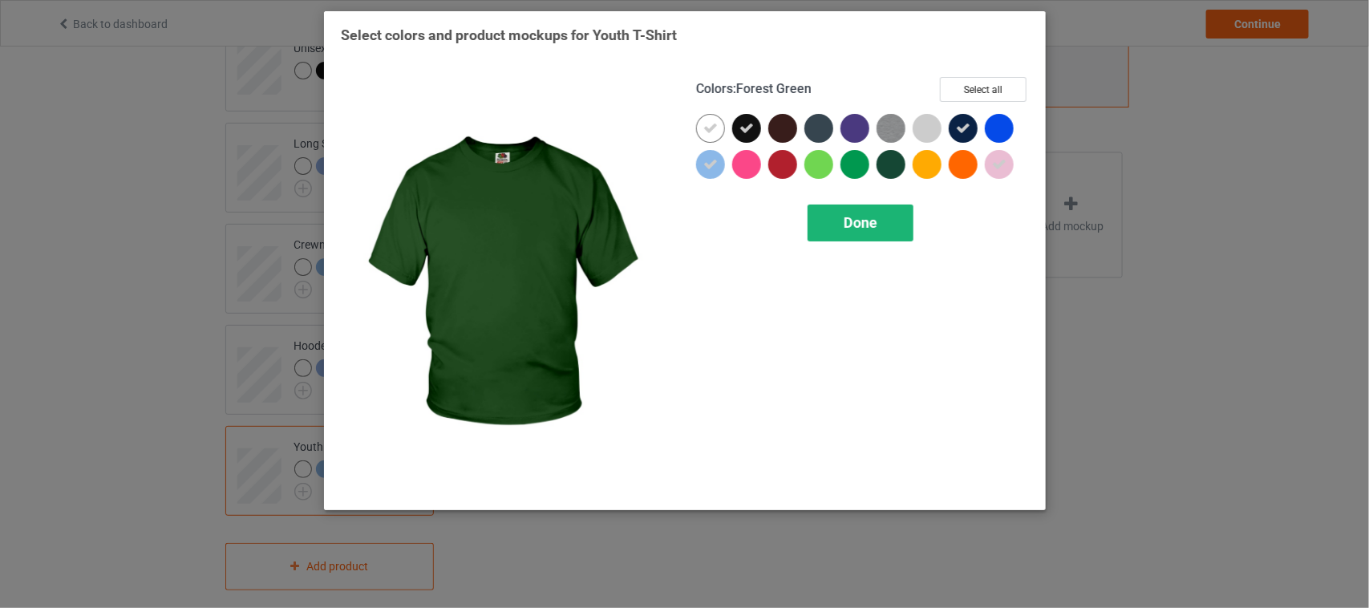
click at [875, 221] on span "Done" at bounding box center [861, 222] width 34 height 17
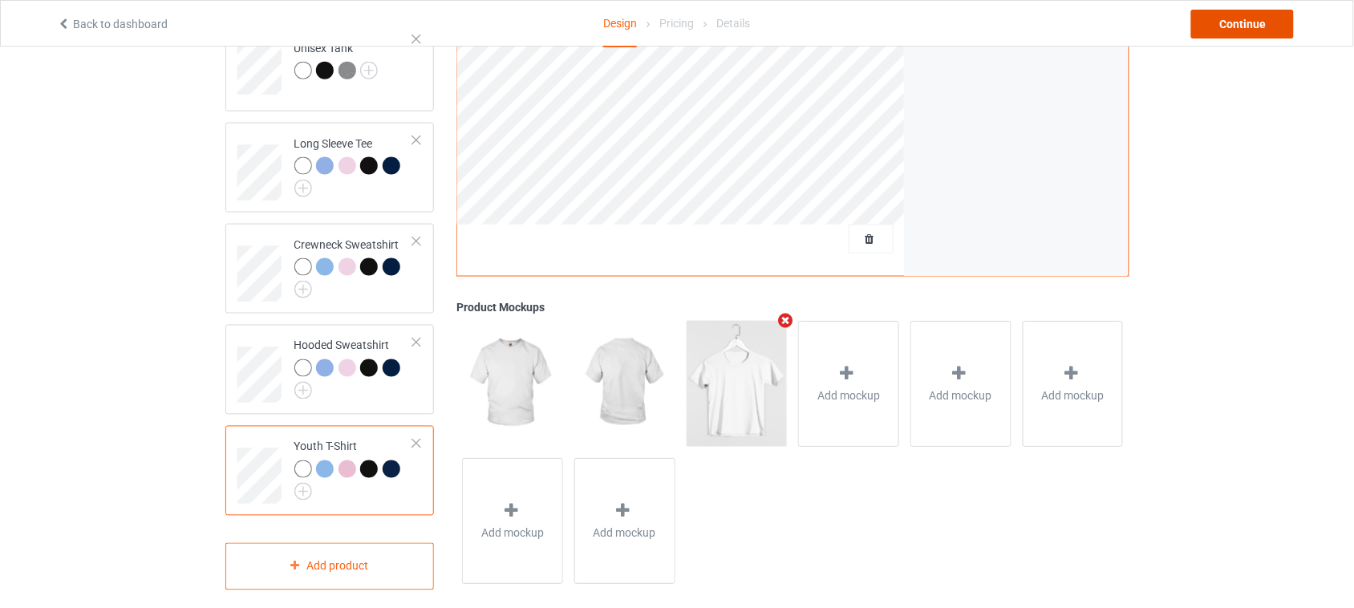
click at [1243, 32] on div "Continue" at bounding box center [1242, 24] width 103 height 29
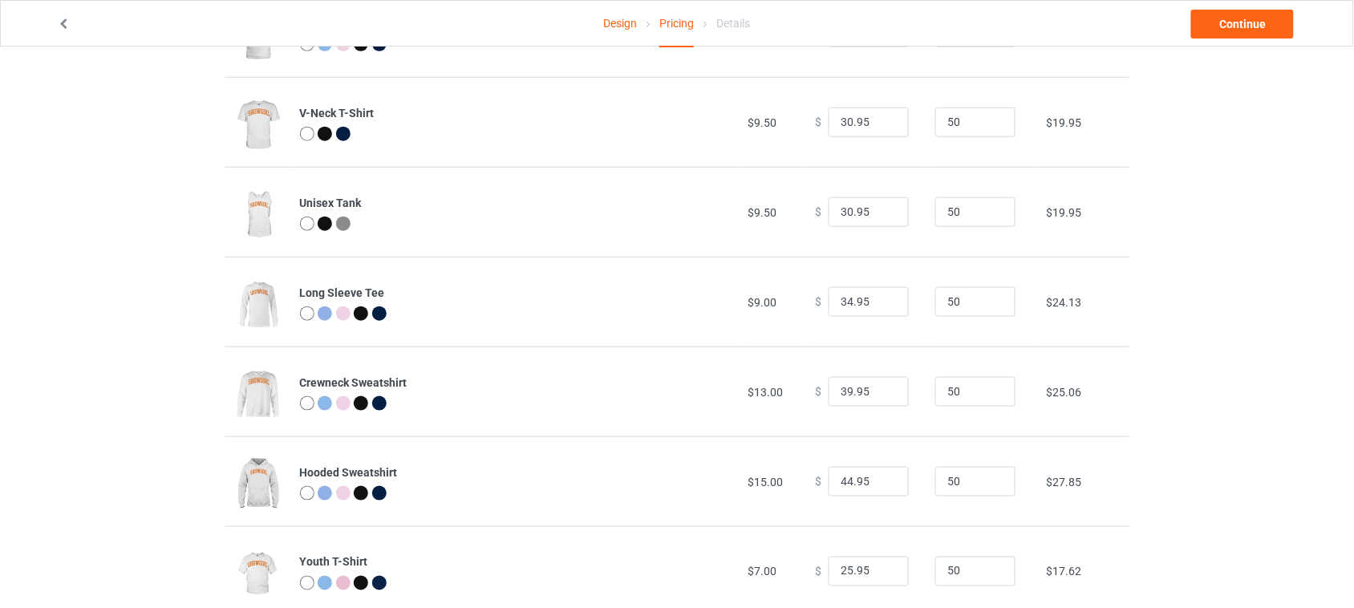
scroll to position [391, 0]
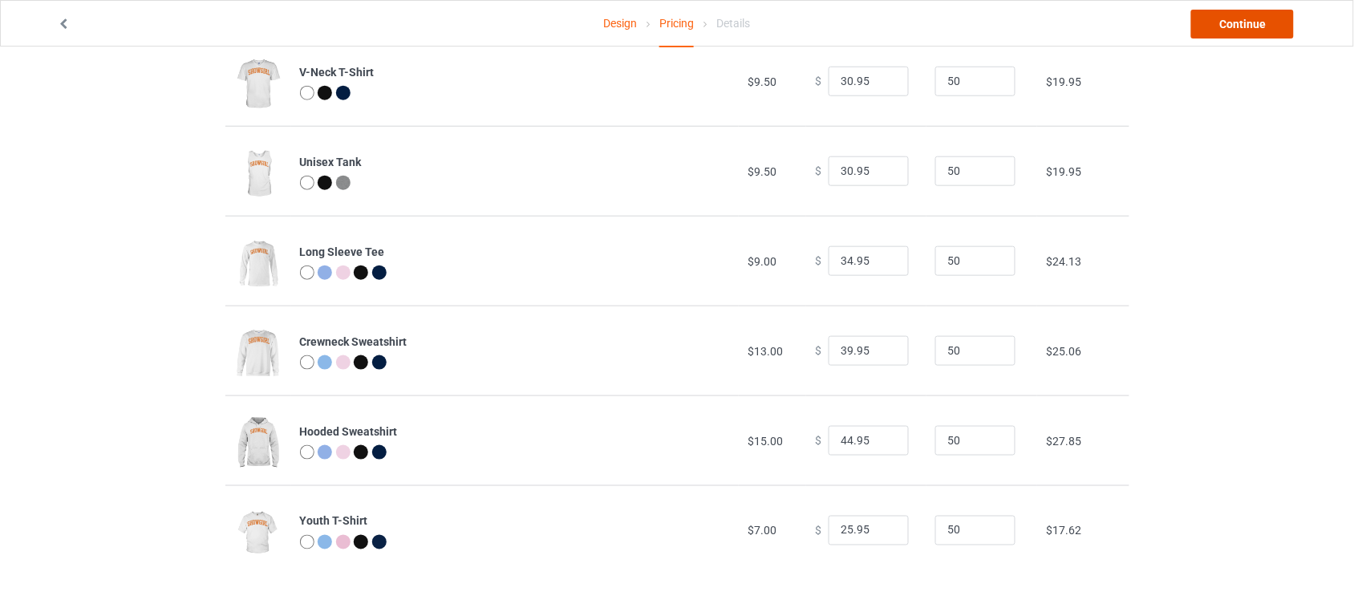
click at [1247, 21] on link "Continue" at bounding box center [1242, 24] width 103 height 29
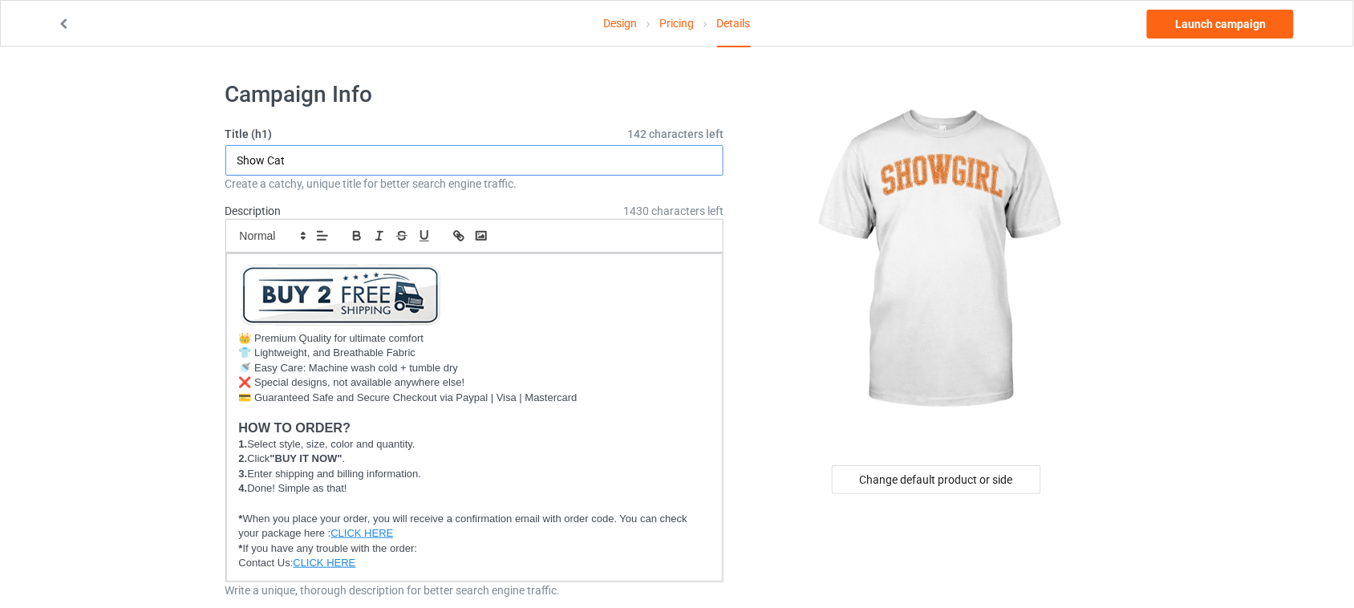
drag, startPoint x: 401, startPoint y: 157, endPoint x: 71, endPoint y: 157, distance: 330.5
drag, startPoint x: 263, startPoint y: 162, endPoint x: 274, endPoint y: 165, distance: 10.9
click at [263, 162] on input "Showgirl" at bounding box center [474, 160] width 499 height 30
click at [270, 158] on input "Show girl" at bounding box center [474, 160] width 499 height 30
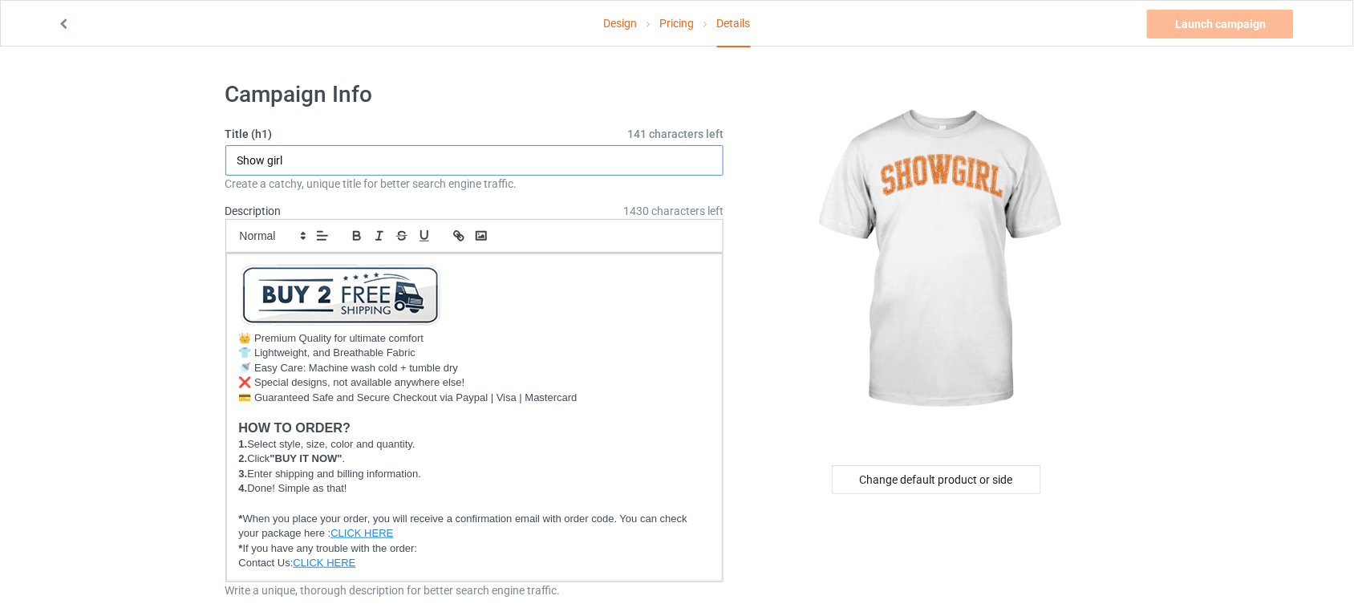
type input "Showgirl"
drag, startPoint x: 325, startPoint y: 161, endPoint x: 0, endPoint y: 154, distance: 325.0
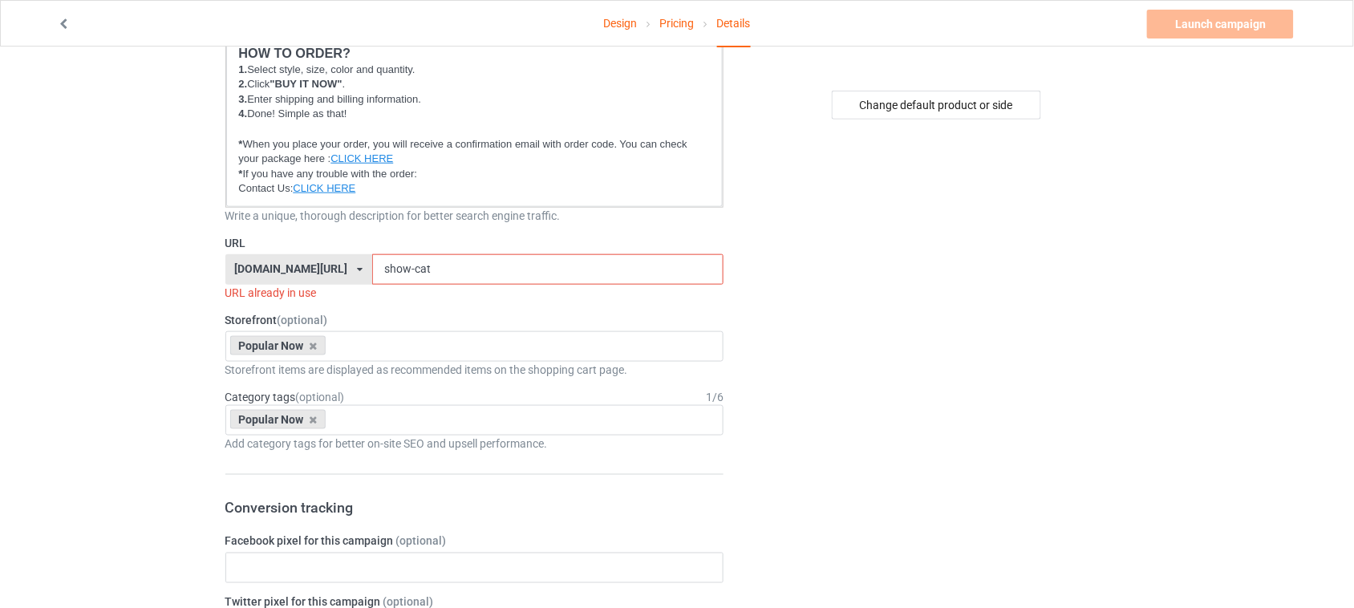
scroll to position [401, 0]
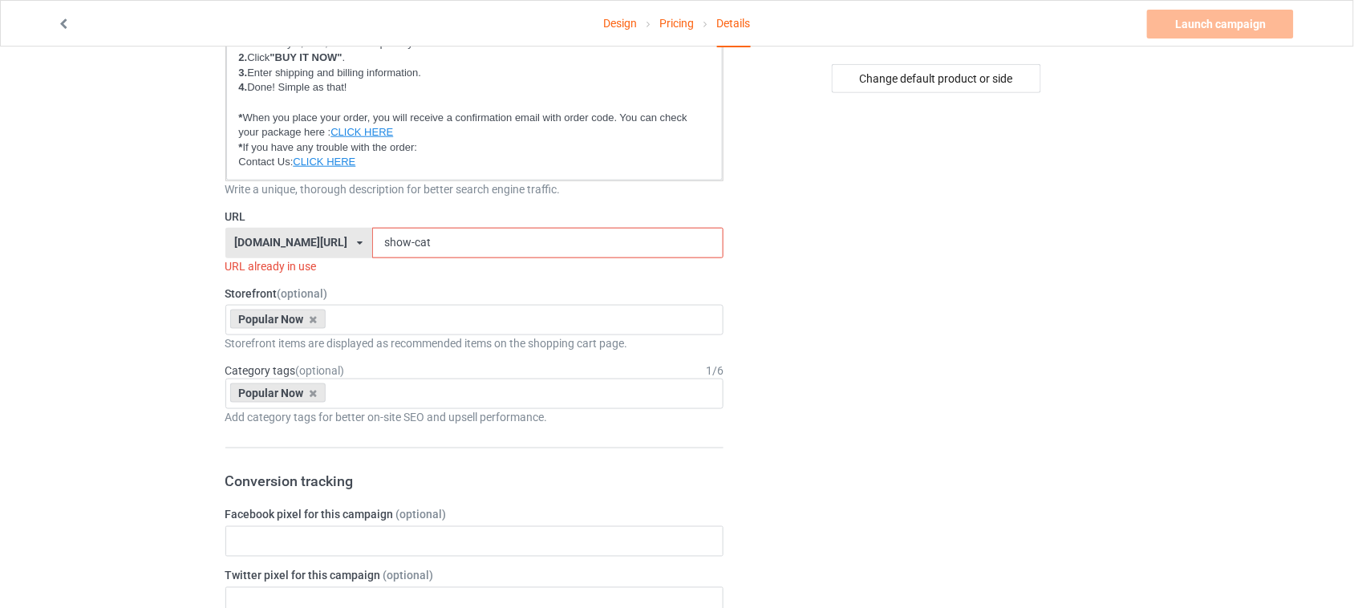
drag, startPoint x: 443, startPoint y: 235, endPoint x: 221, endPoint y: 235, distance: 222.2
click at [223, 235] on div "Campaign Info Title (h1) 142 characters left Showgirl Create a catchy, unique t…" at bounding box center [474, 615] width 521 height 1895
paste input "Showgirl"
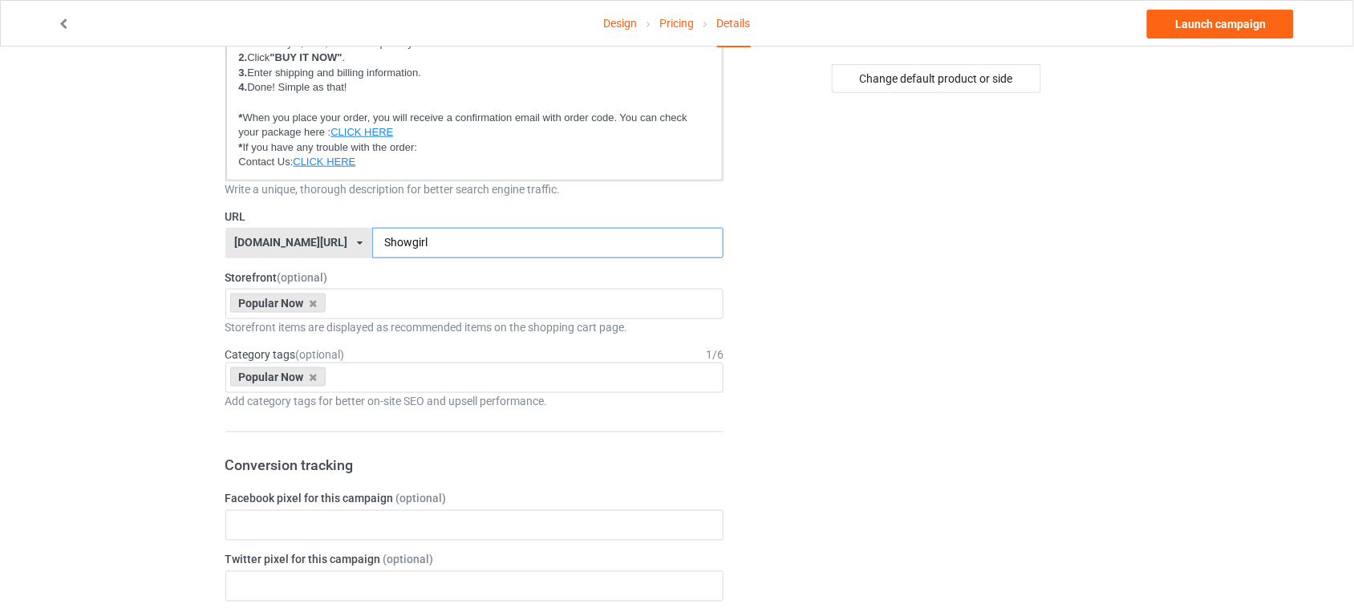
click at [372, 239] on input "Showgirl" at bounding box center [547, 243] width 351 height 30
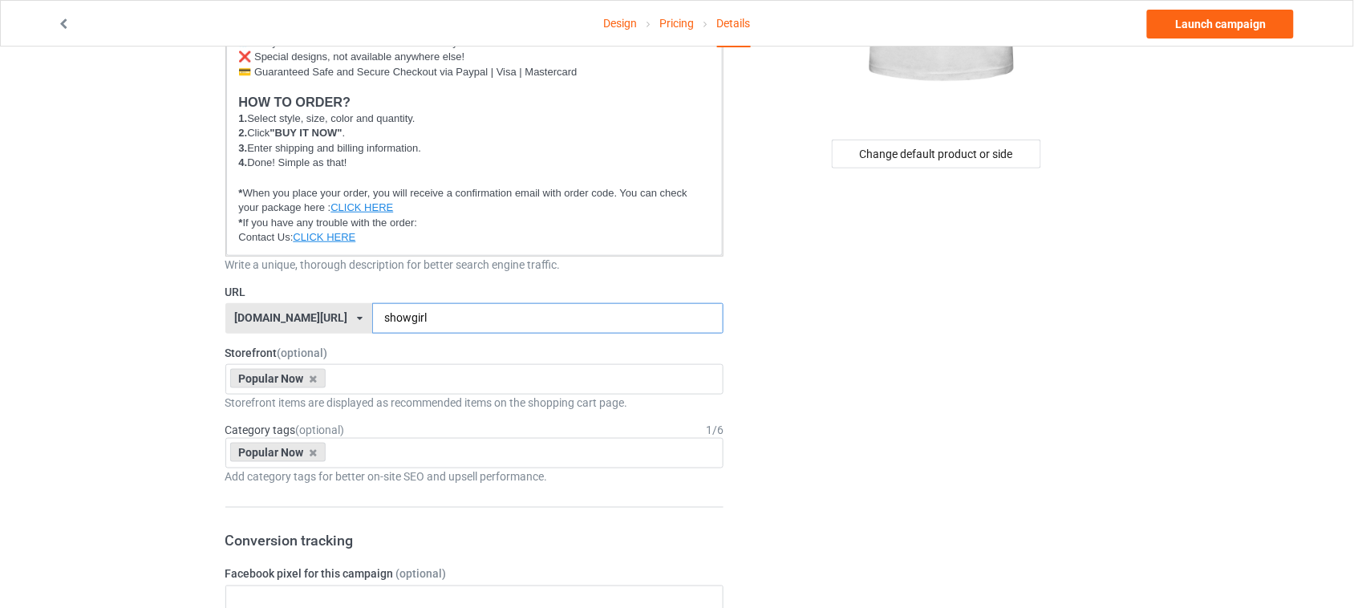
scroll to position [201, 0]
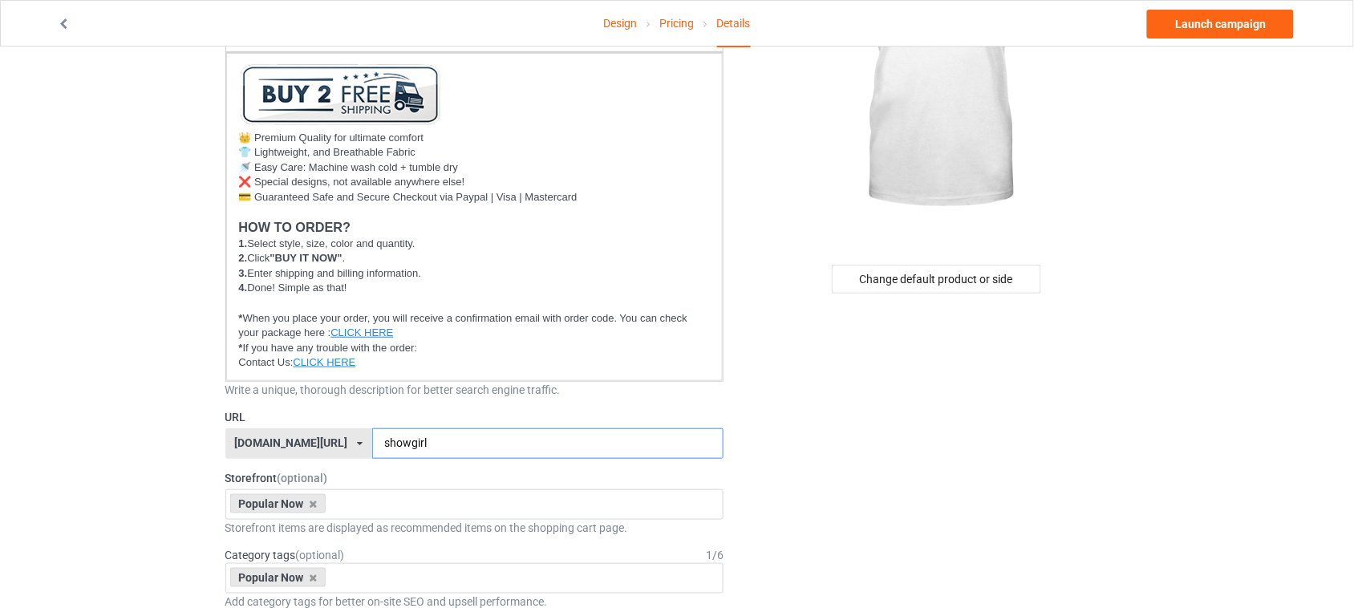
type input "showgirl"
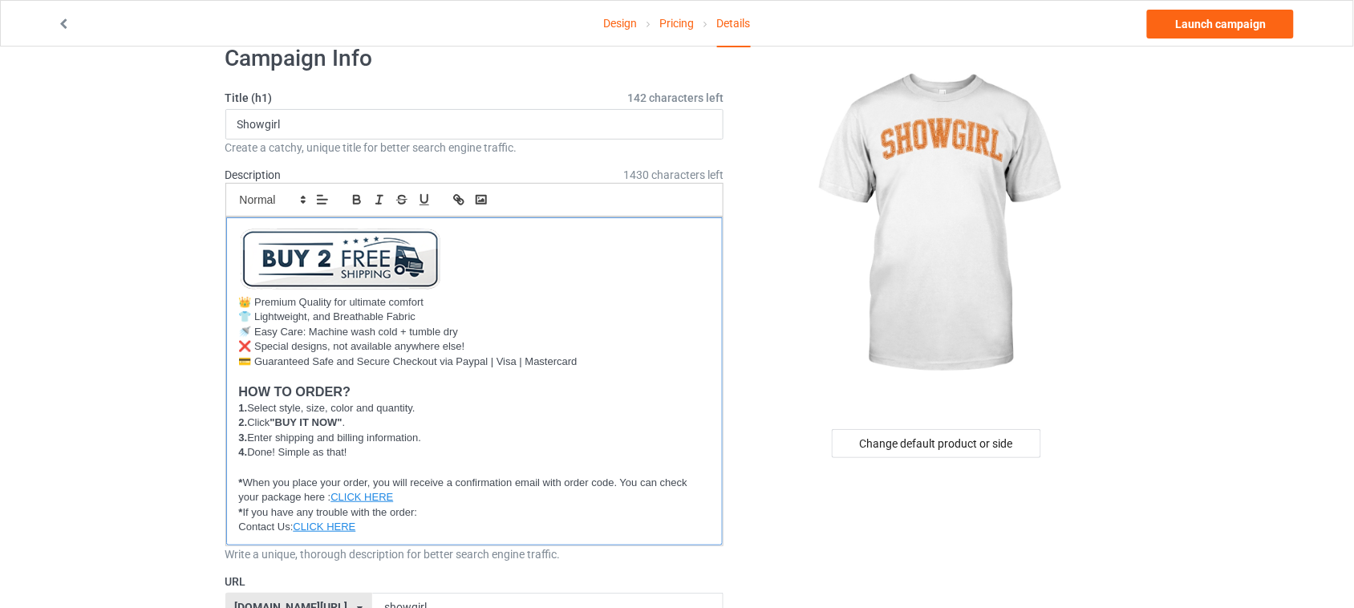
scroll to position [0, 0]
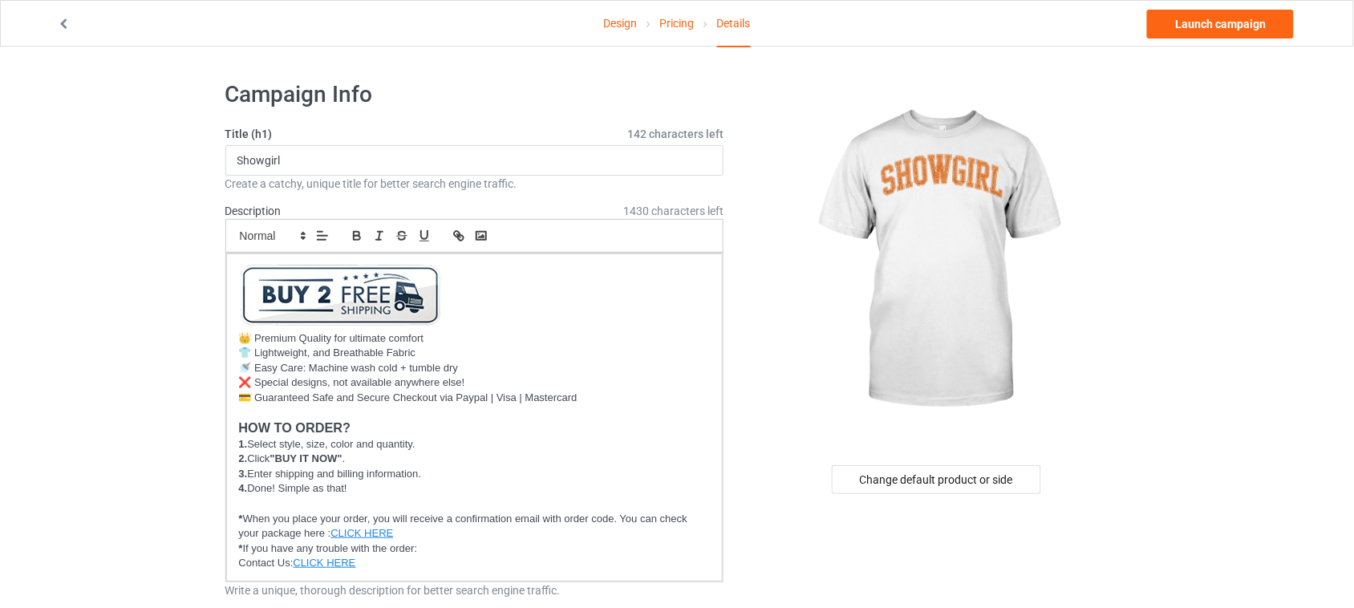
click at [631, 22] on link "Design" at bounding box center [620, 23] width 34 height 45
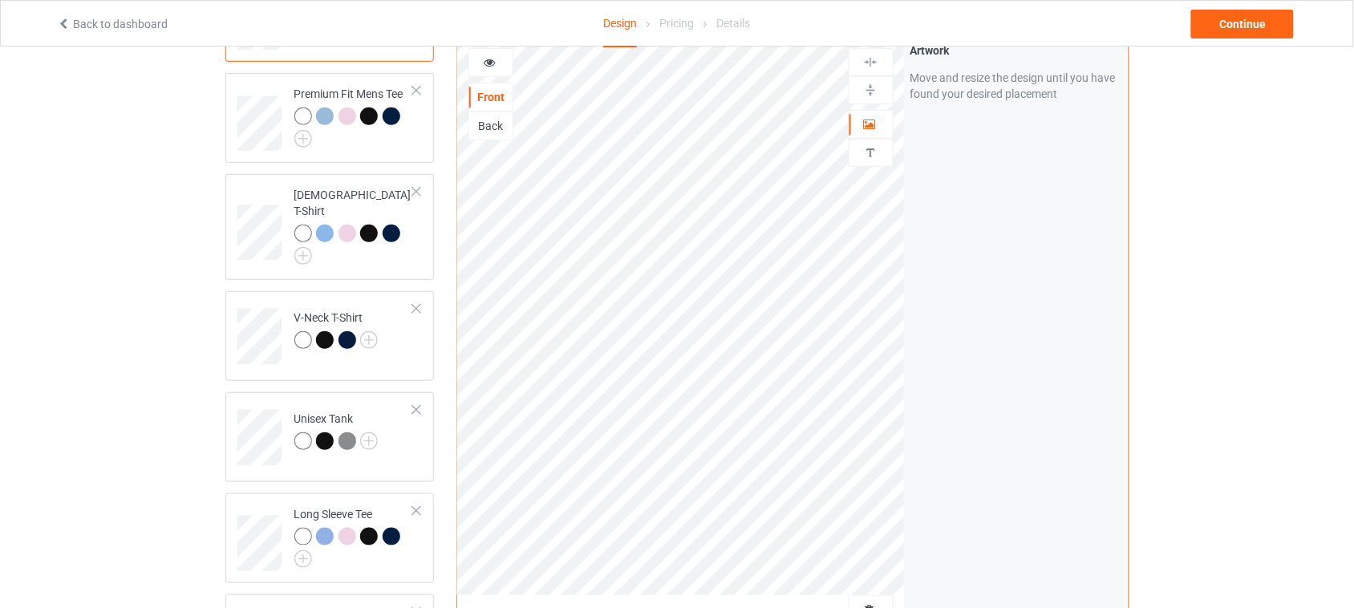
scroll to position [183, 0]
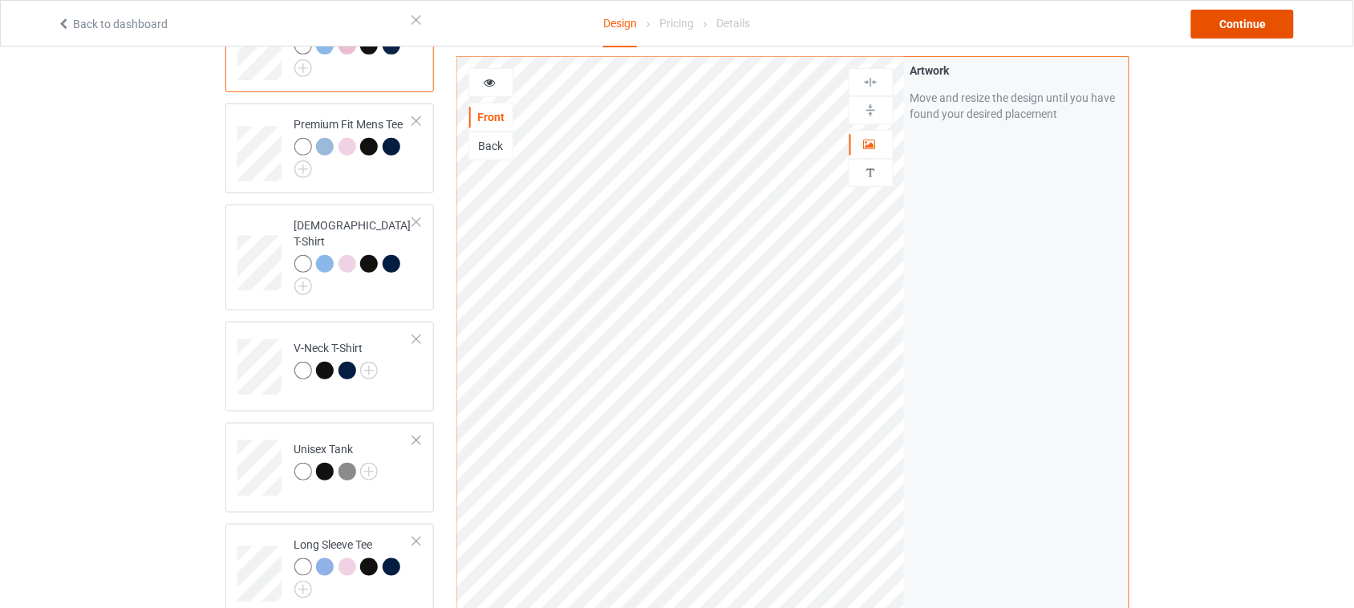
click at [1264, 14] on div "Continue" at bounding box center [1242, 24] width 103 height 29
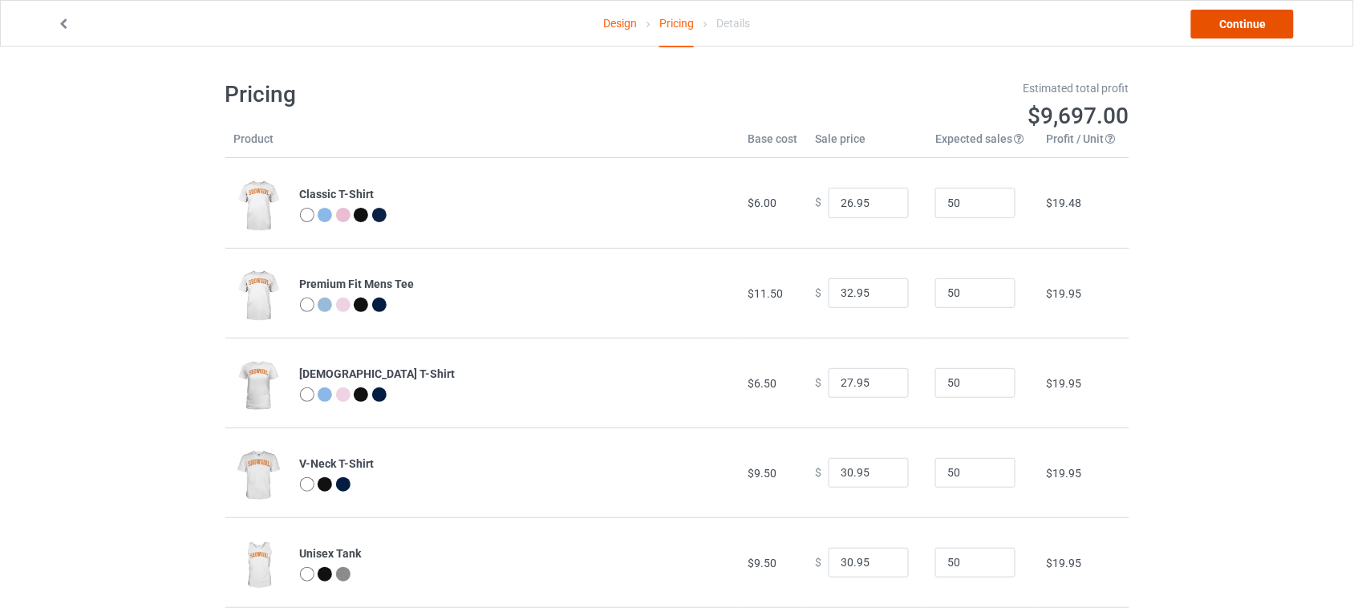
click at [1254, 30] on link "Continue" at bounding box center [1242, 24] width 103 height 29
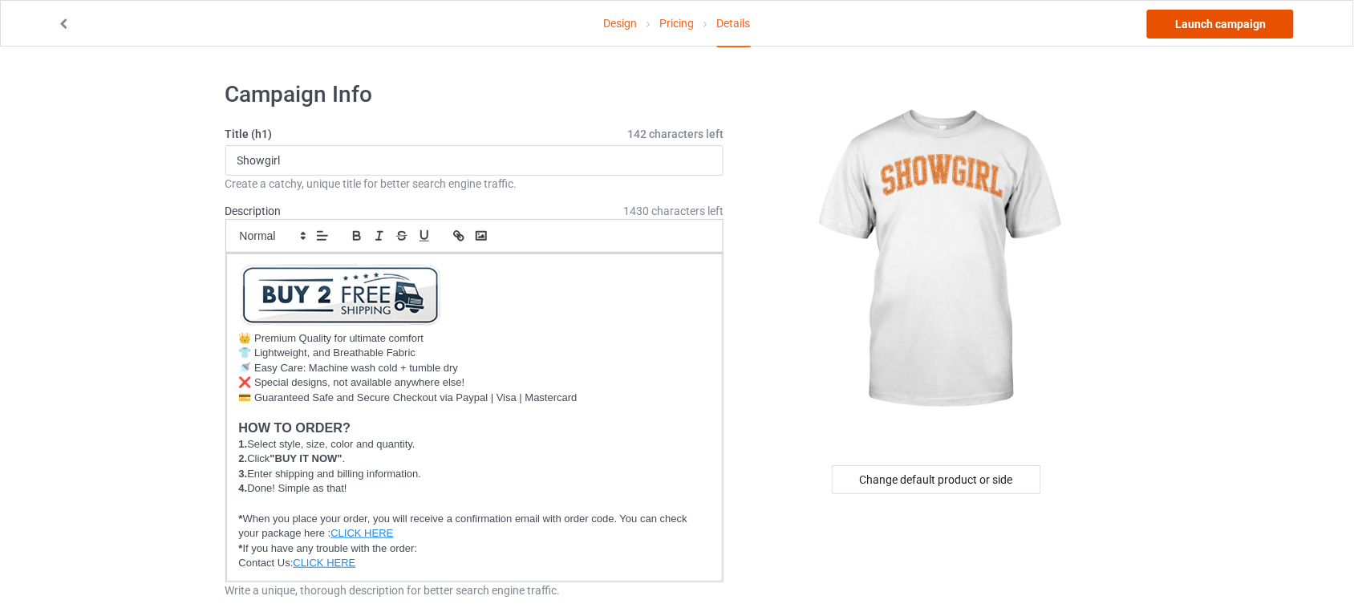
click at [1235, 30] on link "Launch campaign" at bounding box center [1220, 24] width 147 height 29
